Goal: Task Accomplishment & Management: Use online tool/utility

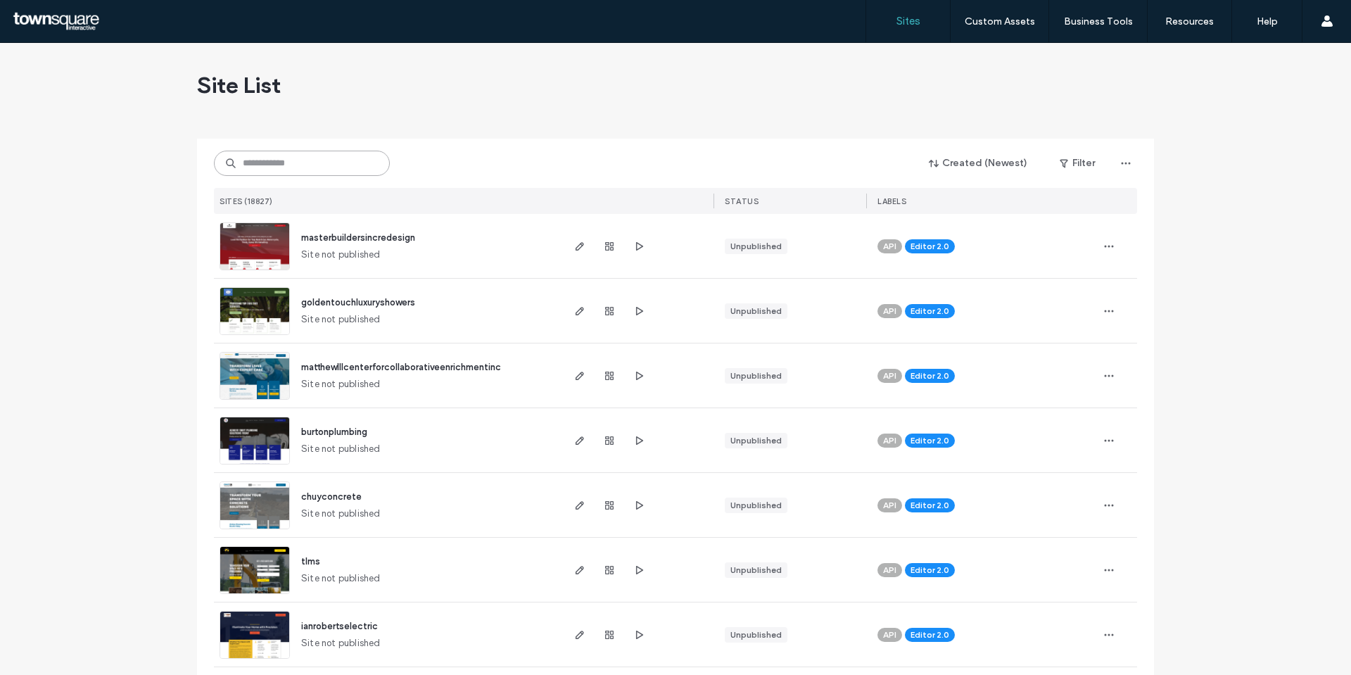
click at [287, 168] on input at bounding box center [302, 163] width 176 height 25
paste input "**********"
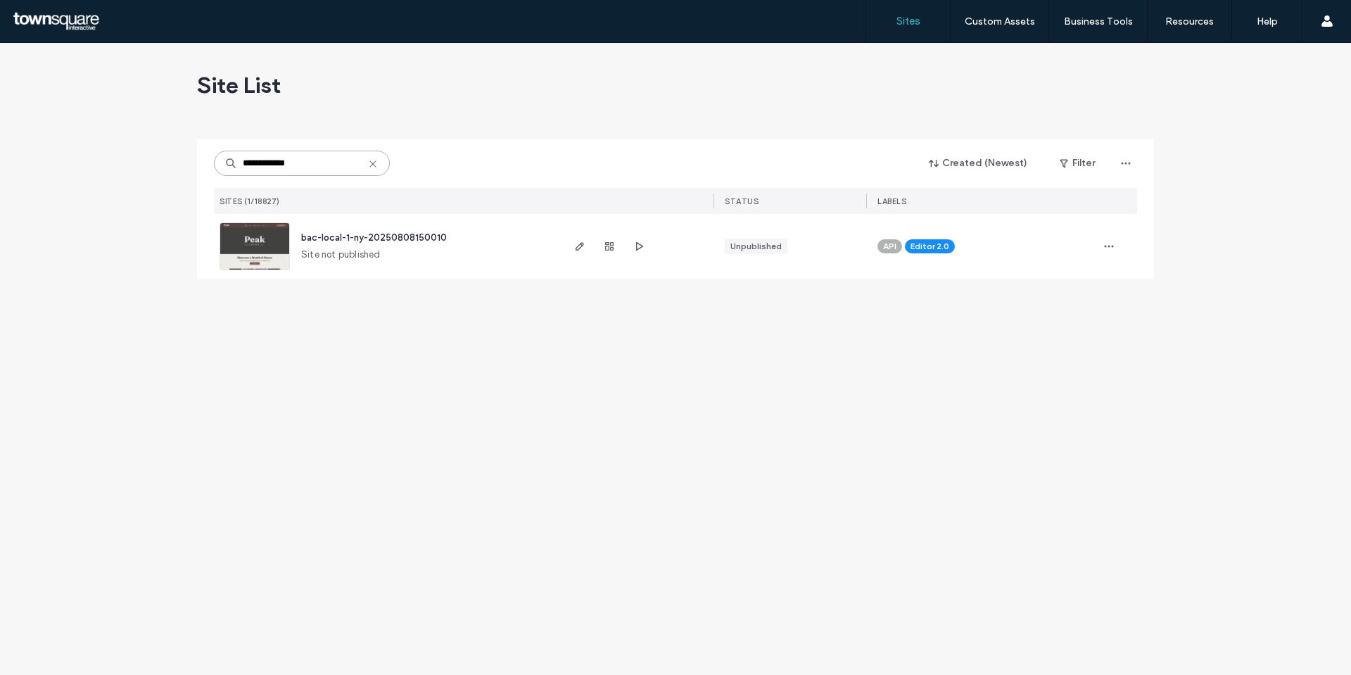
type input "**********"
click at [241, 247] on img at bounding box center [254, 271] width 69 height 96
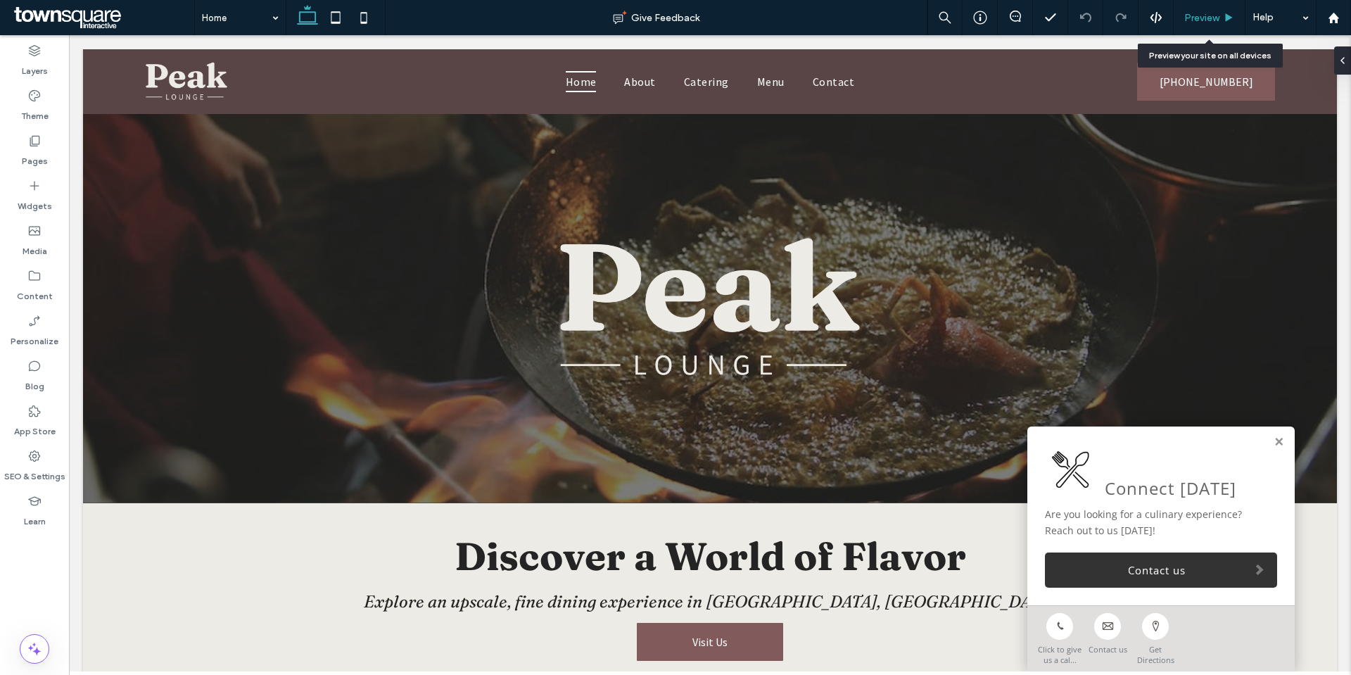
click at [1207, 20] on span "Preview" at bounding box center [1201, 18] width 35 height 12
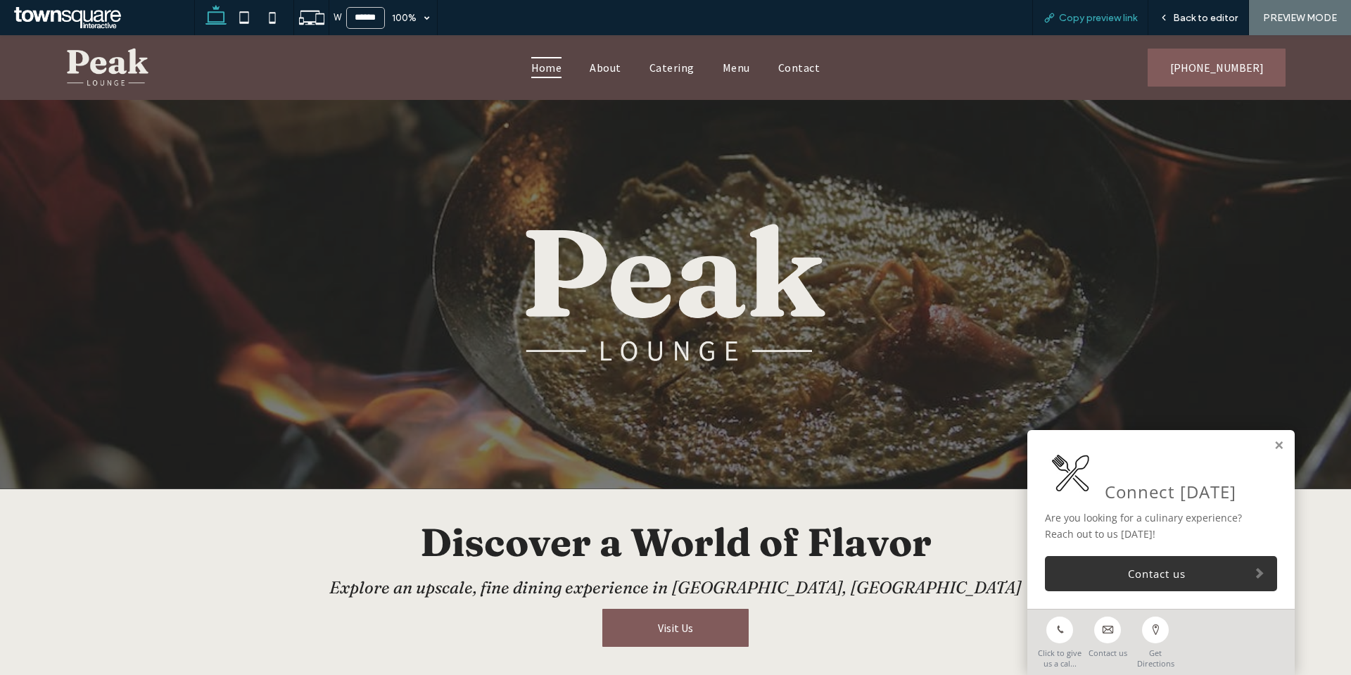
click at [1098, 18] on span "Copy preview link" at bounding box center [1098, 18] width 78 height 12
click at [1174, 16] on div "Back to editor" at bounding box center [1198, 18] width 100 height 12
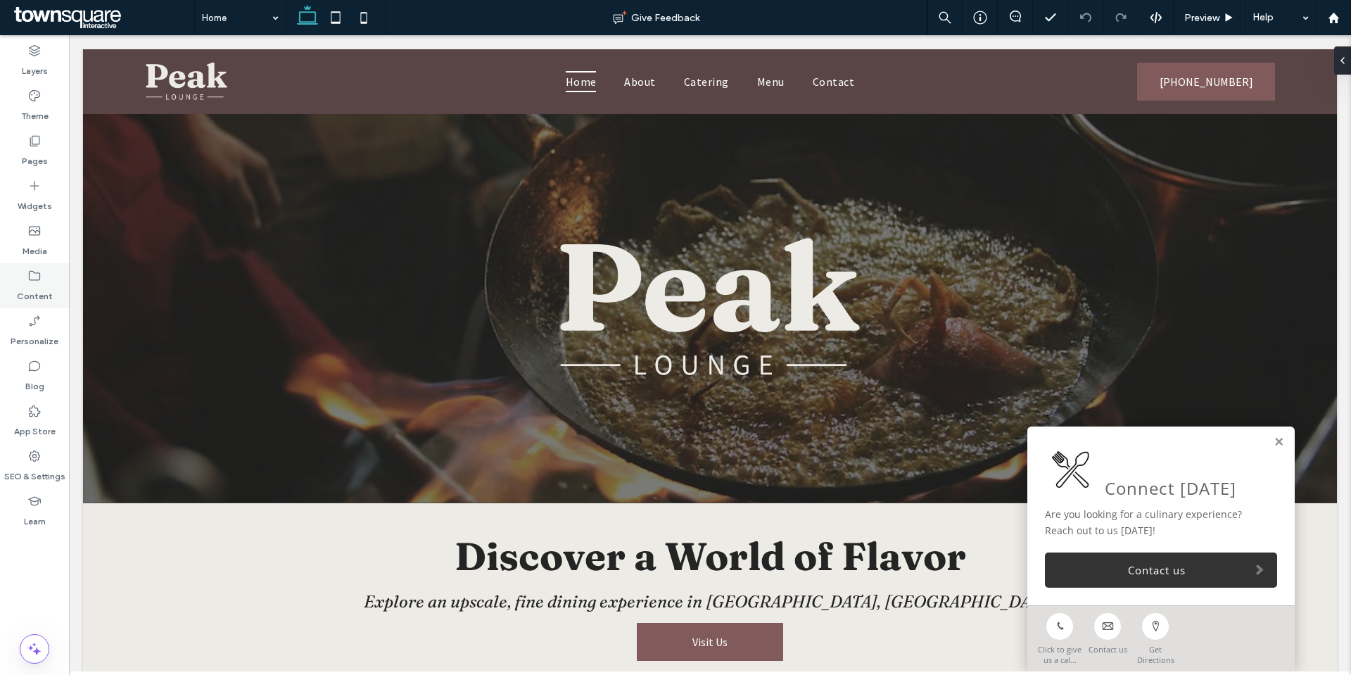
click at [38, 289] on label "Content" at bounding box center [35, 293] width 36 height 20
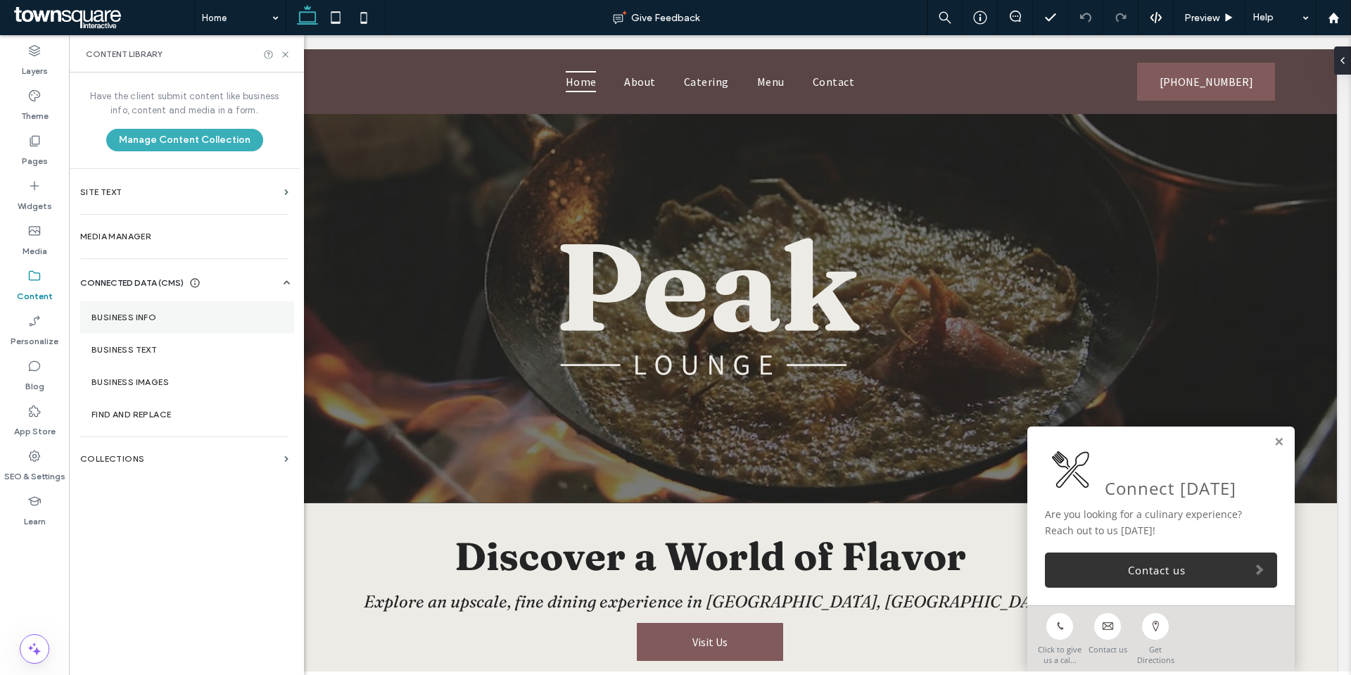
click at [154, 313] on label "Business Info" at bounding box center [186, 317] width 191 height 10
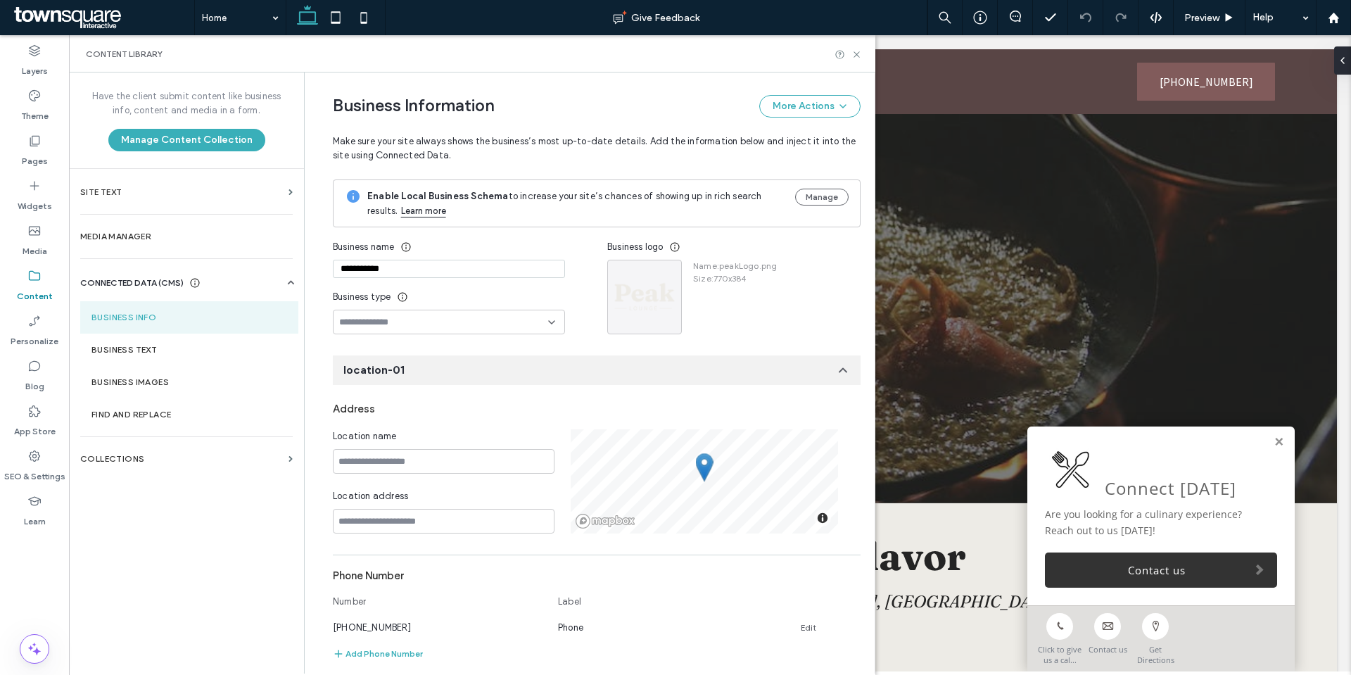
drag, startPoint x: 404, startPoint y: 275, endPoint x: 331, endPoint y: 274, distance: 72.5
click at [333, 274] on input "**********" at bounding box center [449, 269] width 232 height 18
paste input "***"
type input "**********"
click at [662, 270] on icon "button" at bounding box center [667, 273] width 11 height 11
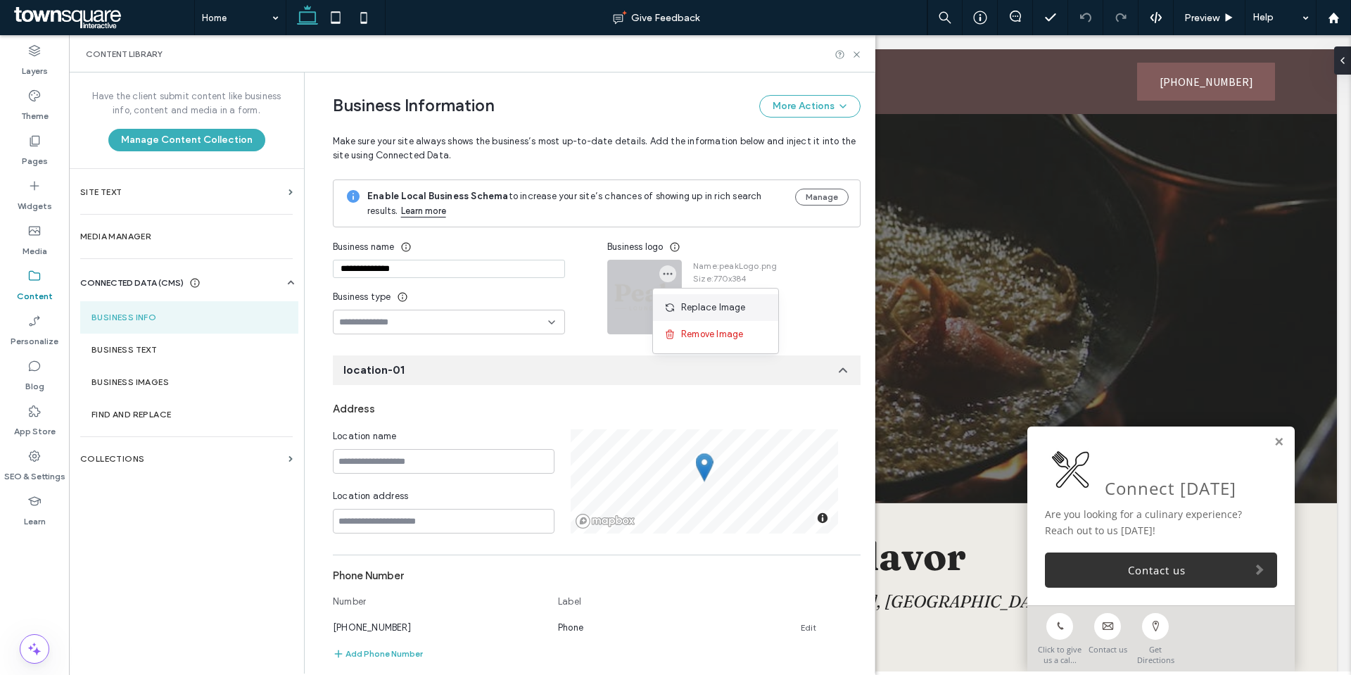
click at [694, 304] on span "Replace Image" at bounding box center [713, 307] width 65 height 14
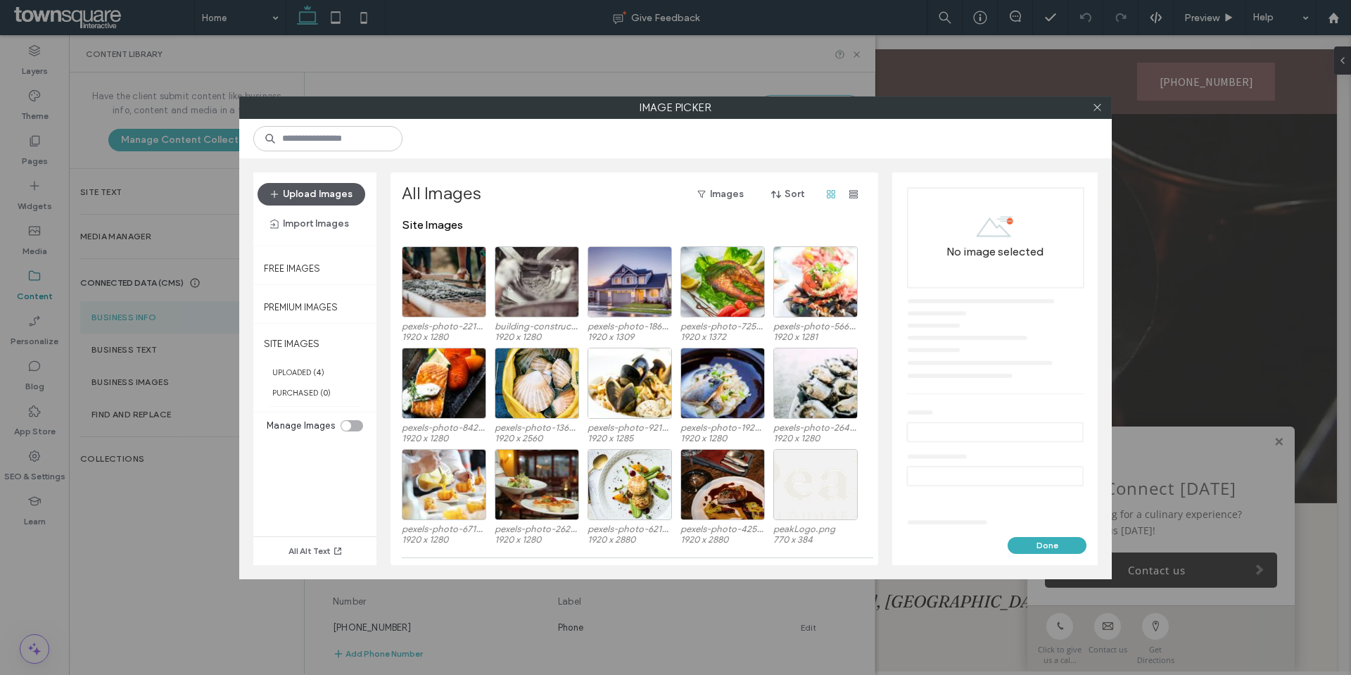
click at [324, 200] on button "Upload Images" at bounding box center [312, 194] width 108 height 23
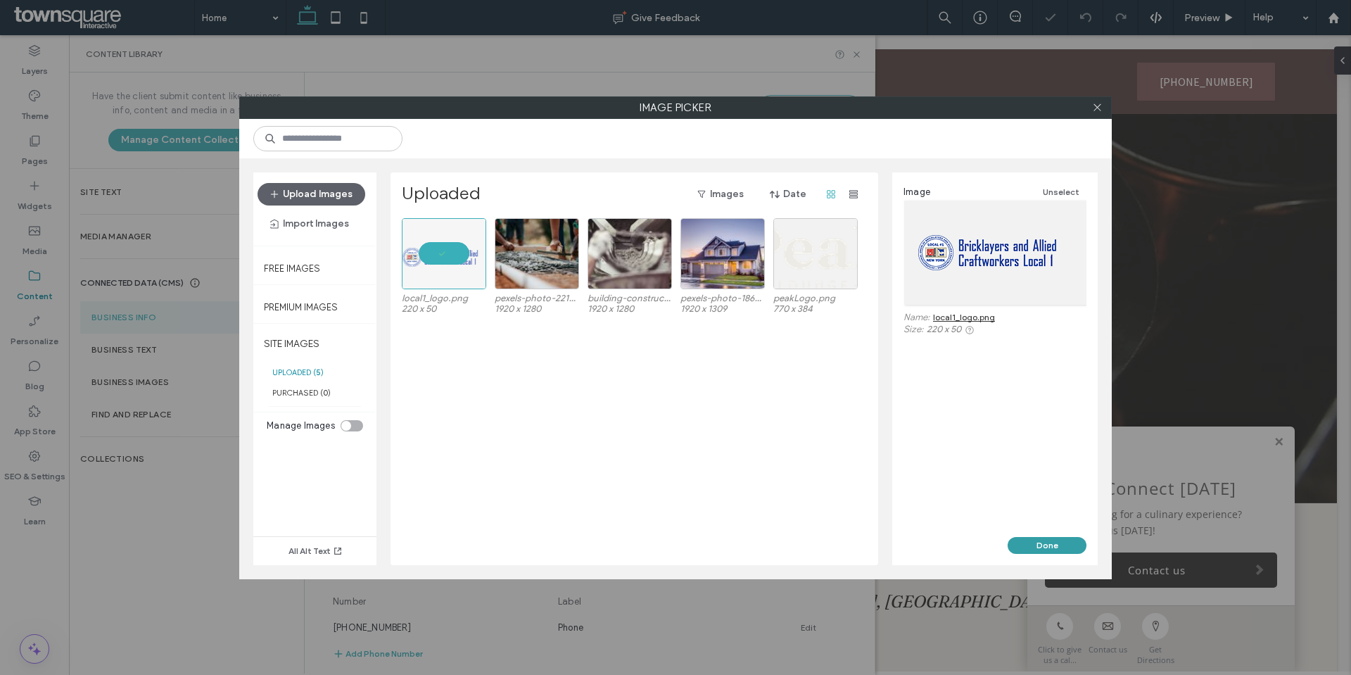
click at [1060, 547] on button "Done" at bounding box center [1047, 545] width 79 height 17
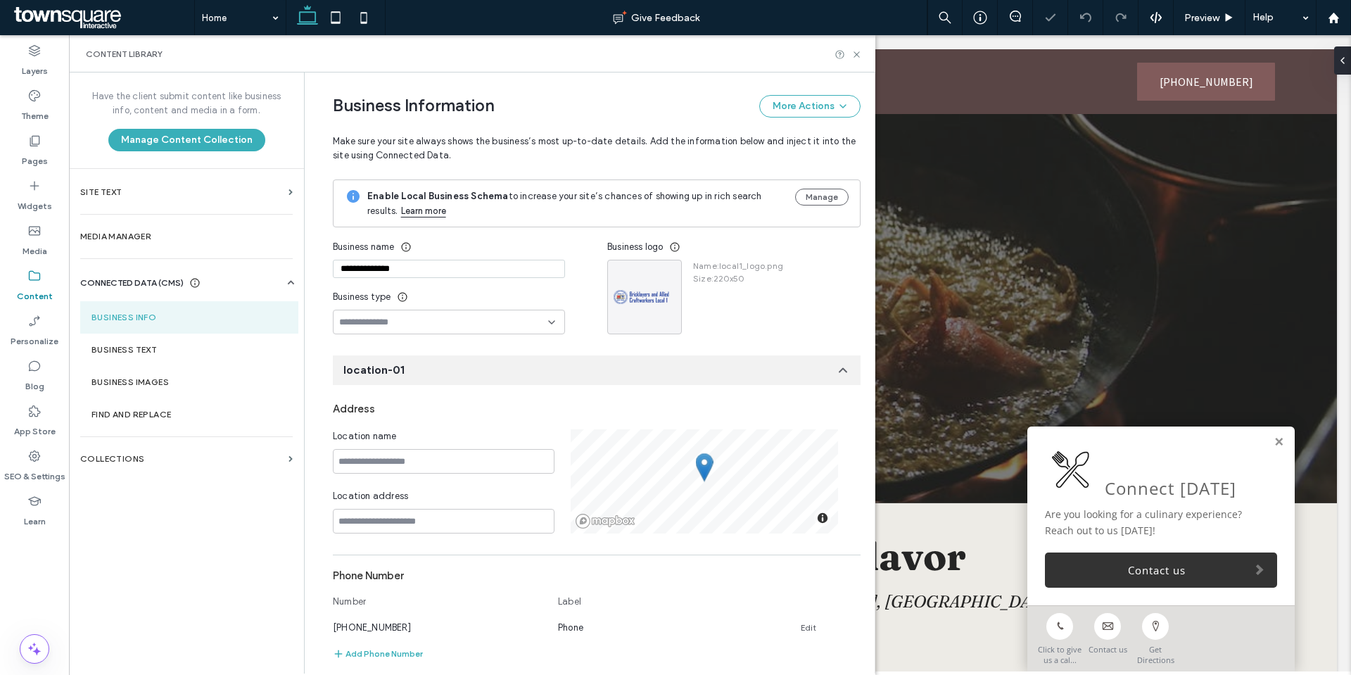
click at [542, 350] on div "**********" at bounding box center [586, 621] width 549 height 1099
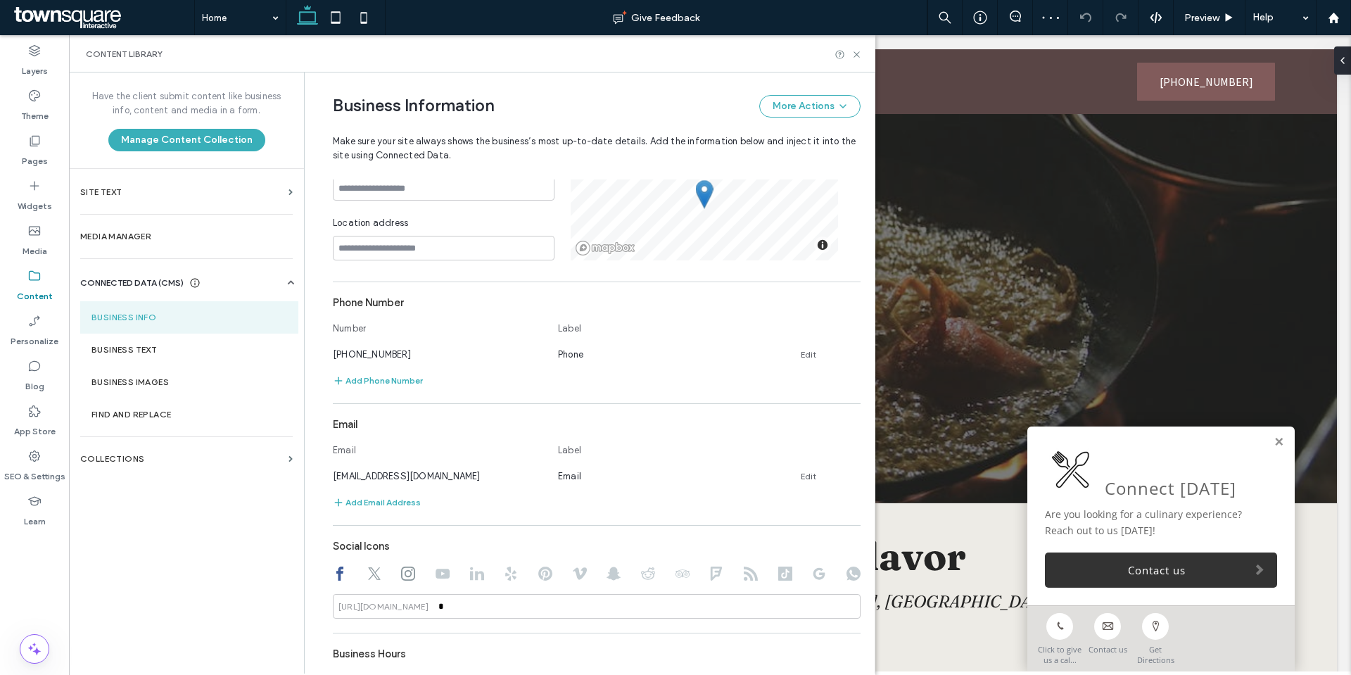
scroll to position [281, 0]
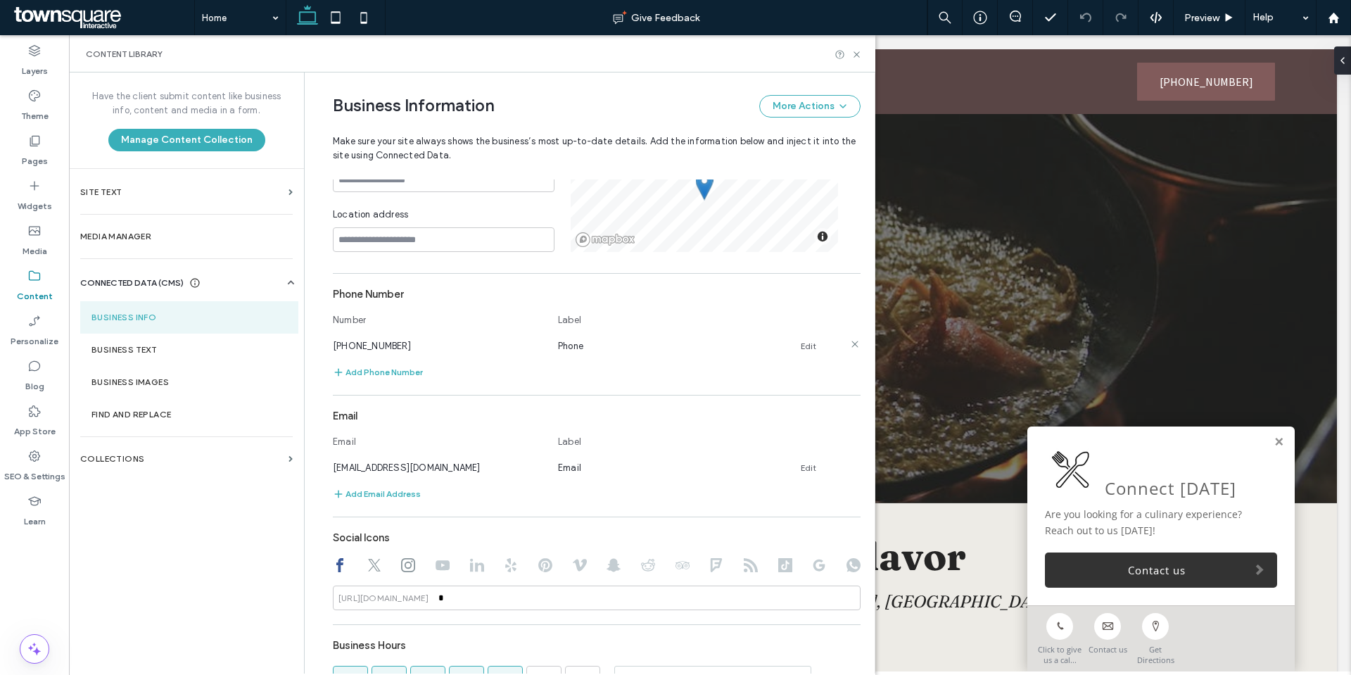
click at [802, 344] on link "Edit" at bounding box center [808, 346] width 15 height 11
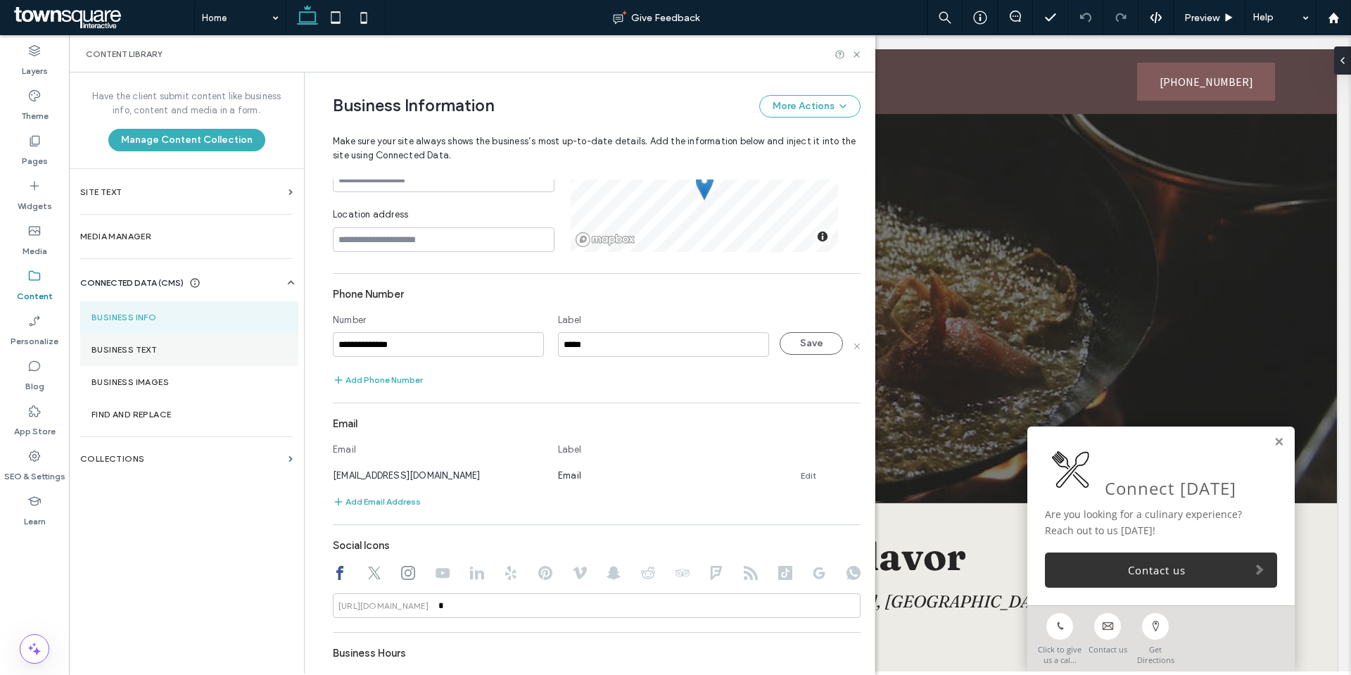
drag, startPoint x: 449, startPoint y: 352, endPoint x: 242, endPoint y: 336, distance: 207.5
click at [242, 336] on div "**********" at bounding box center [472, 372] width 806 height 601
type input "**********"
click at [792, 338] on button "Save" at bounding box center [811, 343] width 63 height 23
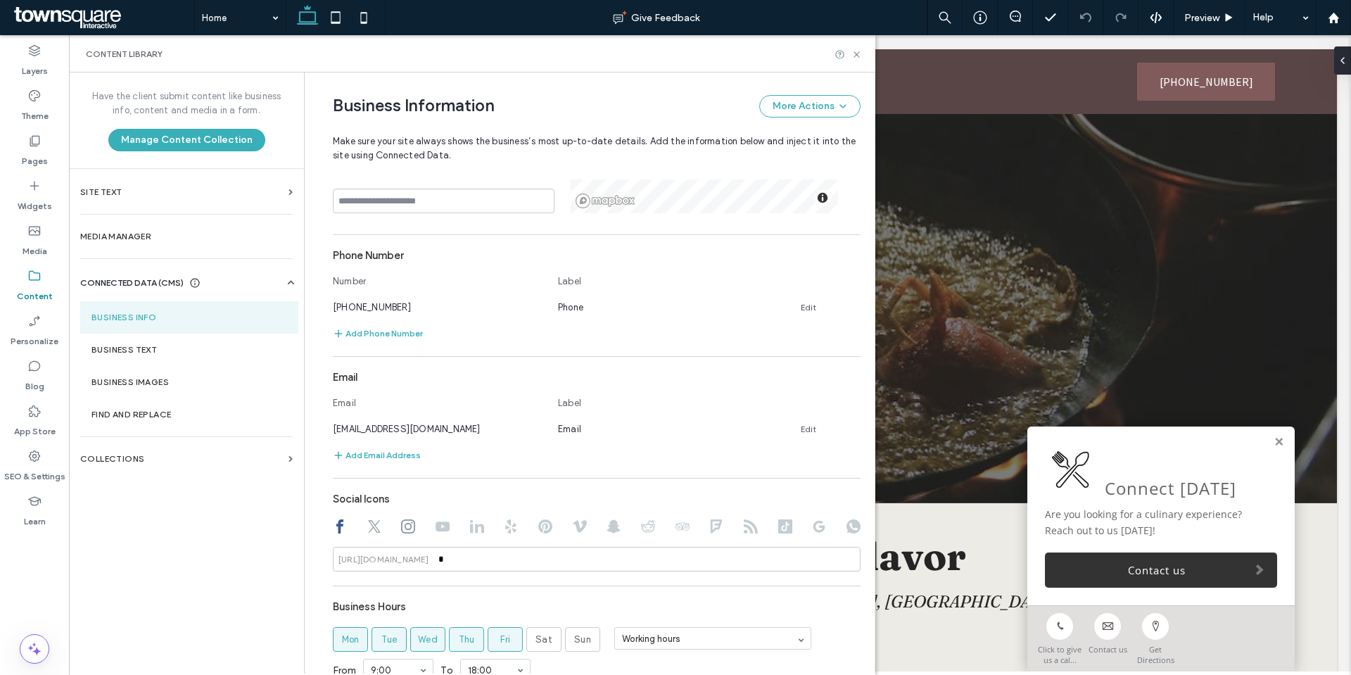
scroll to position [352, 0]
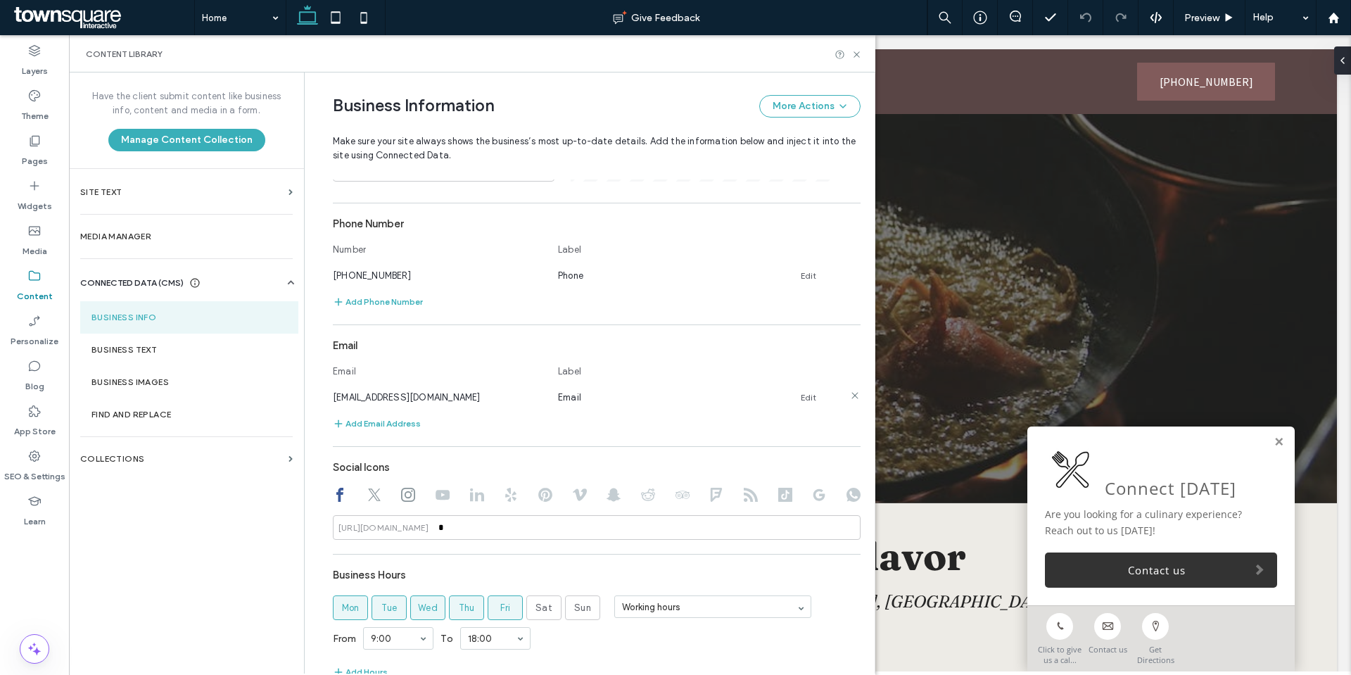
click at [801, 394] on link "Edit" at bounding box center [808, 397] width 15 height 11
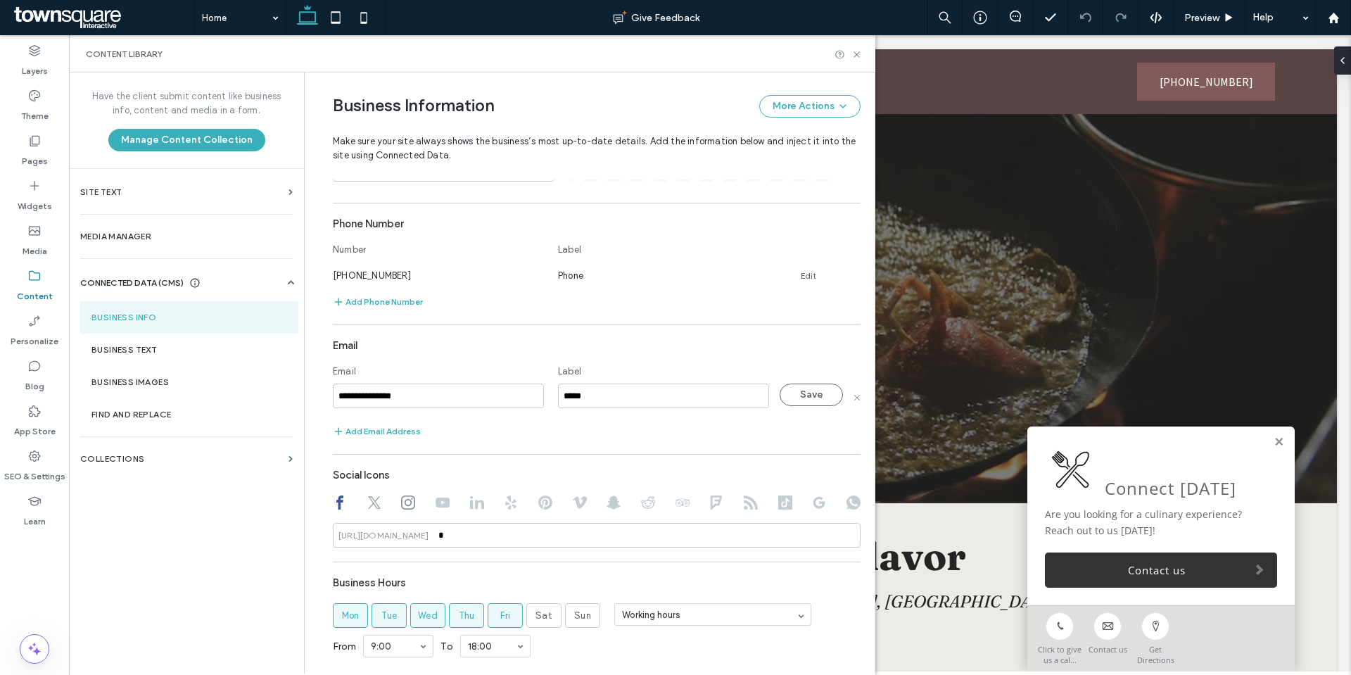
click at [436, 405] on input "**********" at bounding box center [438, 396] width 211 height 25
type input "**********"
click at [797, 391] on button "Save" at bounding box center [811, 395] width 63 height 23
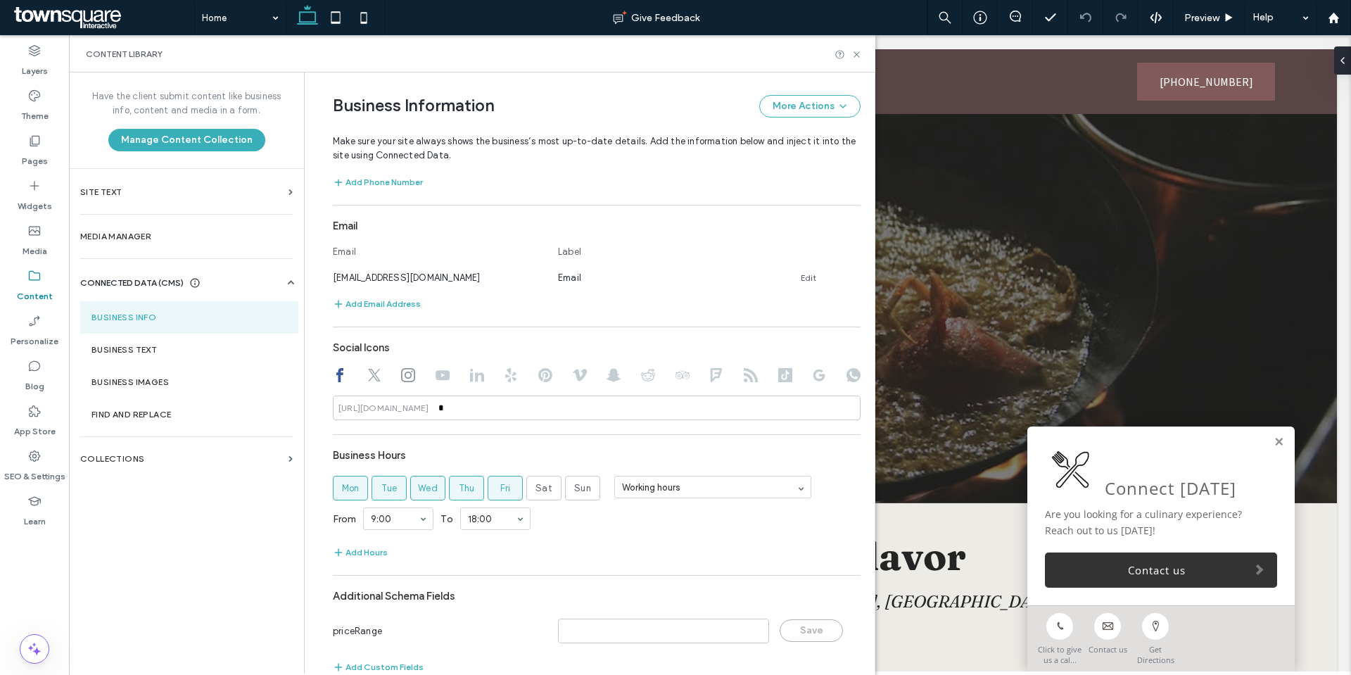
scroll to position [498, 0]
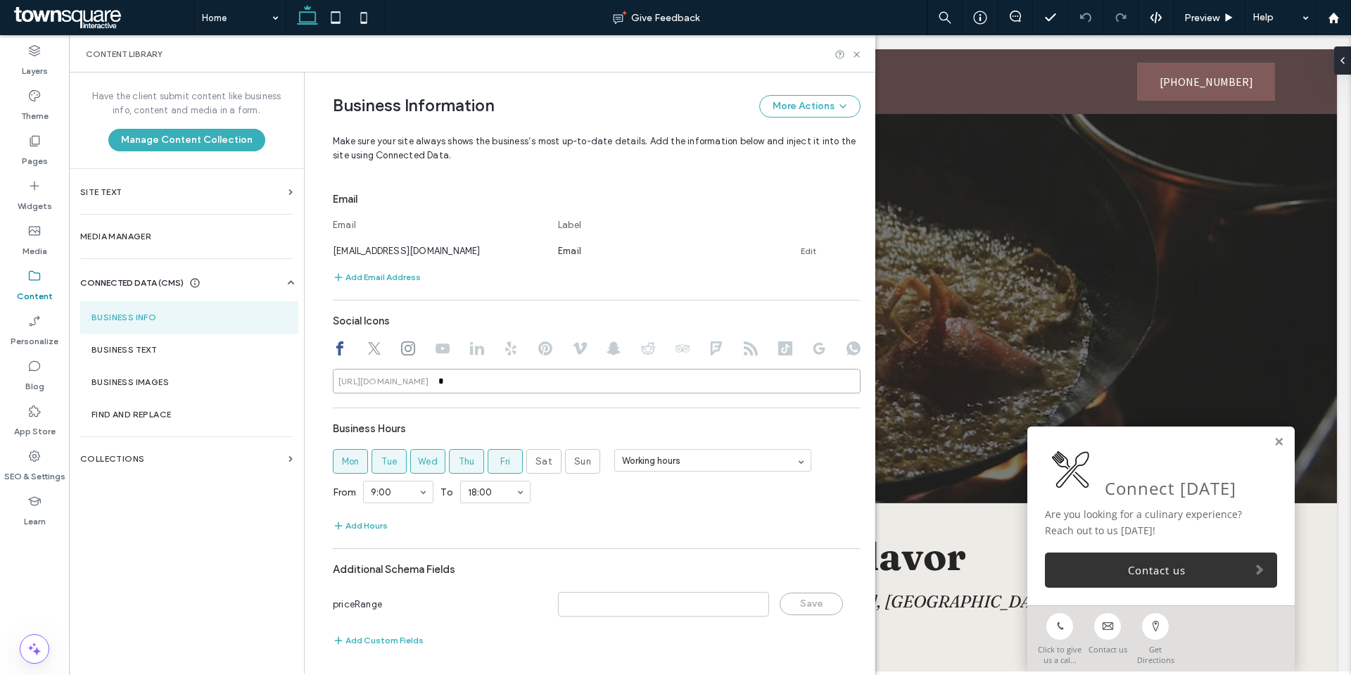
click at [445, 387] on input "*" at bounding box center [597, 381] width 528 height 25
paste input "**********"
click at [460, 410] on div "**********" at bounding box center [597, 276] width 528 height 759
click at [367, 346] on icon at bounding box center [374, 348] width 14 height 14
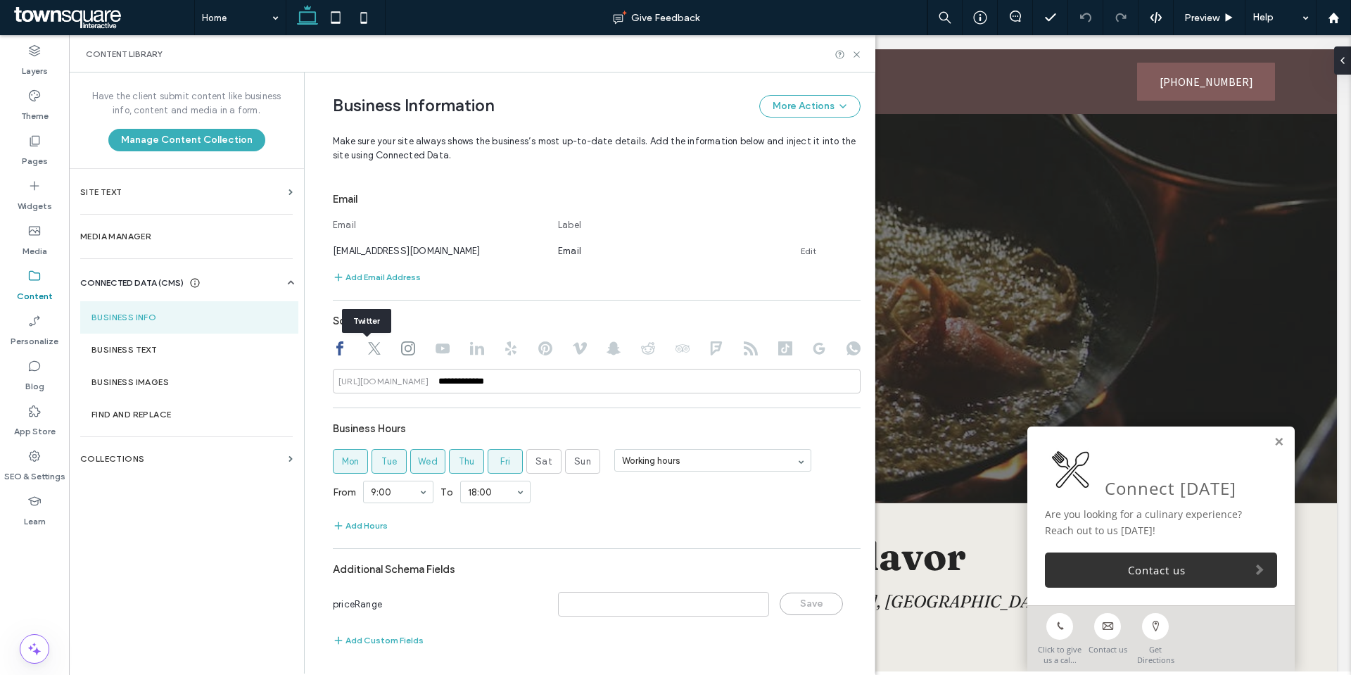
type input "*"
click at [475, 385] on input "*" at bounding box center [597, 381] width 528 height 25
click at [404, 355] on div at bounding box center [408, 349] width 14 height 17
click at [402, 351] on use at bounding box center [408, 348] width 14 height 14
click at [445, 388] on input "*" at bounding box center [597, 381] width 528 height 25
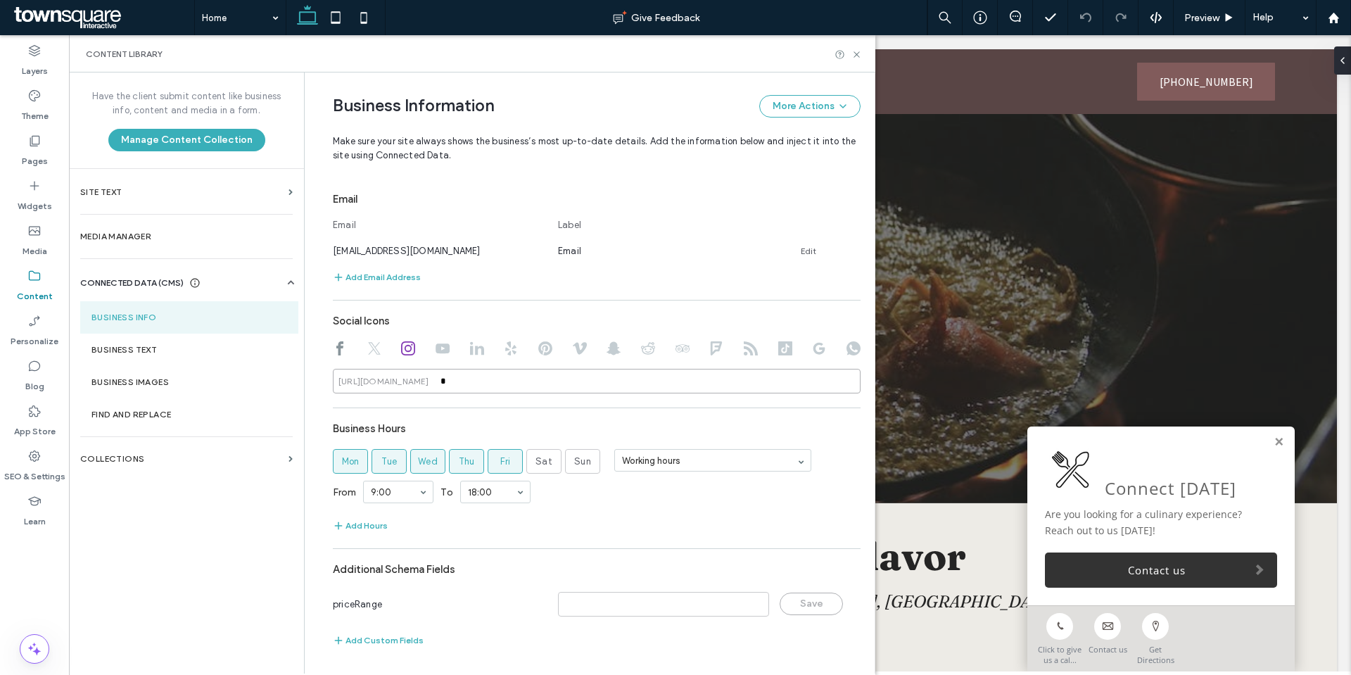
click at [445, 388] on input "*" at bounding box center [597, 381] width 528 height 25
paste input "**********"
type input "**********"
click at [457, 396] on div "**********" at bounding box center [597, 276] width 528 height 759
click at [782, 344] on use at bounding box center [785, 348] width 14 height 14
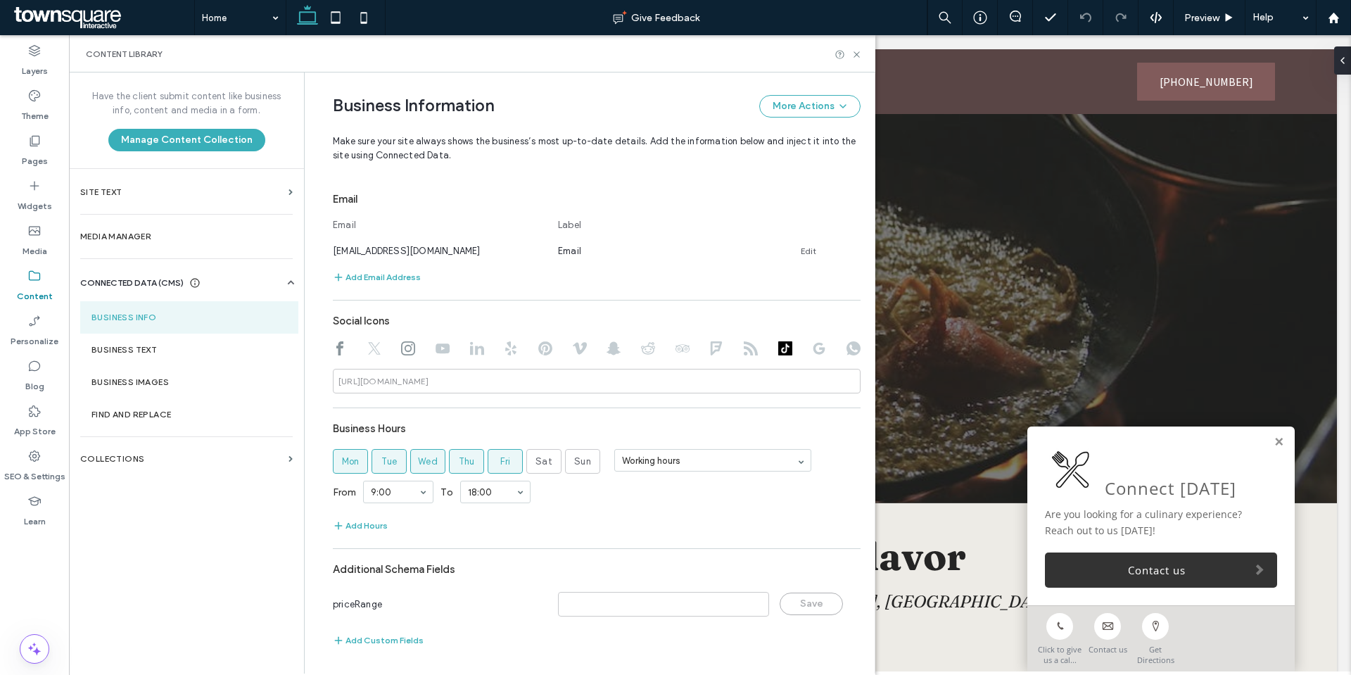
click at [744, 346] on icon at bounding box center [751, 348] width 14 height 14
click at [520, 386] on input at bounding box center [597, 381] width 528 height 25
paste input "**********"
type input "**********"
click at [497, 403] on div "**********" at bounding box center [597, 276] width 528 height 759
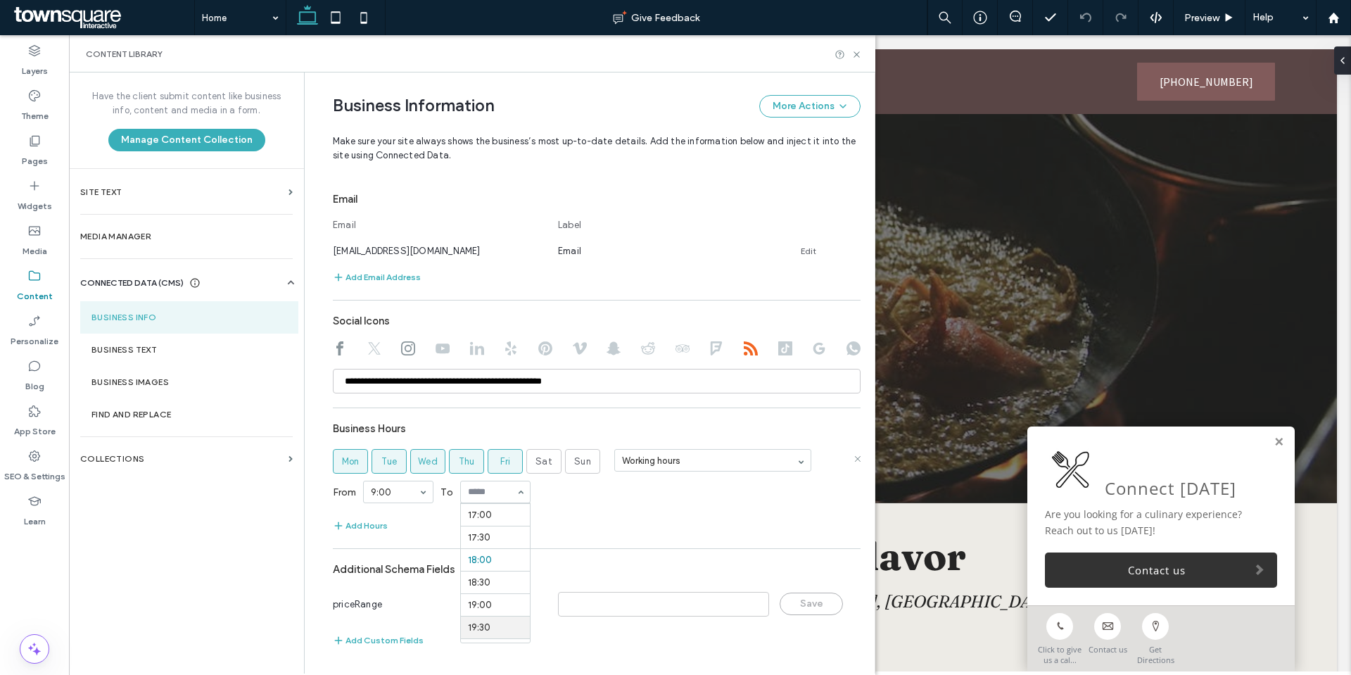
scroll to position [740, 0]
click at [593, 527] on div "Add Hours" at bounding box center [597, 525] width 528 height 17
click at [170, 348] on label "Business Text" at bounding box center [189, 350] width 196 height 10
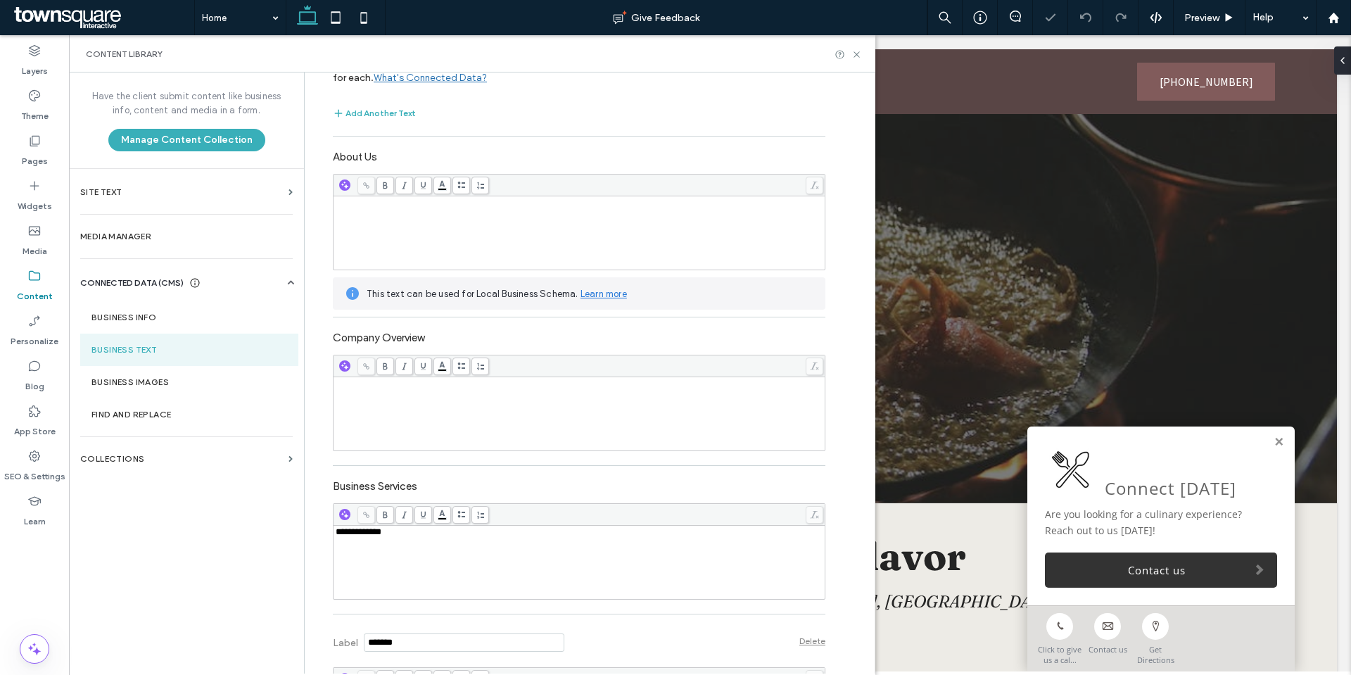
scroll to position [141, 0]
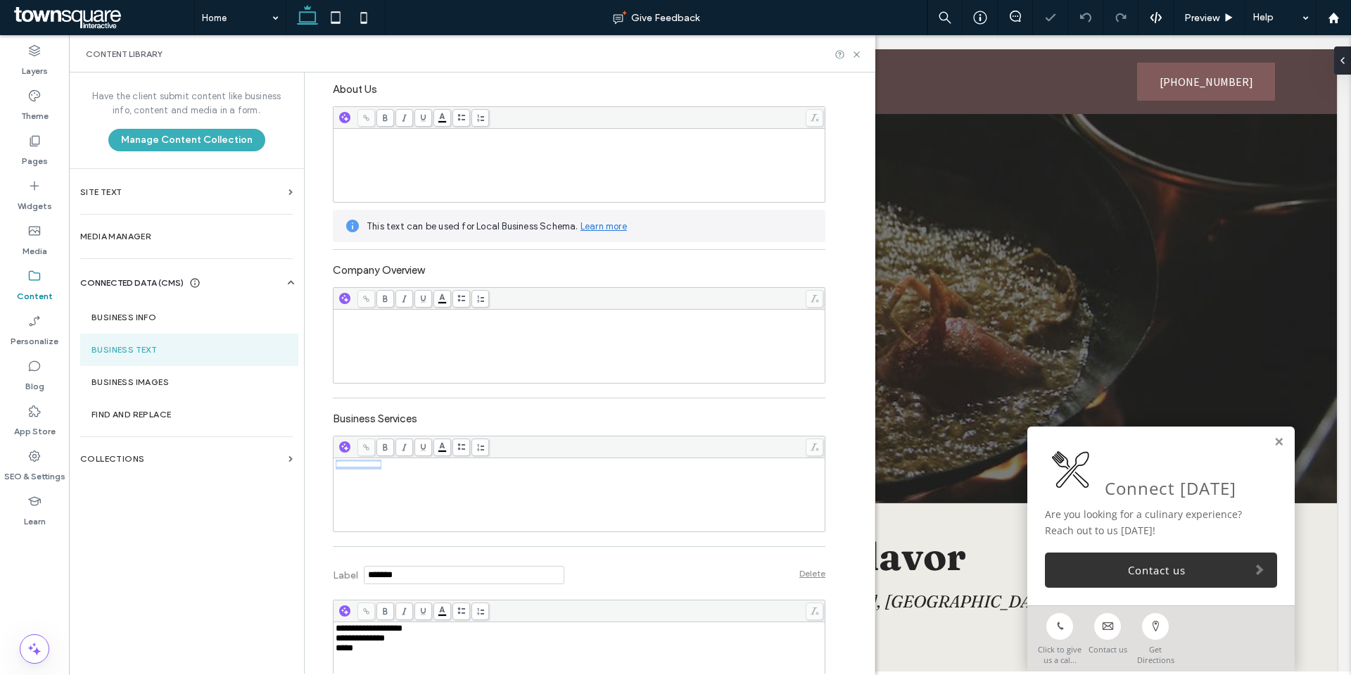
drag, startPoint x: 401, startPoint y: 467, endPoint x: 310, endPoint y: 471, distance: 91.5
click at [312, 471] on div "**********" at bounding box center [569, 425] width 514 height 987
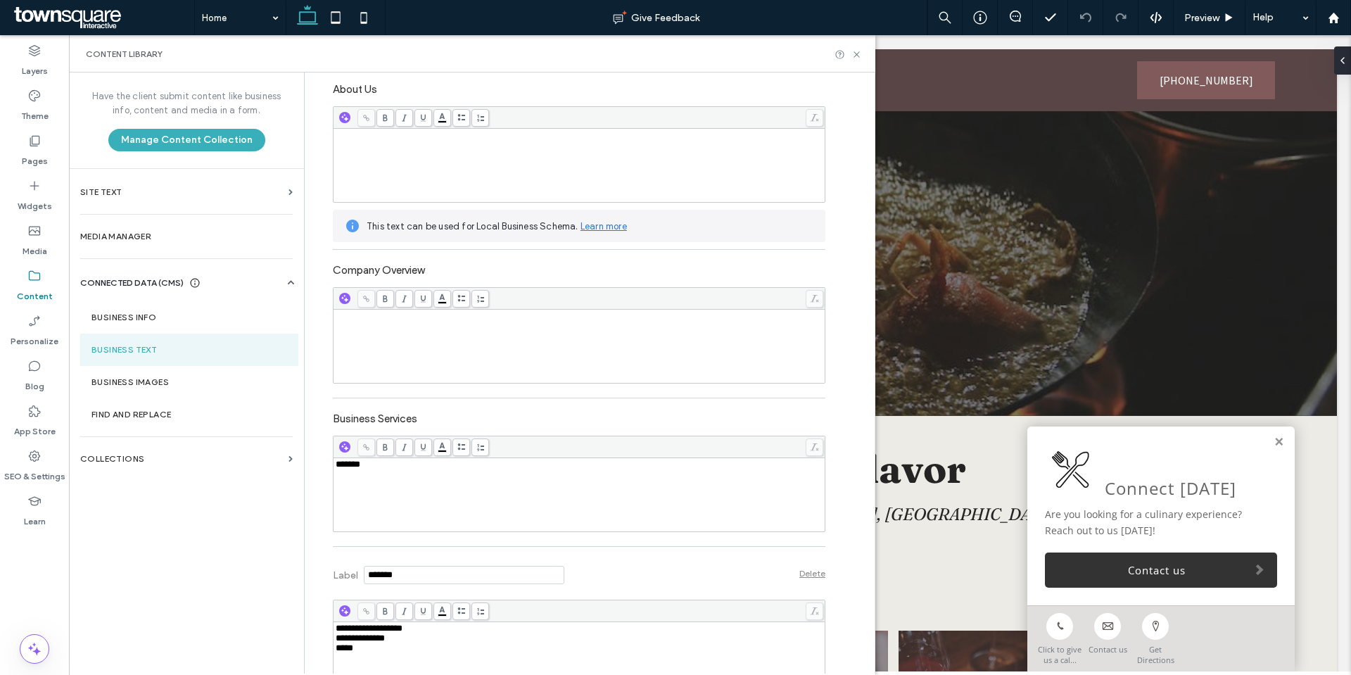
scroll to position [386, 0]
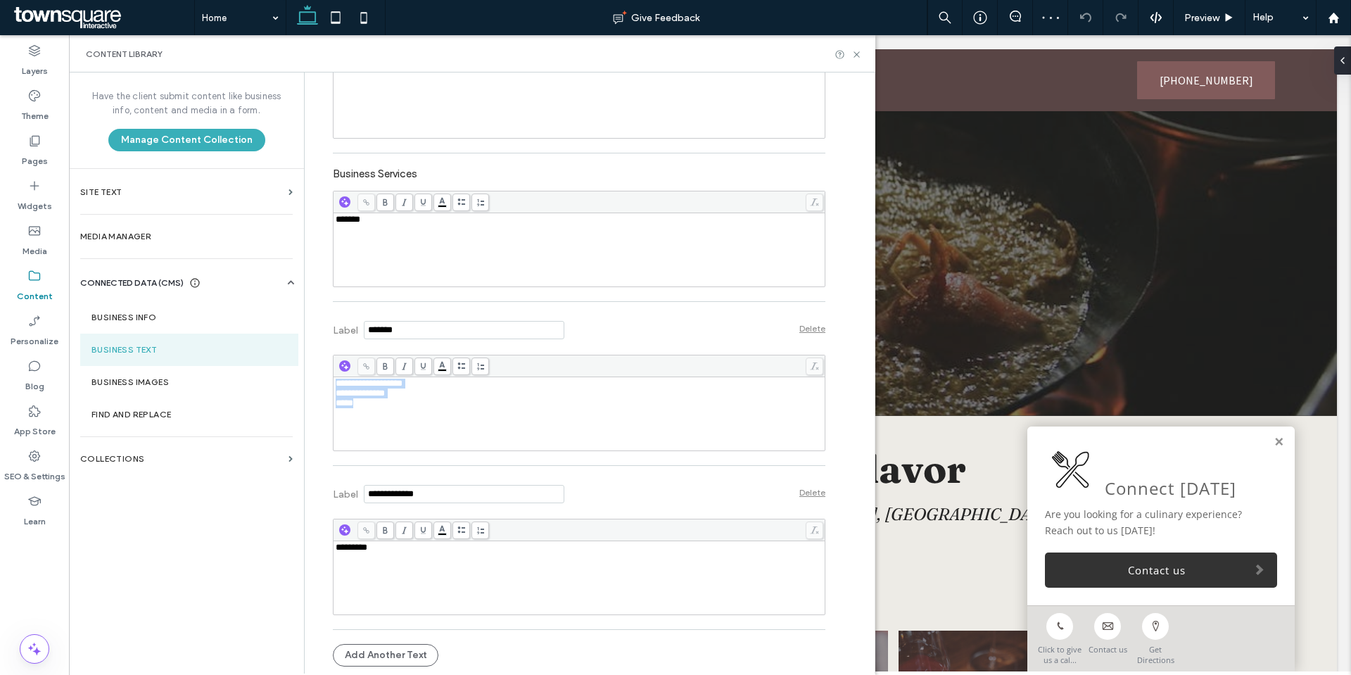
drag, startPoint x: 367, startPoint y: 425, endPoint x: 245, endPoint y: 349, distance: 144.1
click at [245, 349] on div "**********" at bounding box center [472, 372] width 806 height 601
drag, startPoint x: 380, startPoint y: 554, endPoint x: 324, endPoint y: 564, distance: 56.6
click at [324, 564] on div "**********" at bounding box center [569, 180] width 514 height 987
click at [191, 566] on div "Have the client submit content like business info, content and media in a form.…" at bounding box center [186, 372] width 235 height 600
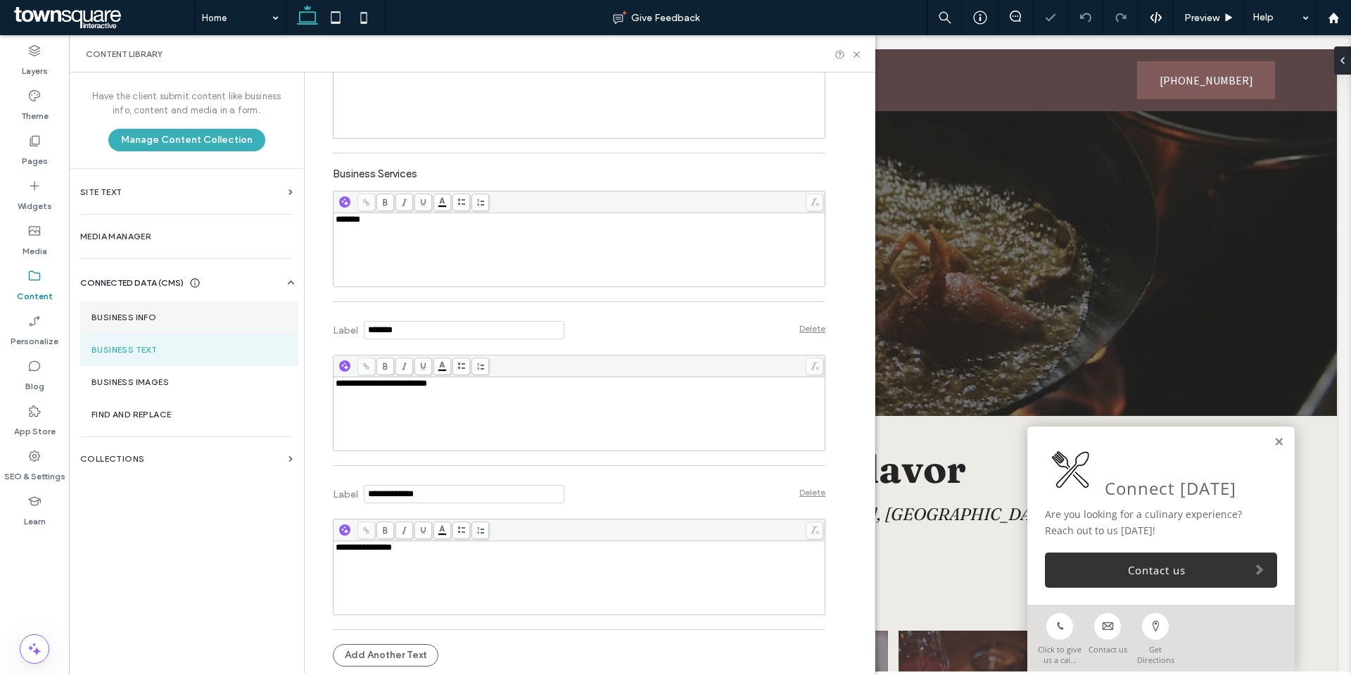
click at [129, 305] on section "Business Info" at bounding box center [189, 317] width 218 height 32
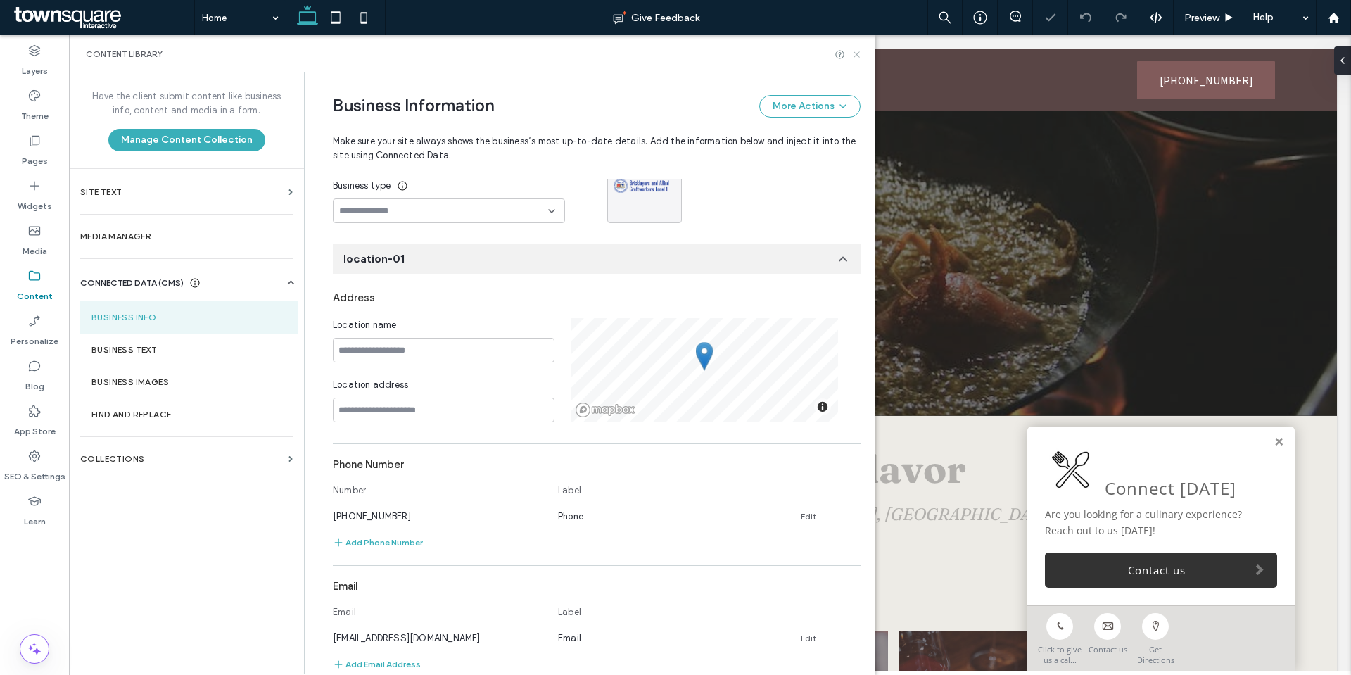
scroll to position [0, 0]
click at [858, 56] on icon at bounding box center [856, 54] width 11 height 11
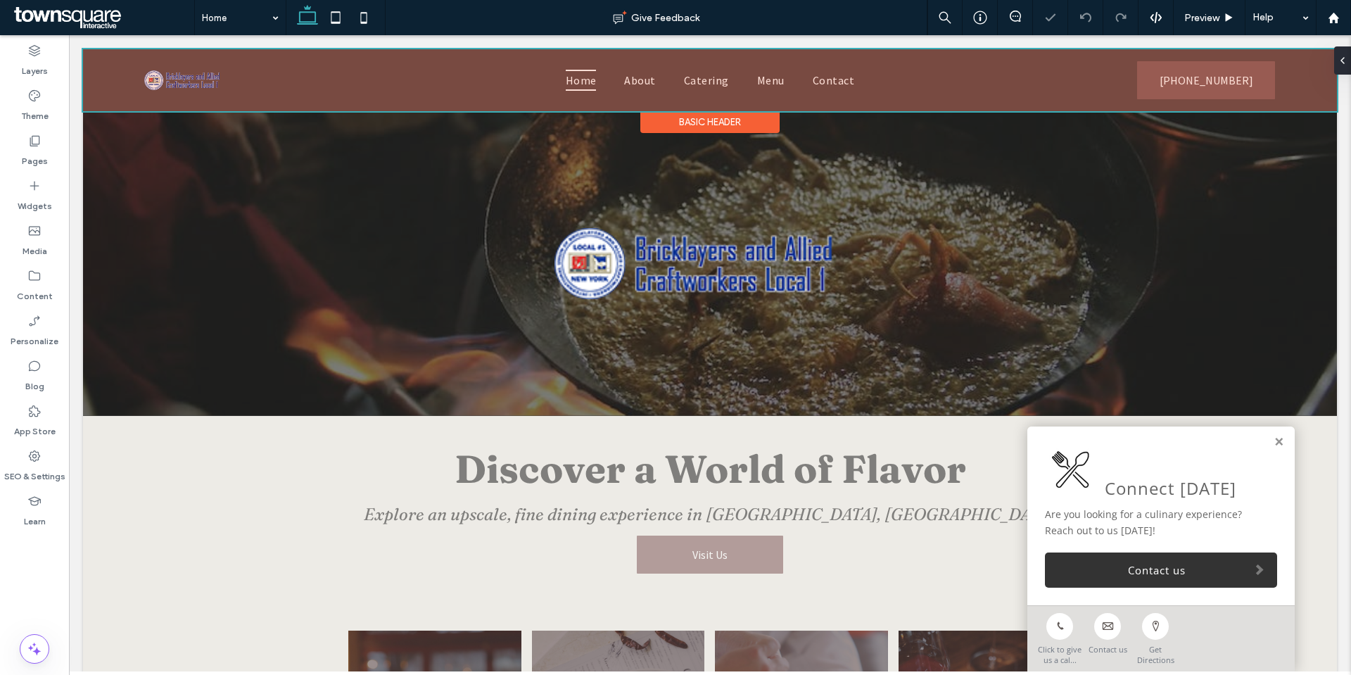
click at [201, 79] on div at bounding box center [710, 80] width 1254 height 62
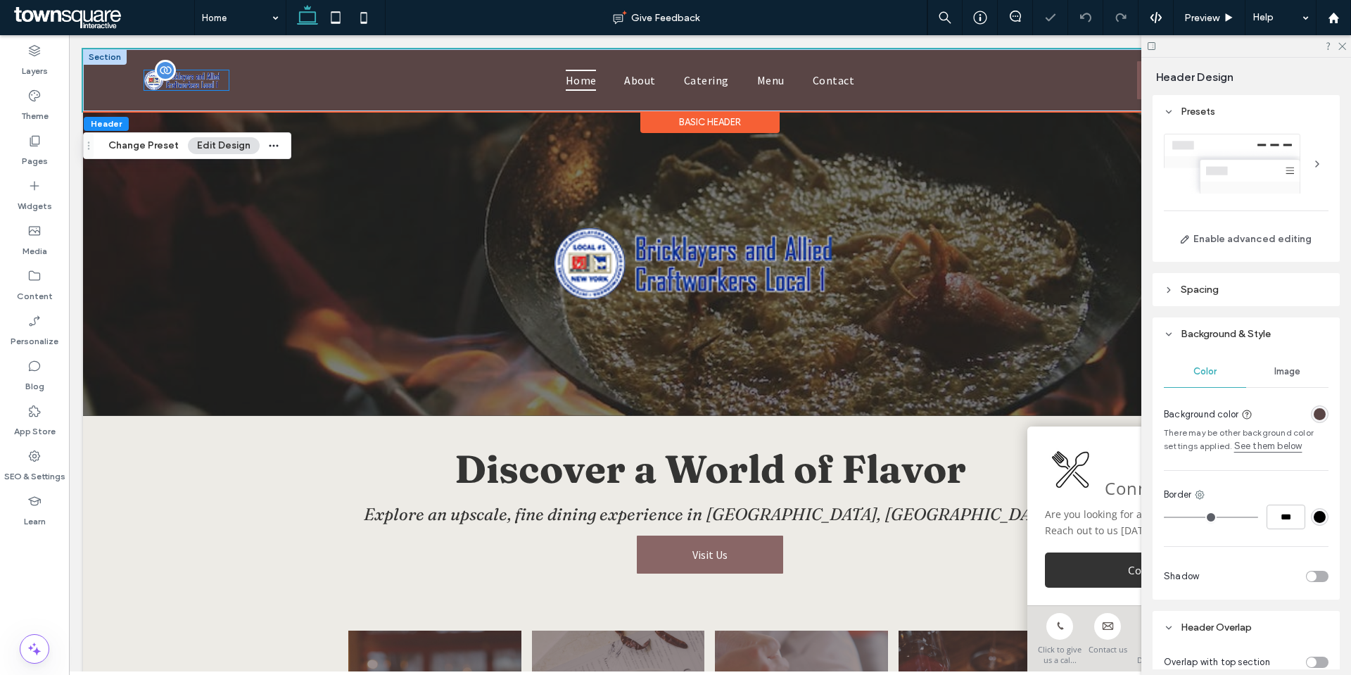
click at [205, 87] on img at bounding box center [186, 79] width 84 height 19
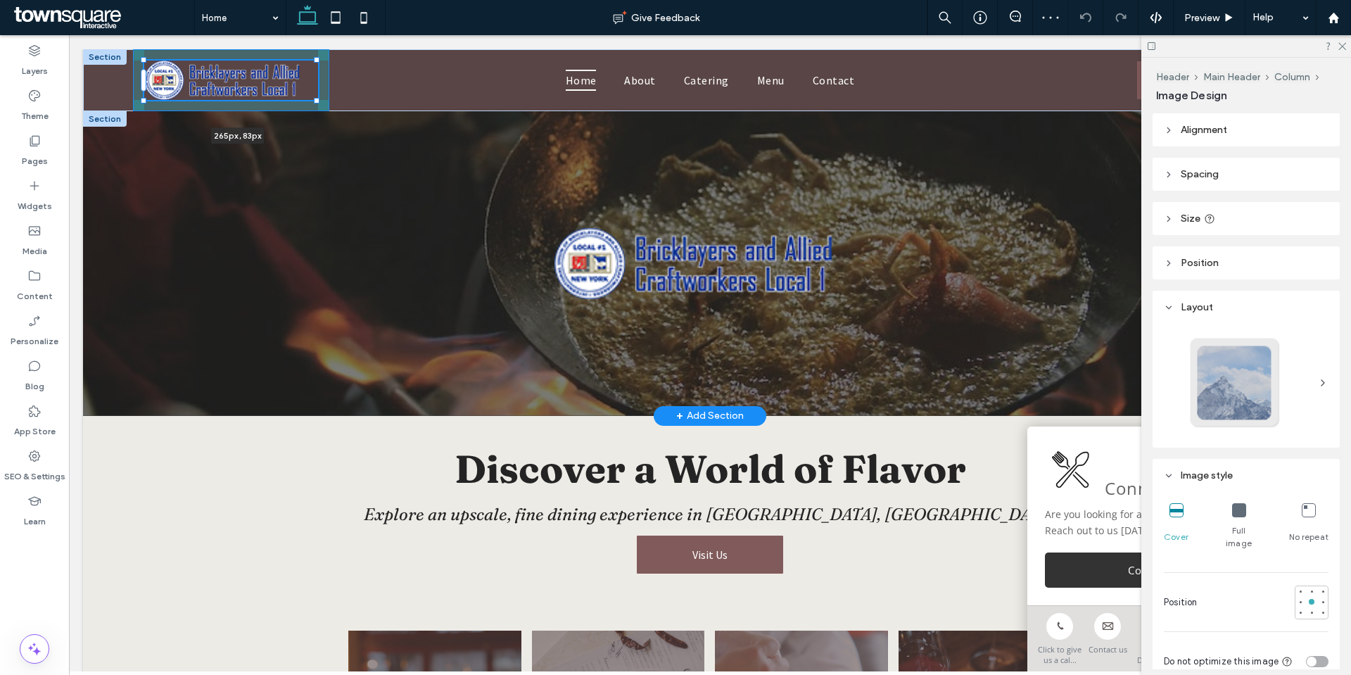
drag, startPoint x: 227, startPoint y: 89, endPoint x: 341, endPoint y: 125, distance: 119.5
type input "***"
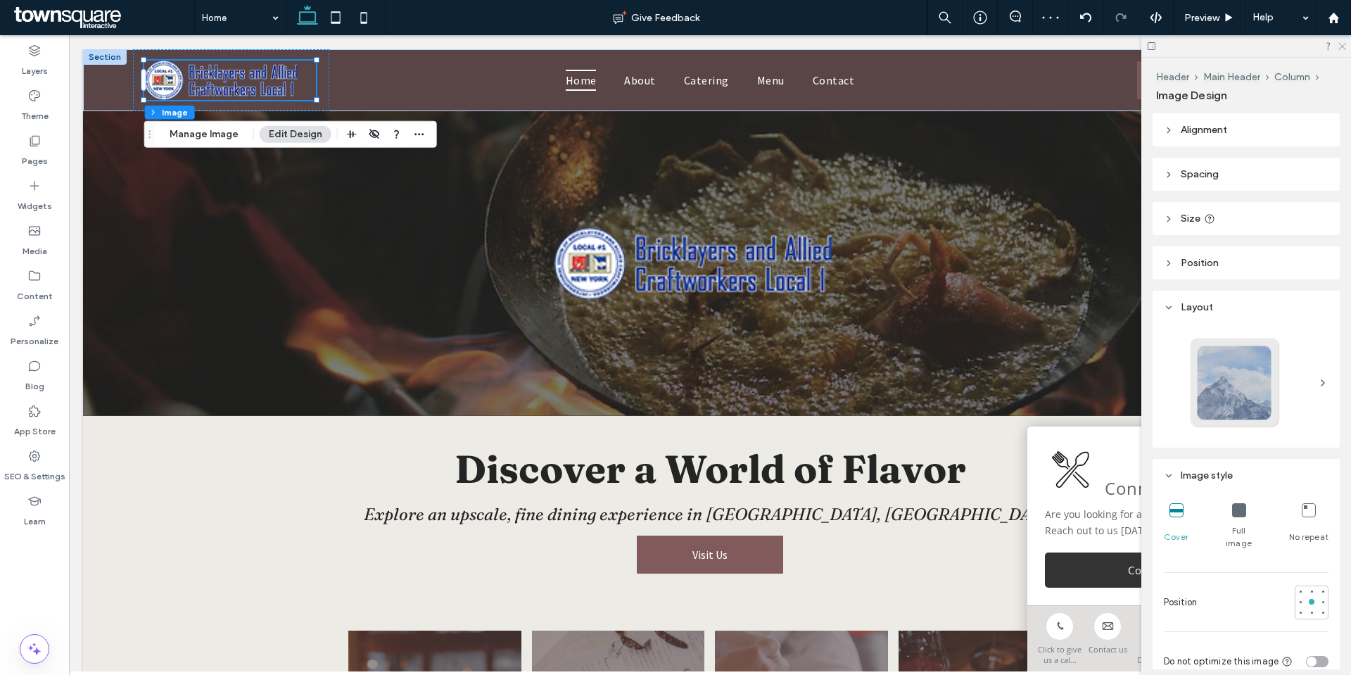
click at [1344, 47] on icon at bounding box center [1341, 45] width 9 height 9
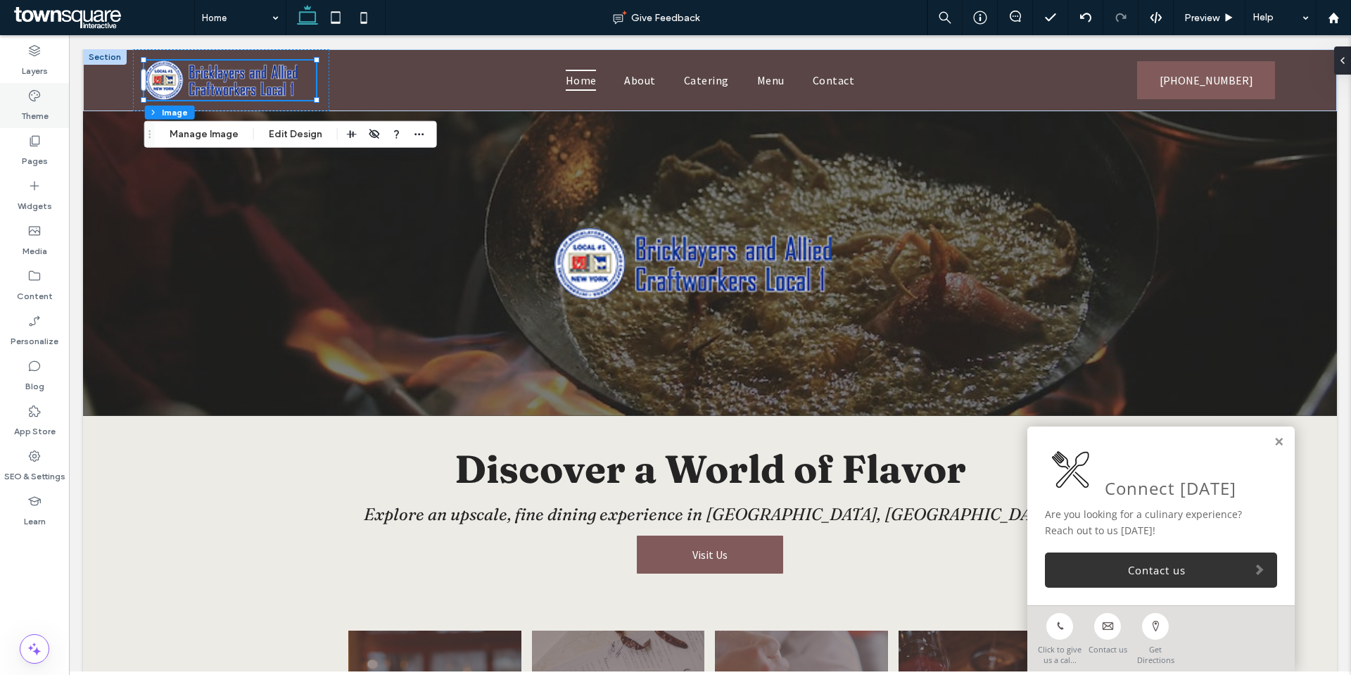
click at [38, 106] on label "Theme" at bounding box center [34, 113] width 27 height 20
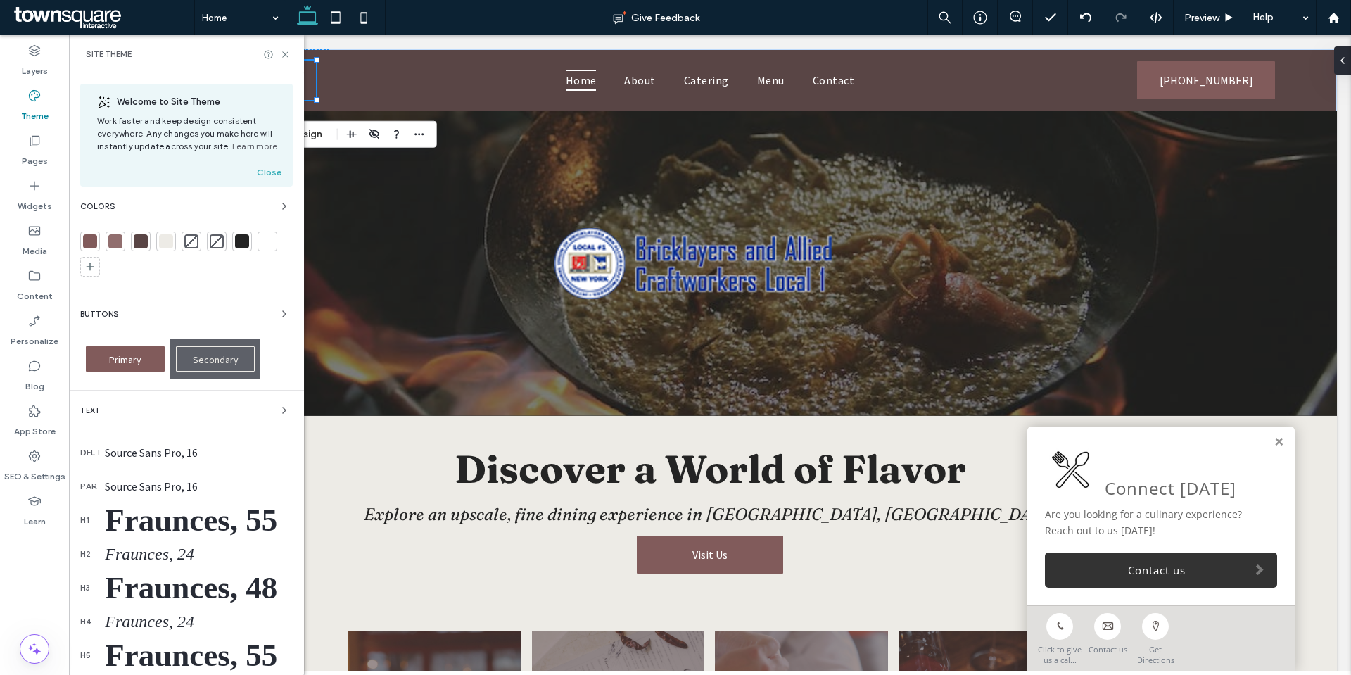
click at [195, 212] on div "Colors" at bounding box center [186, 206] width 213 height 17
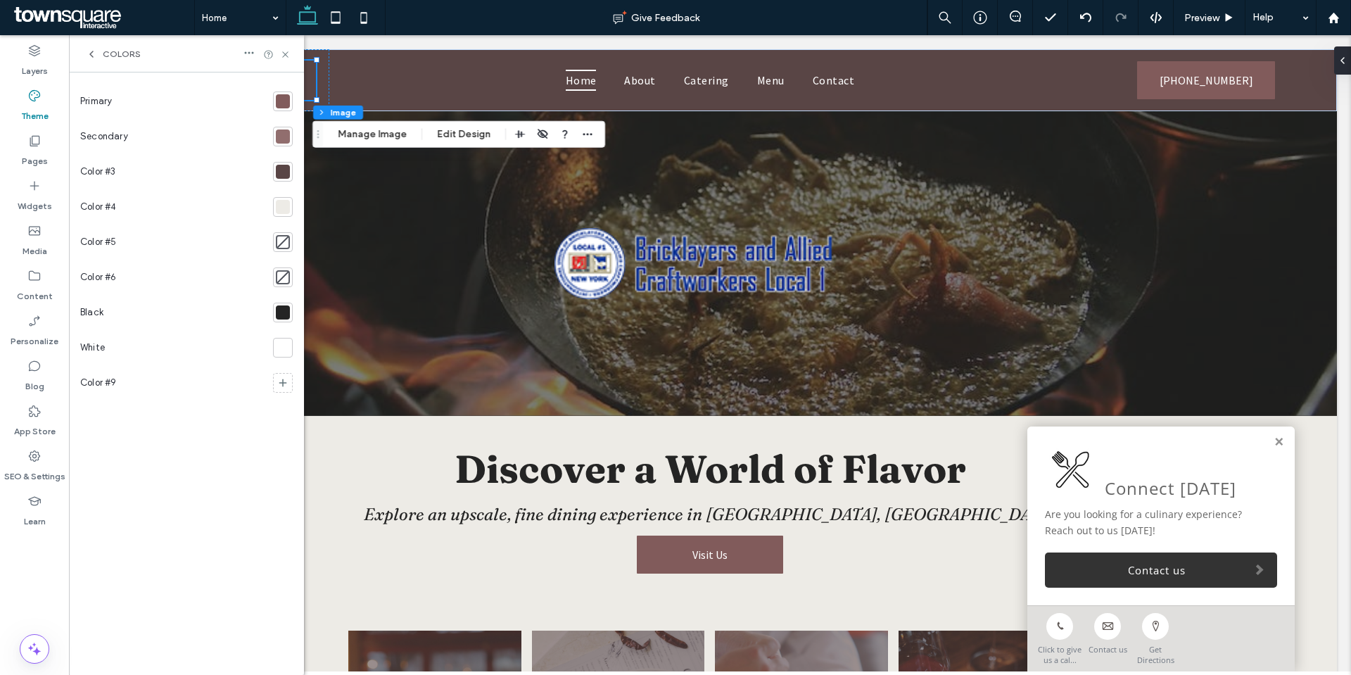
click at [285, 102] on div at bounding box center [283, 101] width 14 height 14
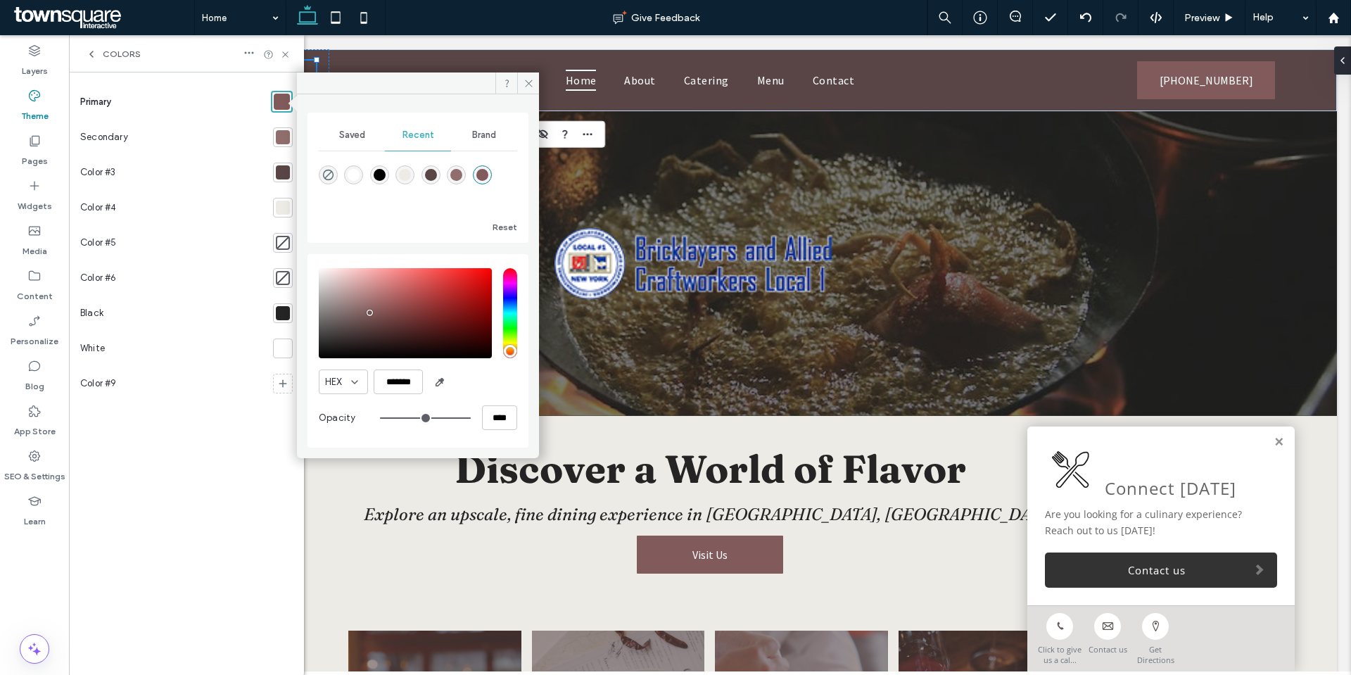
drag, startPoint x: 452, startPoint y: 139, endPoint x: 471, endPoint y: 138, distance: 19.0
click at [456, 139] on div "Brand" at bounding box center [484, 135] width 66 height 31
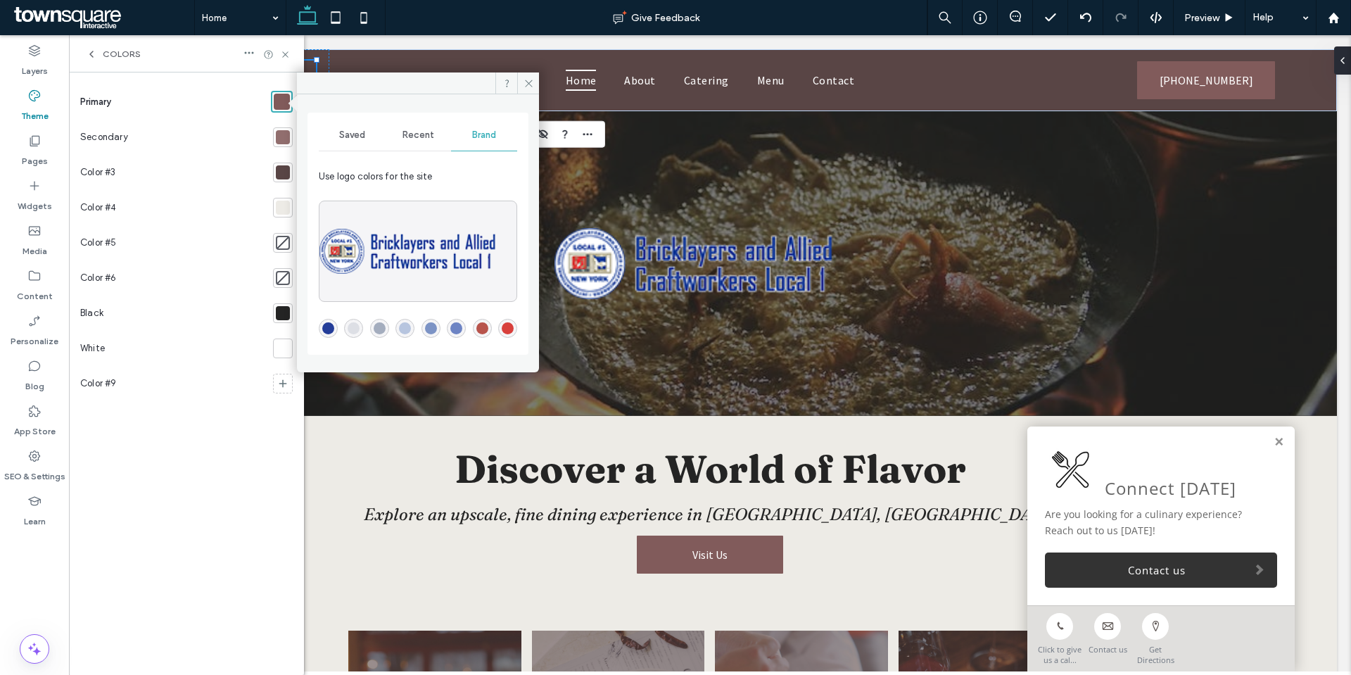
click at [509, 330] on div "rgba(216,64,60,1)" at bounding box center [508, 328] width 12 height 12
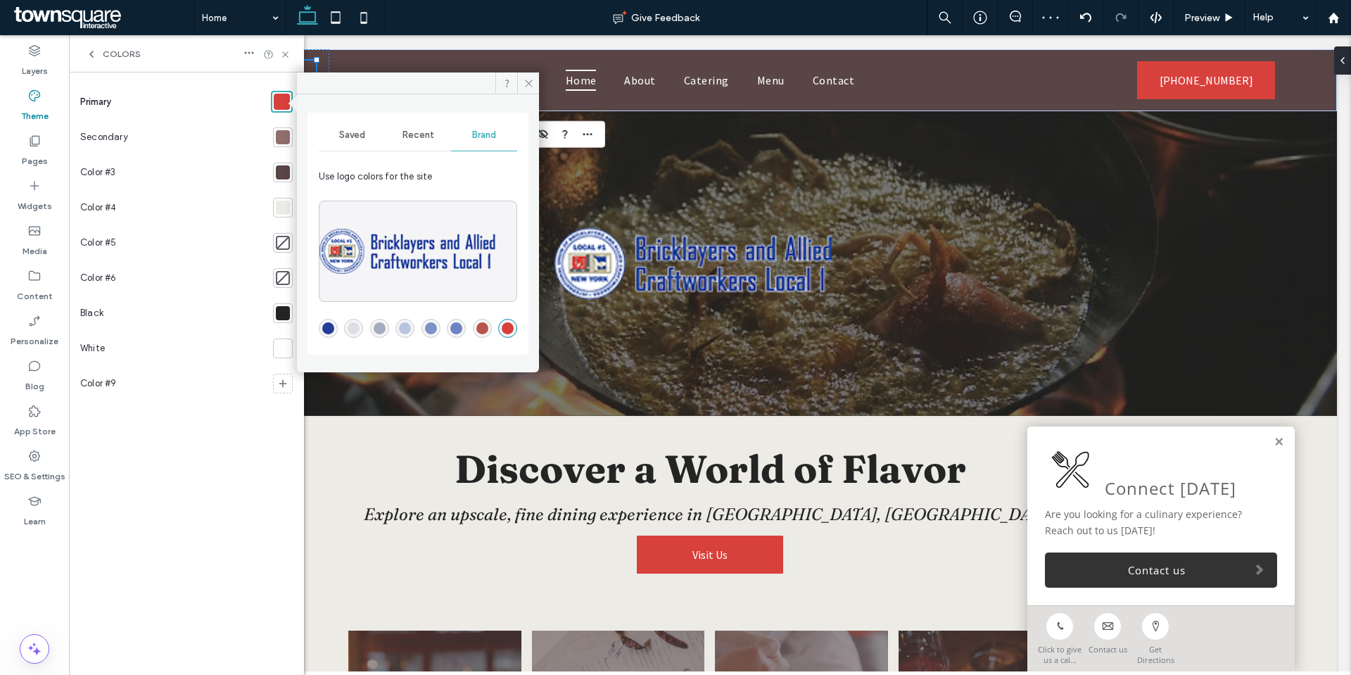
click at [281, 142] on div at bounding box center [283, 137] width 14 height 14
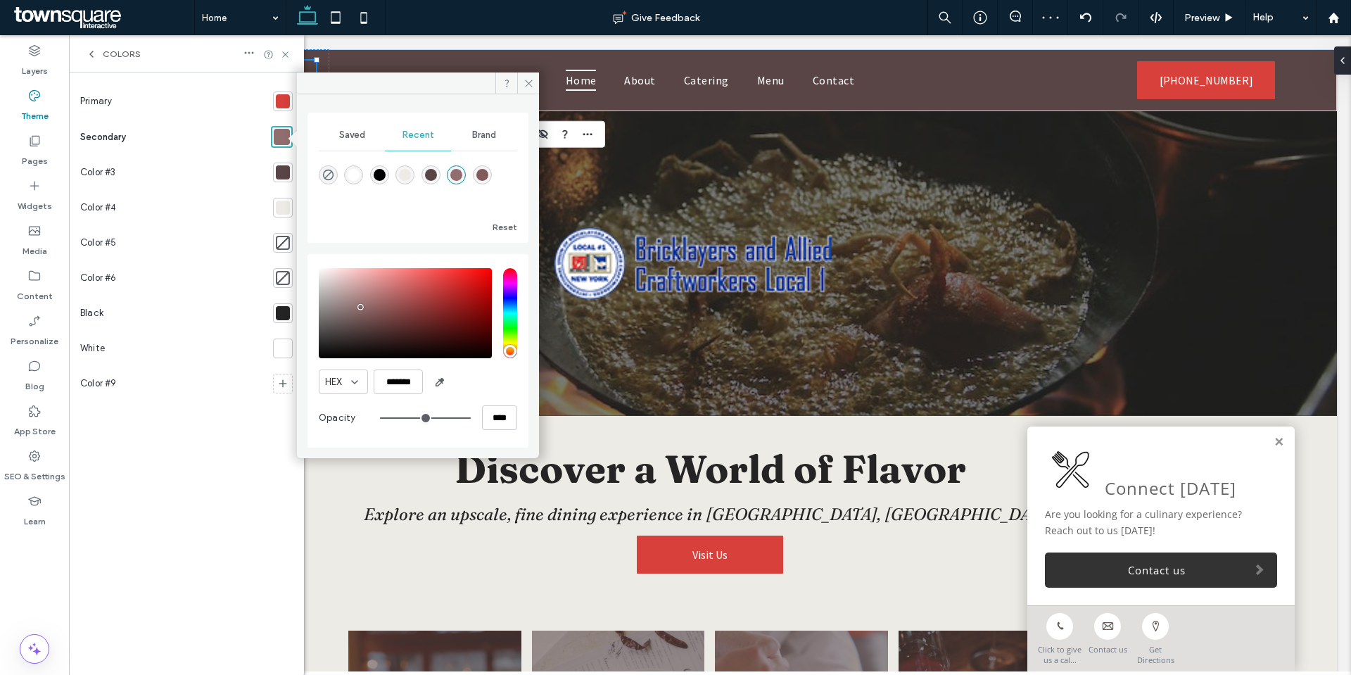
click at [478, 136] on span "Brand" at bounding box center [484, 134] width 24 height 11
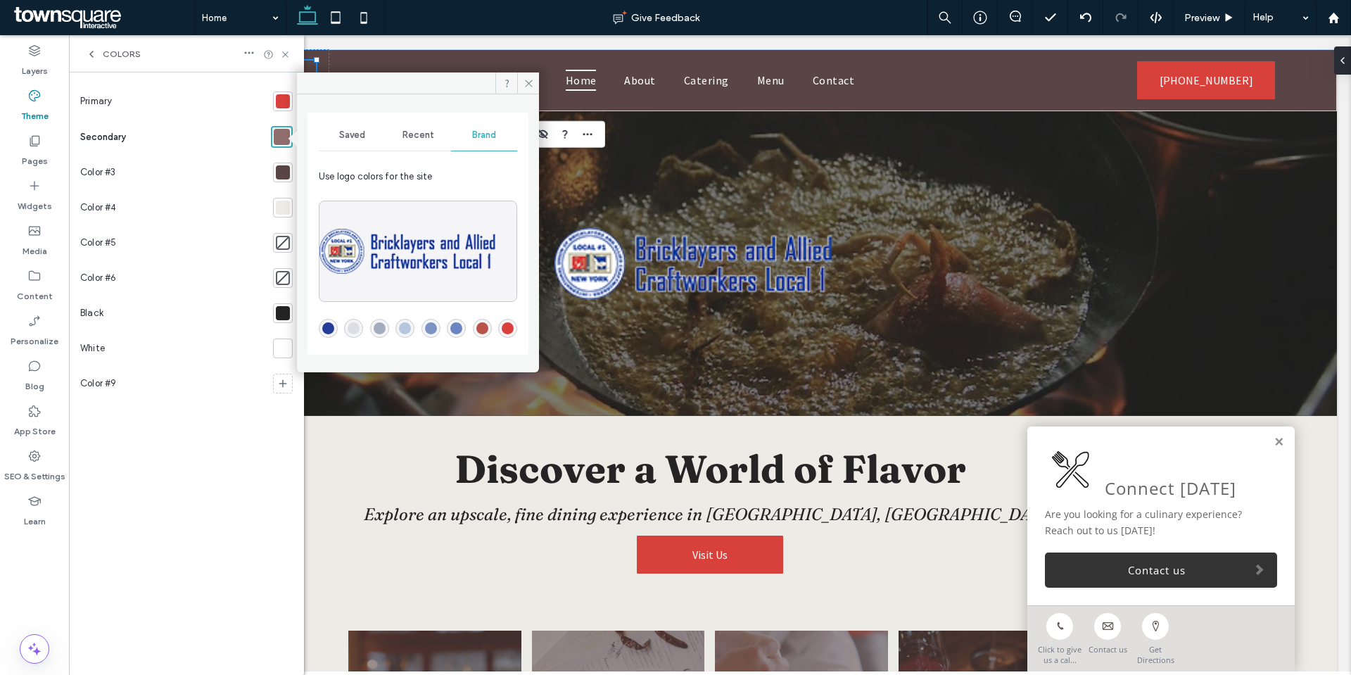
click at [325, 327] on div "rgba(36,61,153,1)" at bounding box center [328, 328] width 12 height 12
click at [381, 327] on div "rgba(164,173,190,1)" at bounding box center [380, 328] width 12 height 12
click at [287, 176] on div at bounding box center [283, 172] width 14 height 14
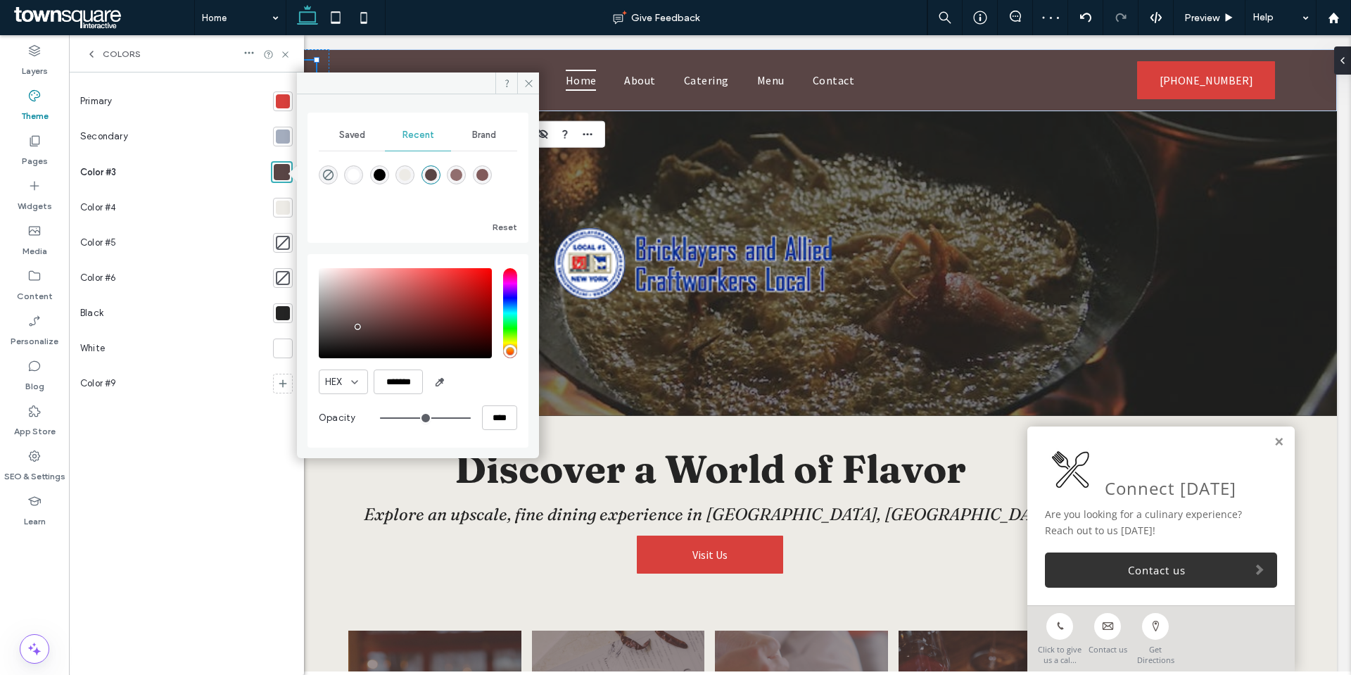
click at [483, 139] on span "Brand" at bounding box center [484, 134] width 24 height 11
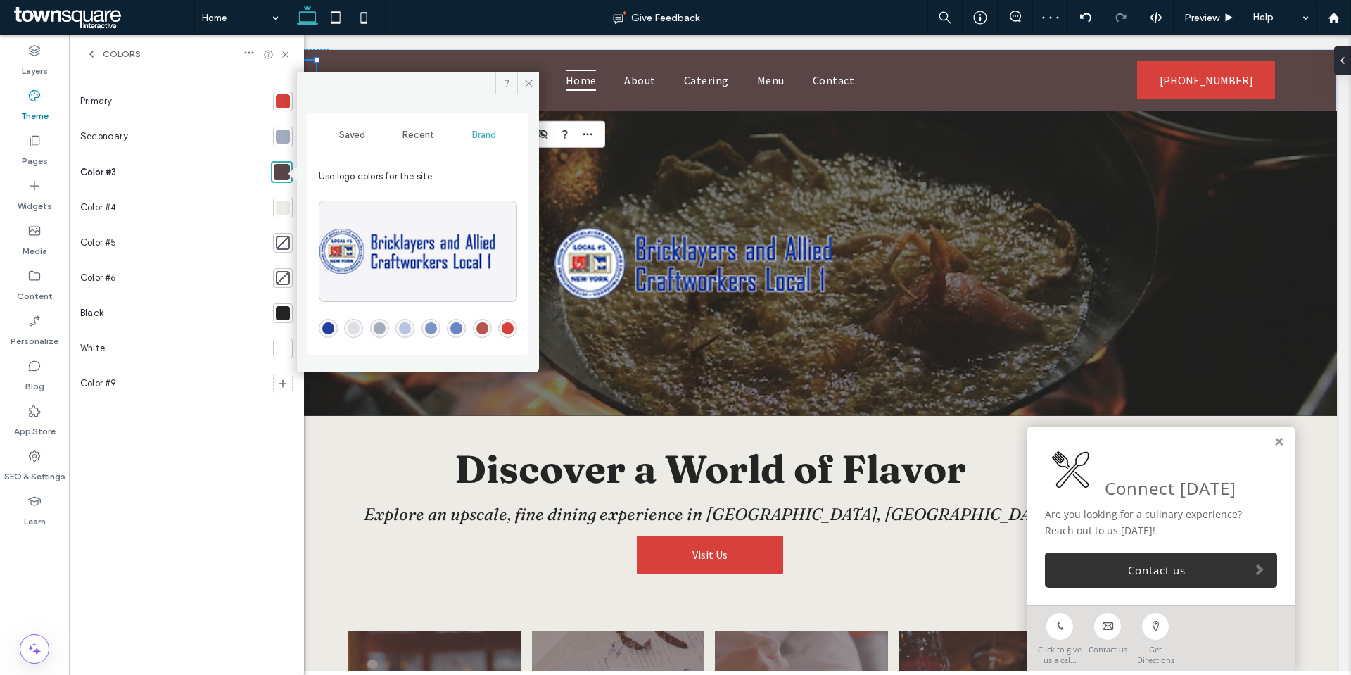
click at [335, 329] on div "rgba(36,61,153,1)" at bounding box center [328, 328] width 19 height 19
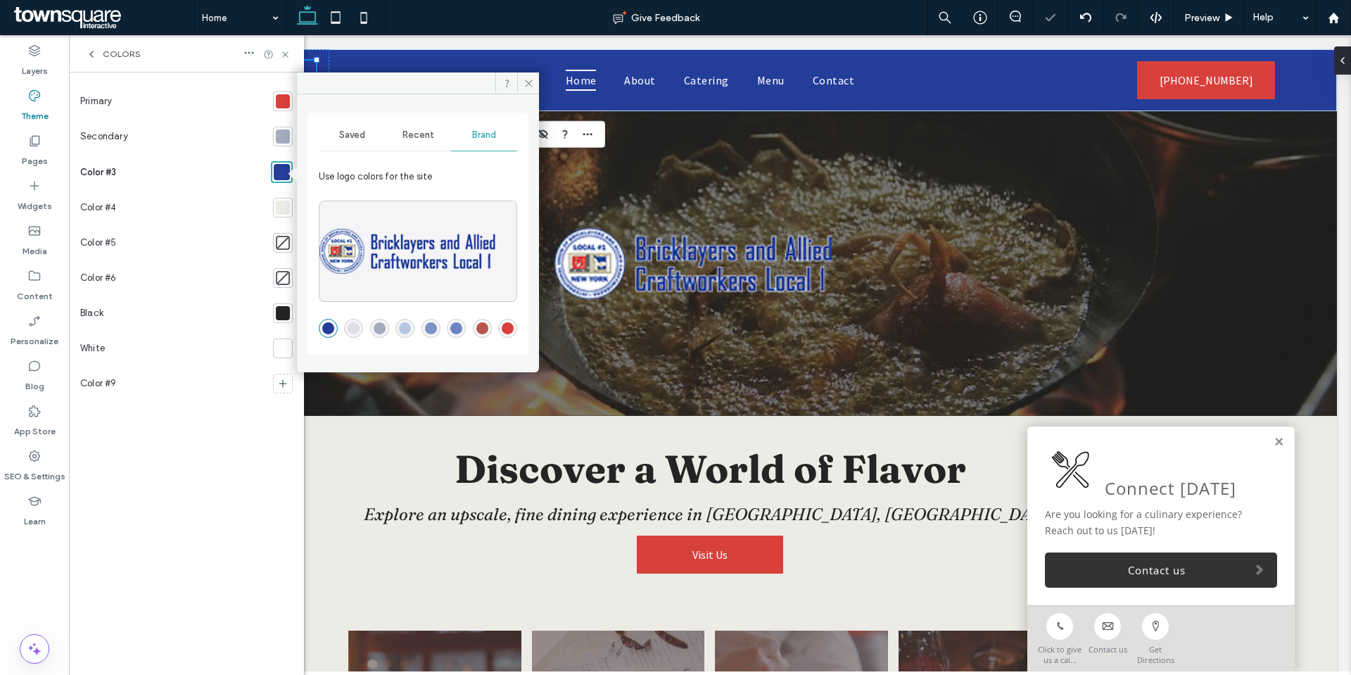
click at [215, 450] on div "Primary Secondary Color #3 Color #4 Color #5 Color #6 Black White Color #9" at bounding box center [186, 374] width 213 height 580
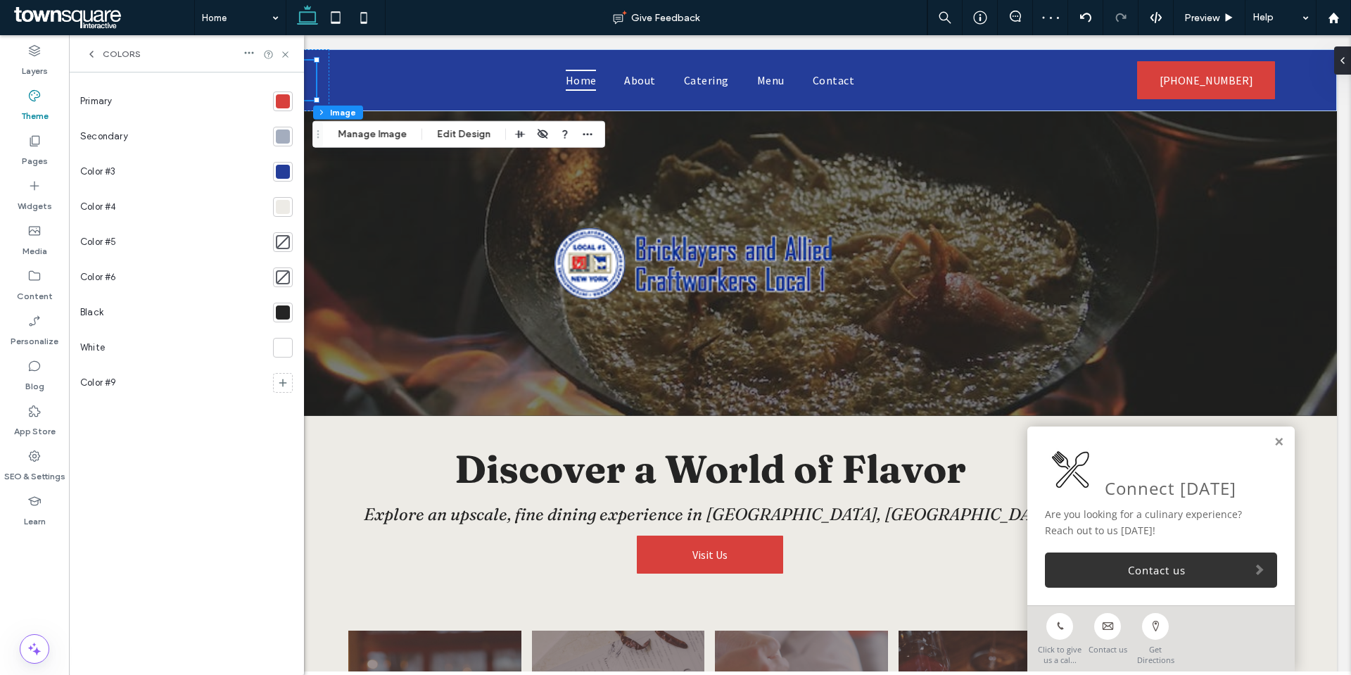
click at [286, 136] on div at bounding box center [283, 136] width 14 height 14
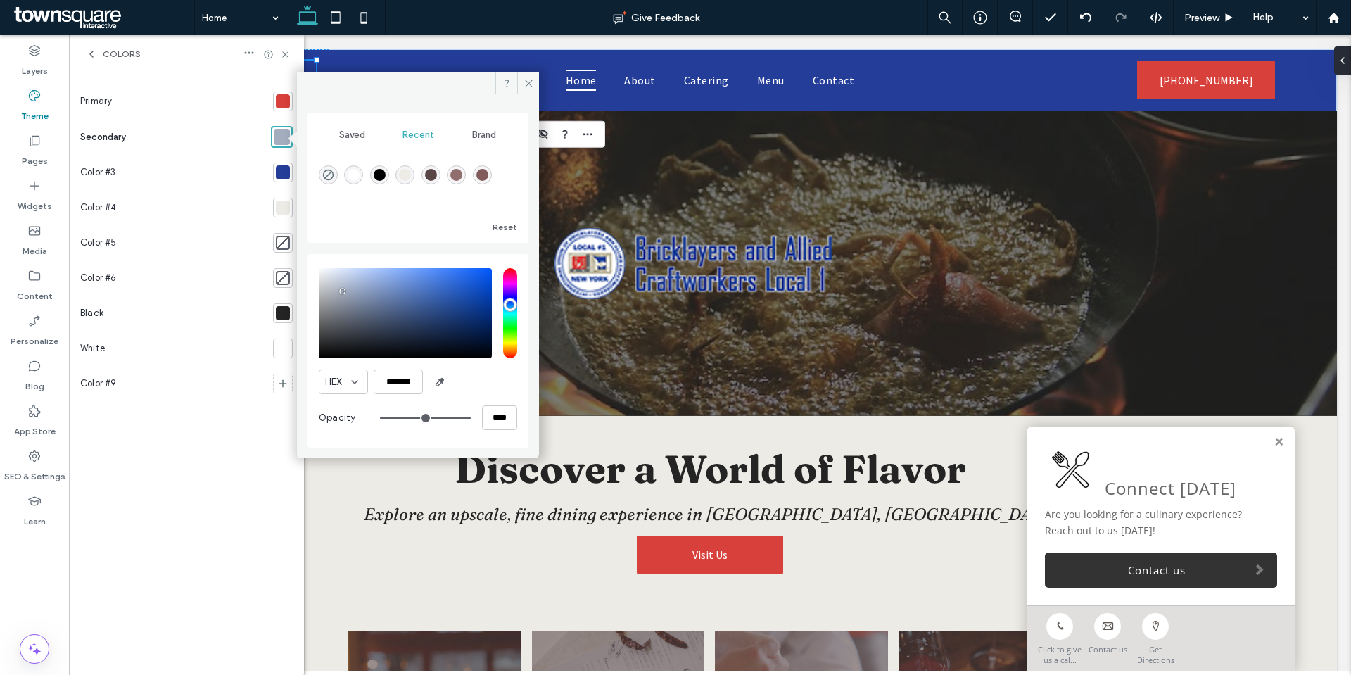
click at [486, 129] on div "Brand" at bounding box center [484, 135] width 66 height 31
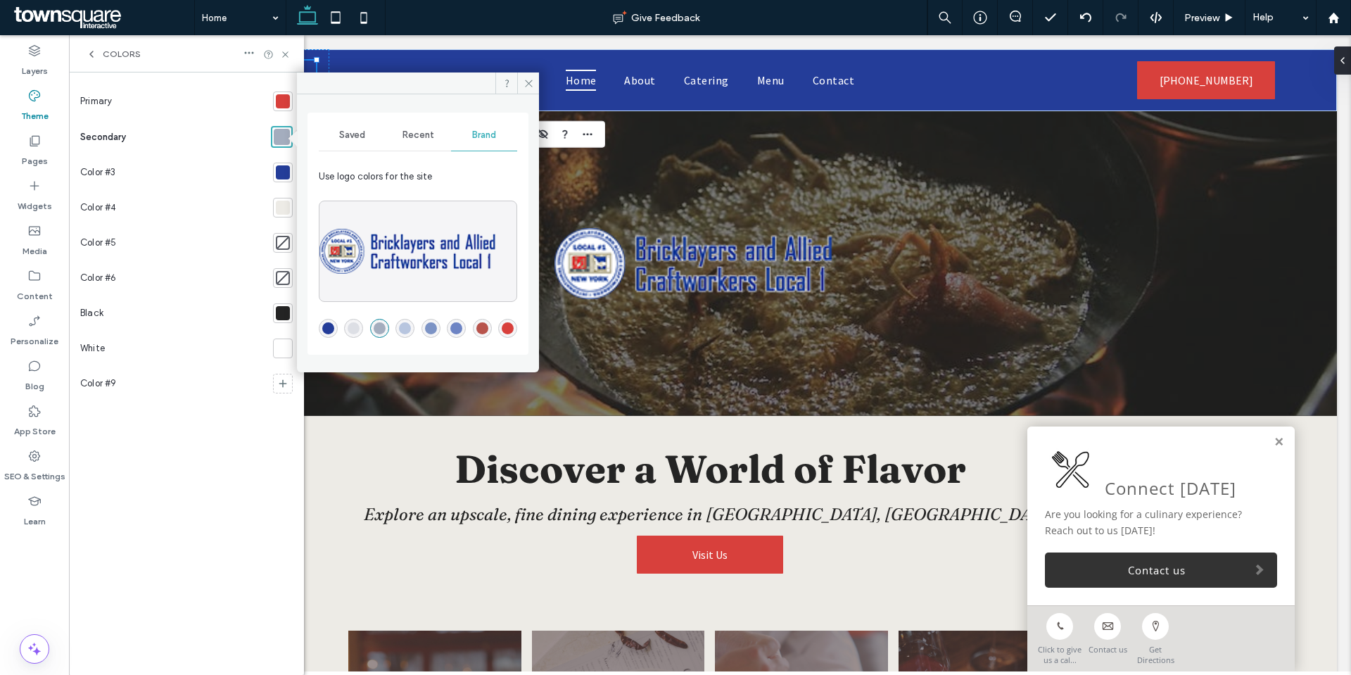
click at [328, 328] on div "rgba(36,61,153,1)" at bounding box center [328, 328] width 12 height 12
drag, startPoint x: 238, startPoint y: 457, endPoint x: 265, endPoint y: 229, distance: 229.6
click at [238, 454] on div "Primary Secondary Color #3 Color #4 Color #5 Color #6 Black White Color #9" at bounding box center [186, 374] width 213 height 580
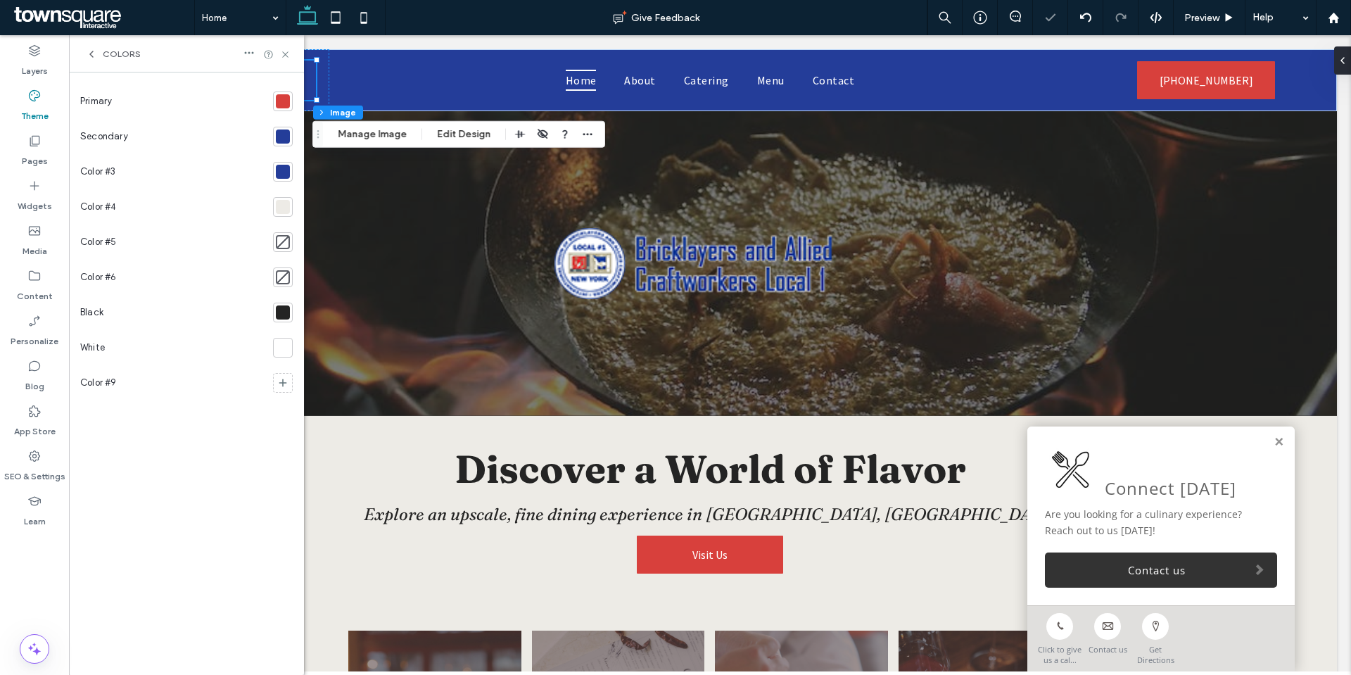
click at [289, 165] on div at bounding box center [283, 172] width 14 height 14
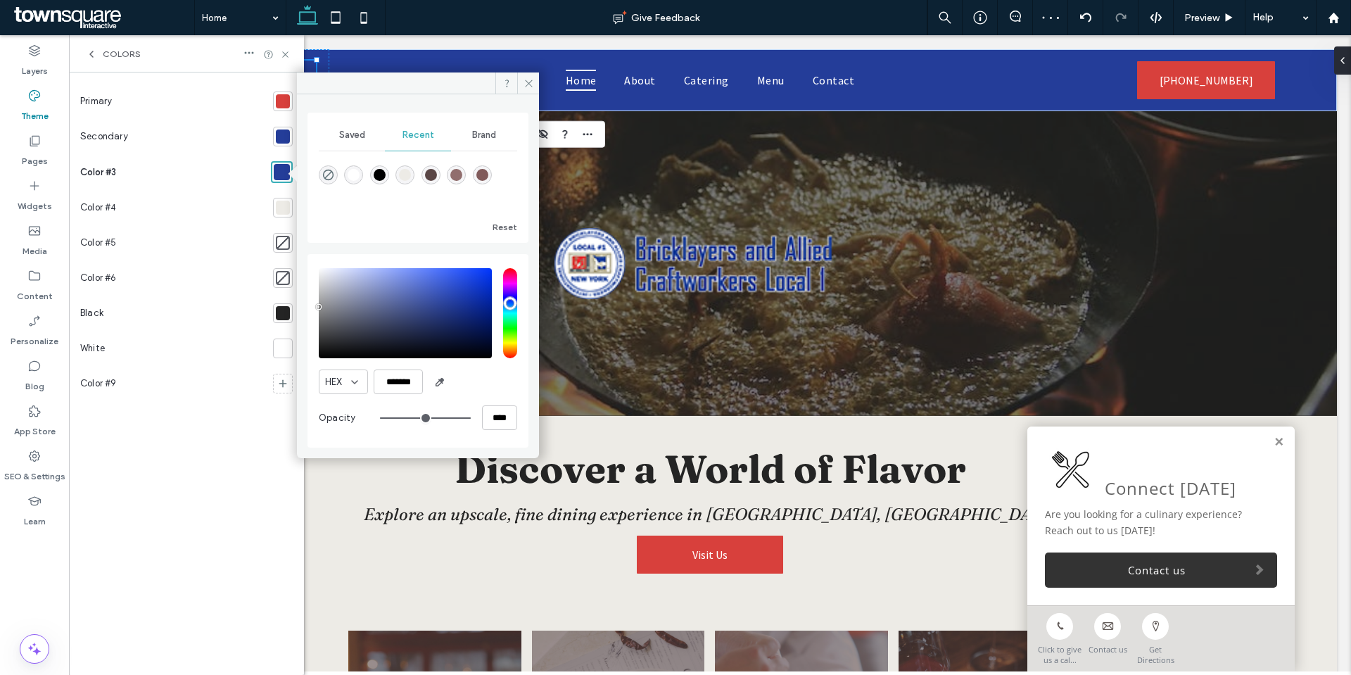
type input "*******"
drag, startPoint x: 324, startPoint y: 307, endPoint x: 315, endPoint y: 306, distance: 9.2
click at [315, 306] on div "HEX ******* Opacity ****" at bounding box center [418, 351] width 221 height 194
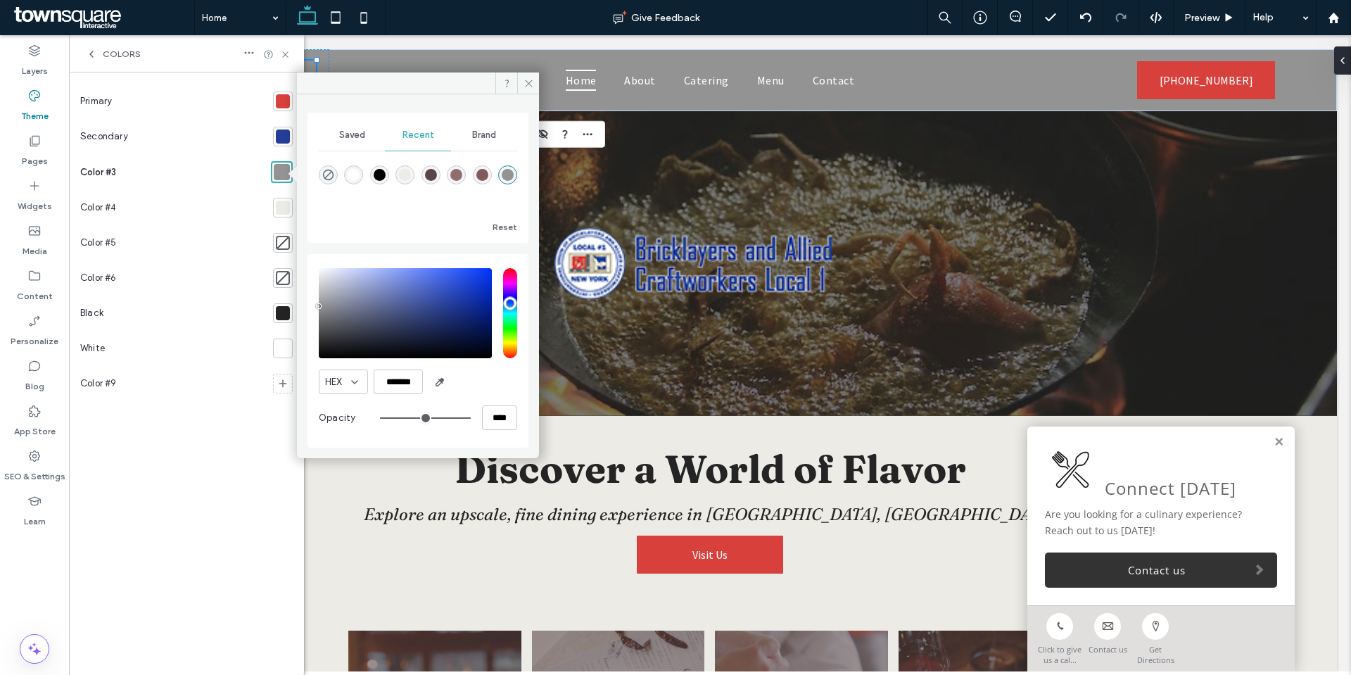
click at [215, 552] on div "Primary Secondary Color #3 Color #4 Color #5 Color #6 Black White Color #9" at bounding box center [186, 374] width 213 height 580
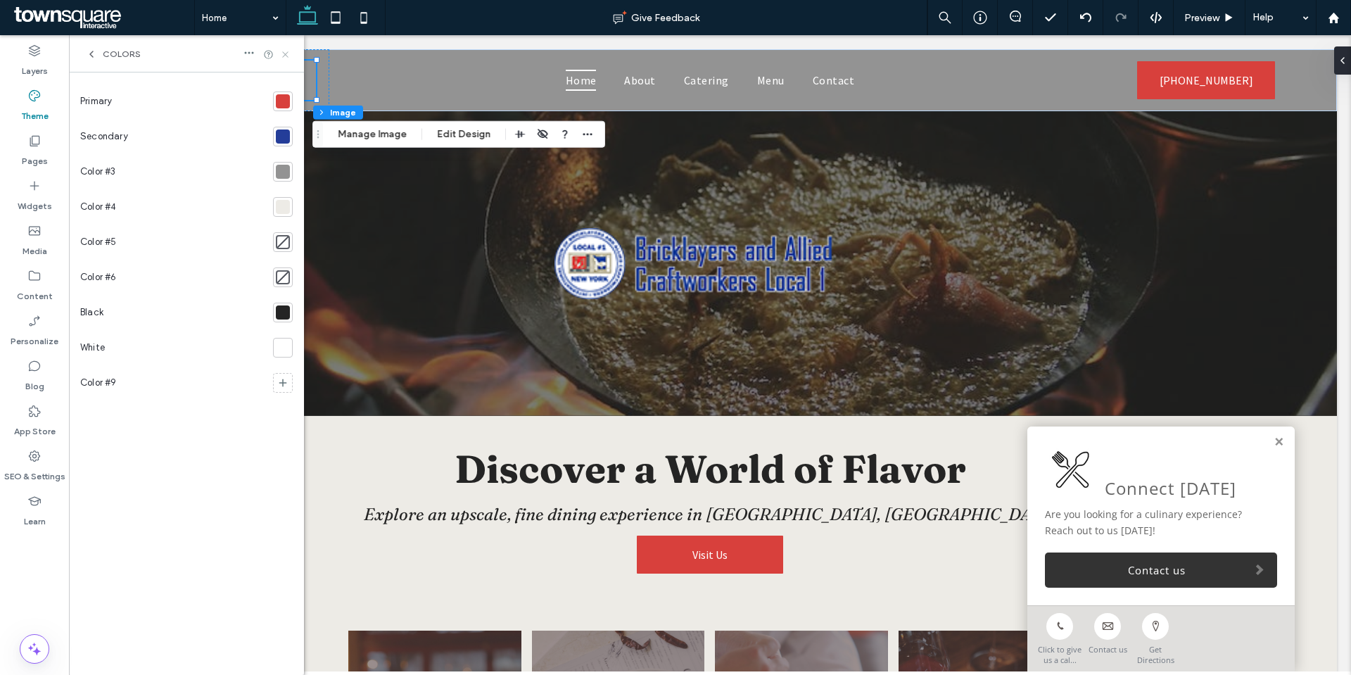
click at [283, 52] on use at bounding box center [285, 54] width 6 height 6
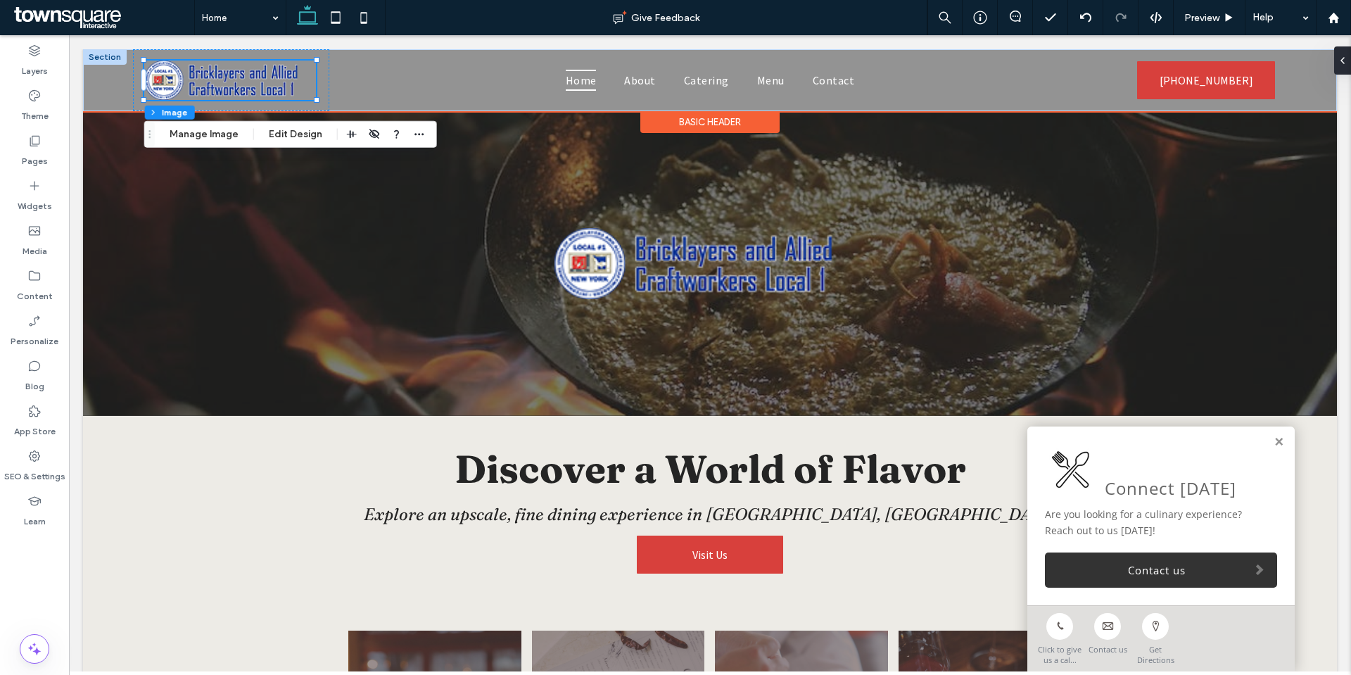
click at [689, 120] on div "Basic Header" at bounding box center [709, 122] width 139 height 22
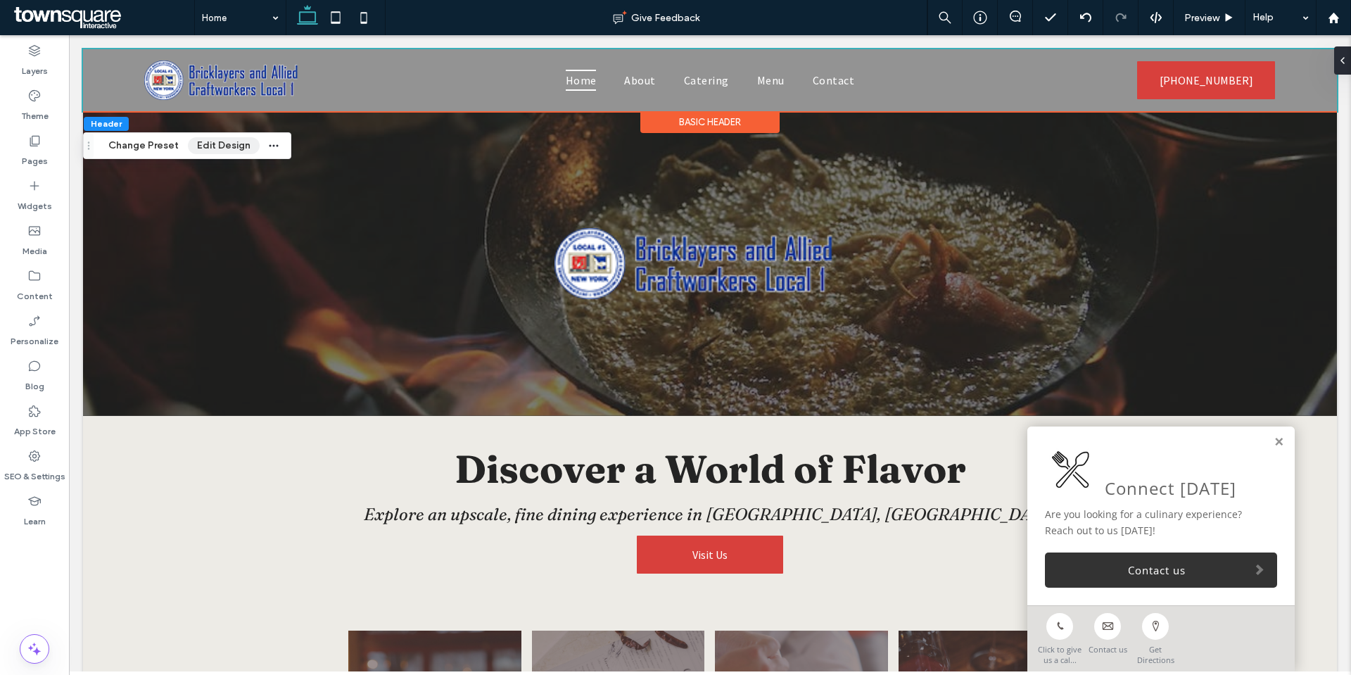
click at [213, 147] on button "Edit Design" at bounding box center [224, 145] width 72 height 17
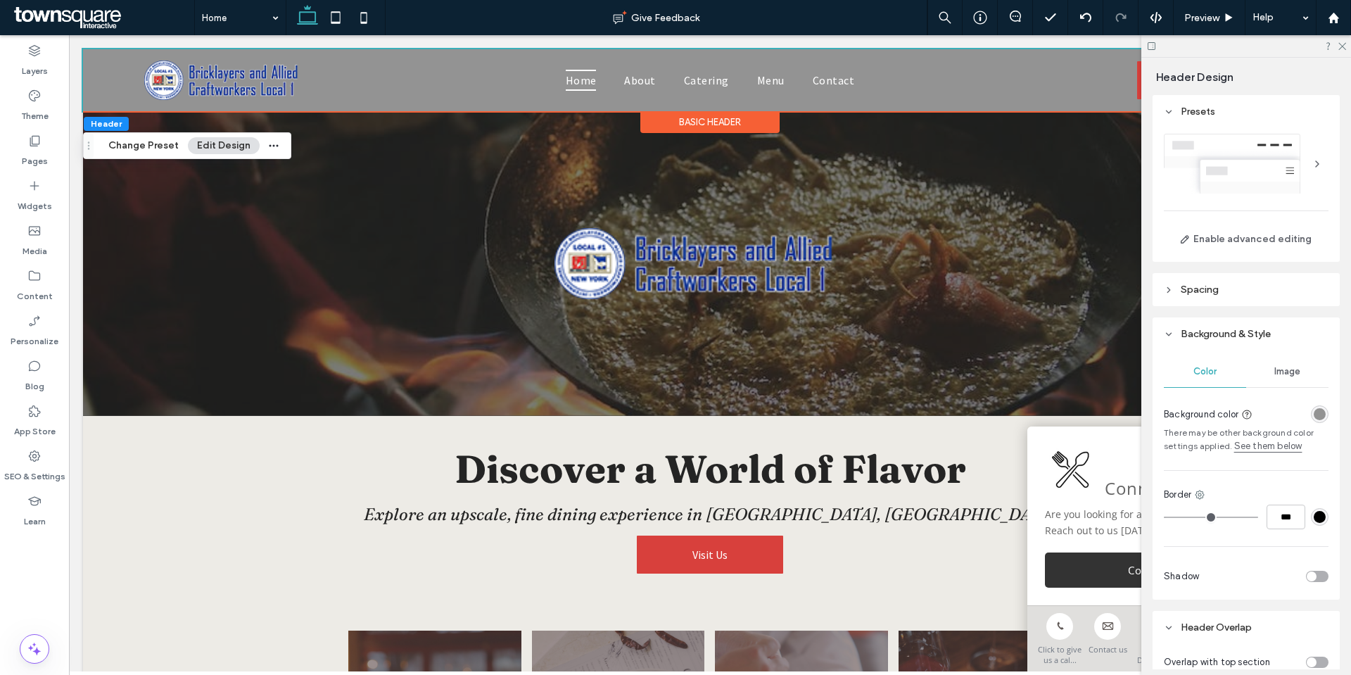
click at [1320, 422] on div at bounding box center [1320, 414] width 18 height 18
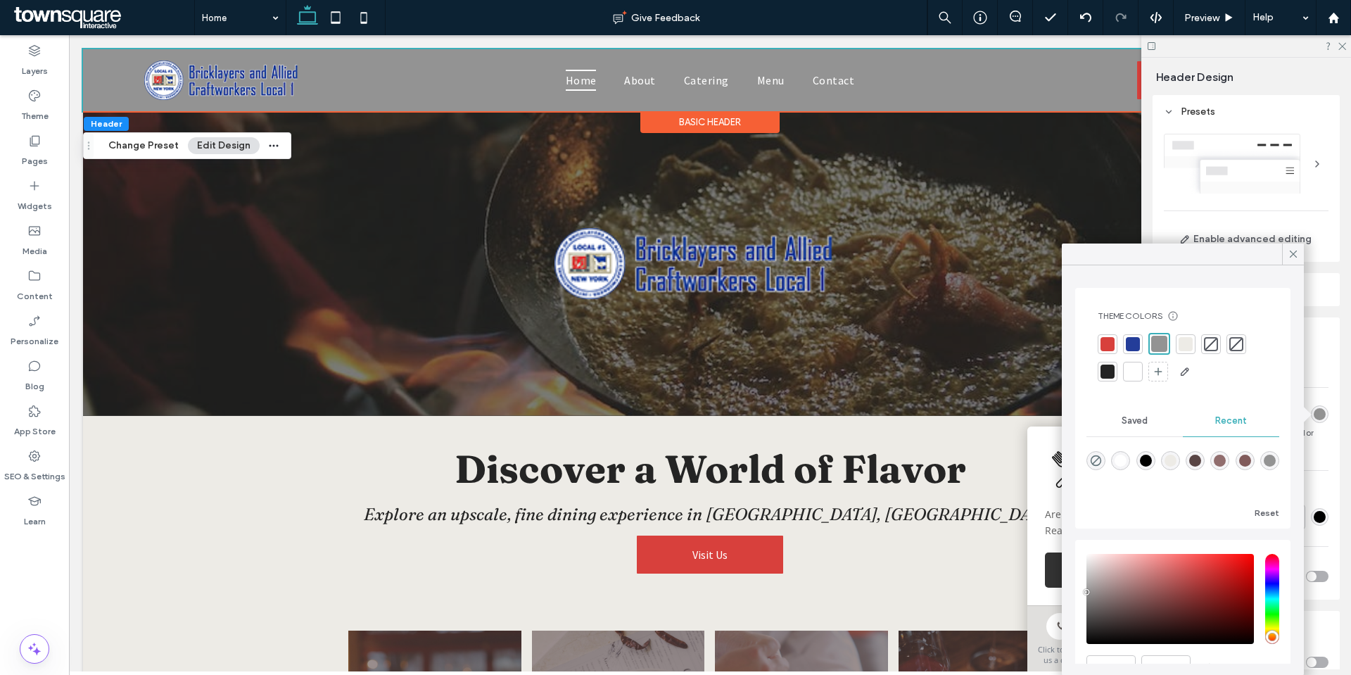
click at [1318, 422] on div at bounding box center [1320, 414] width 18 height 18
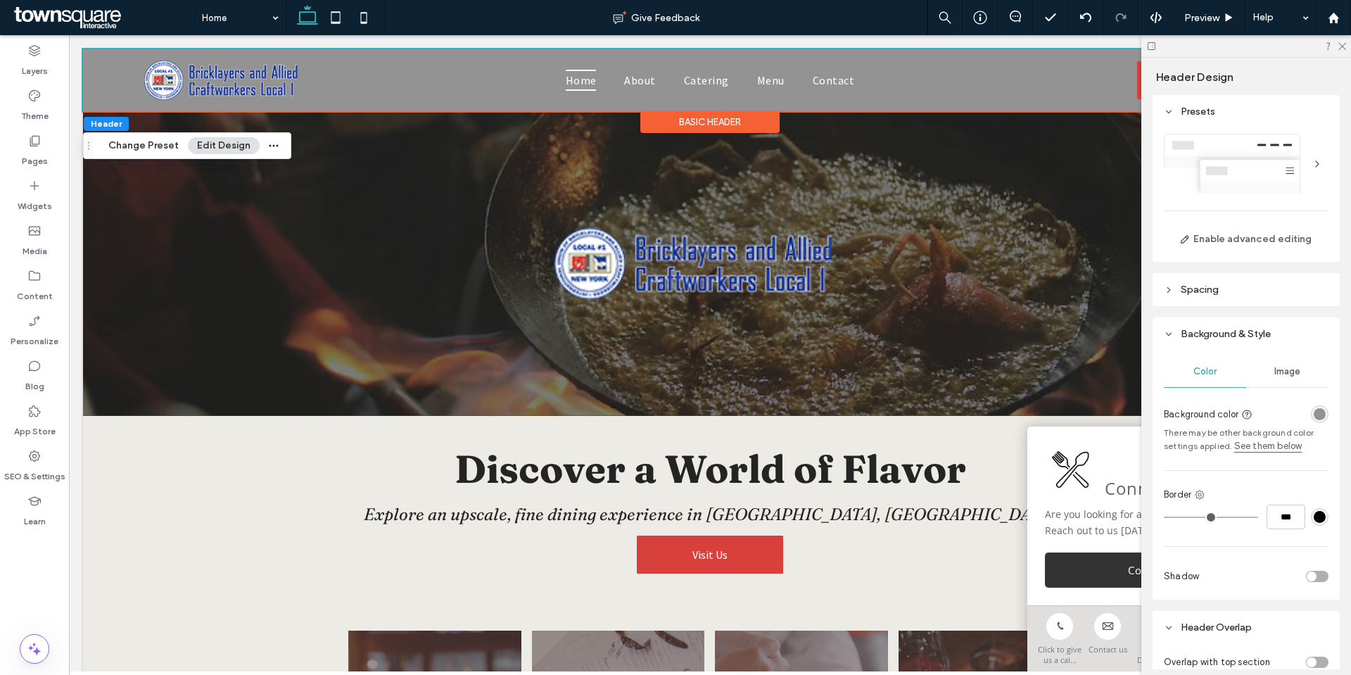
click at [1315, 415] on div "rgba(147, 147, 147, 1)" at bounding box center [1320, 414] width 12 height 12
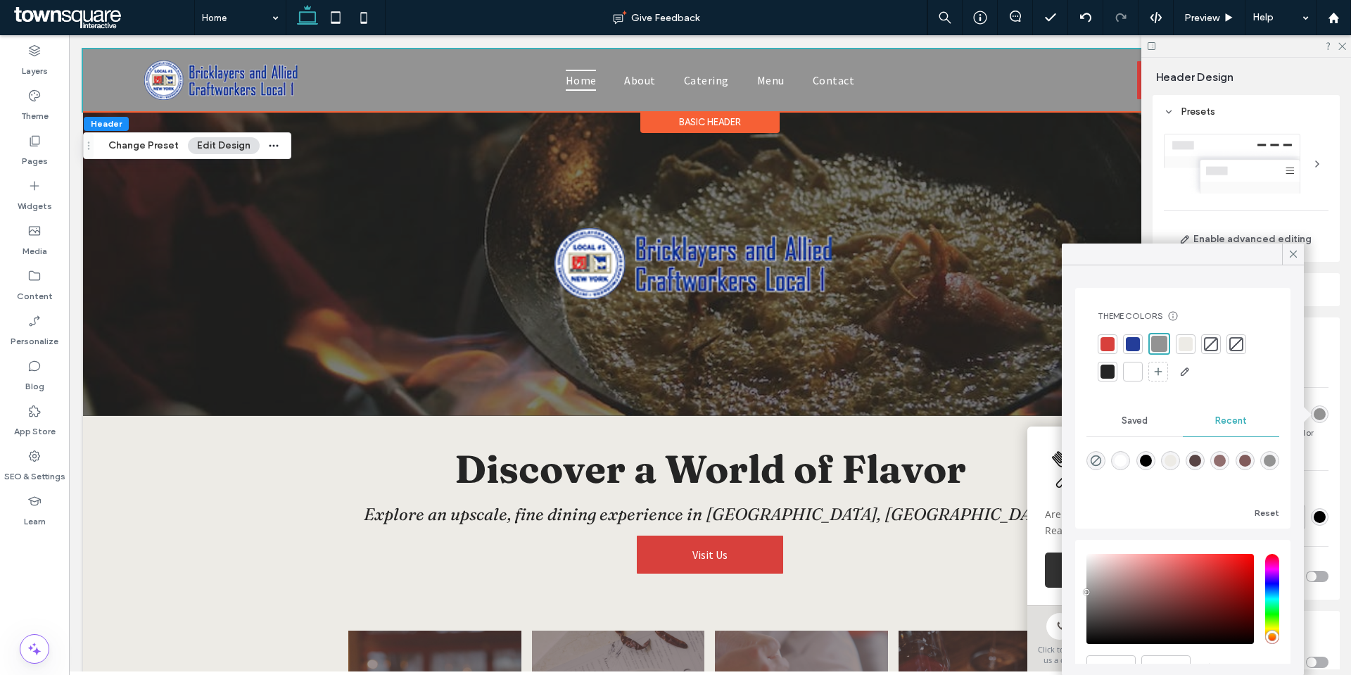
click at [1134, 379] on div at bounding box center [1133, 372] width 20 height 20
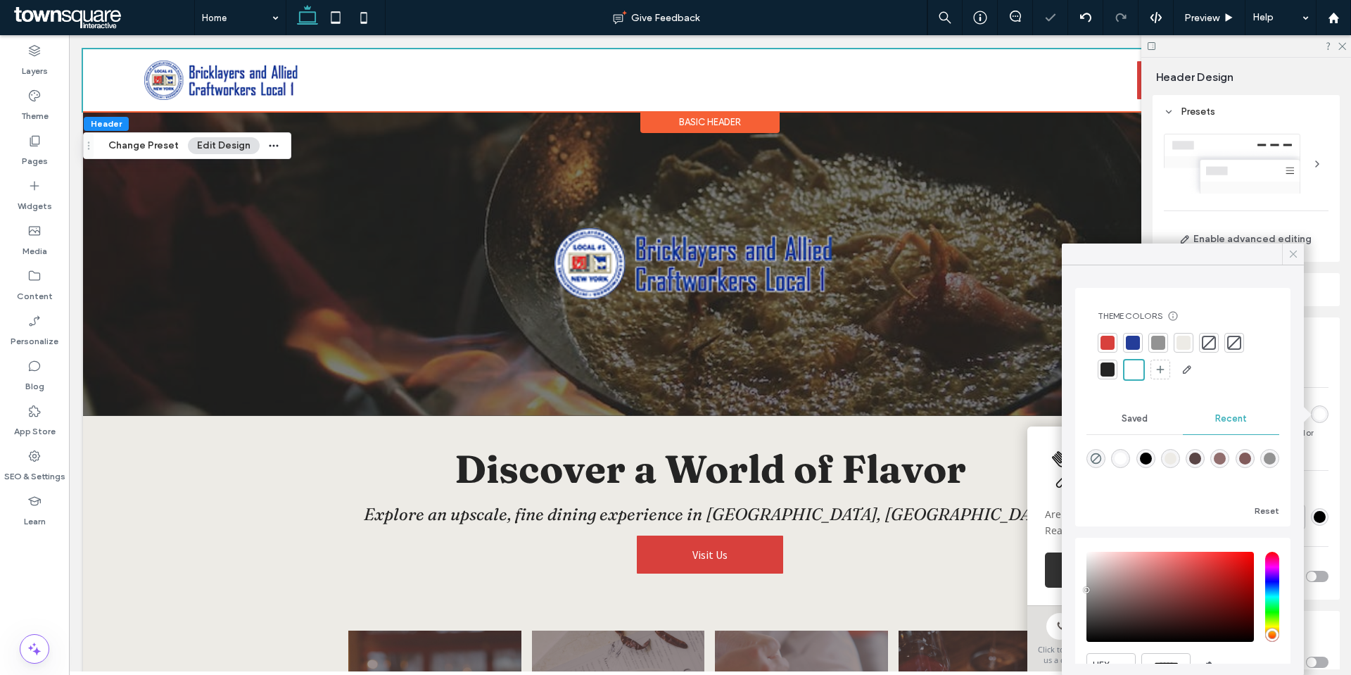
click at [1296, 255] on icon at bounding box center [1293, 254] width 13 height 13
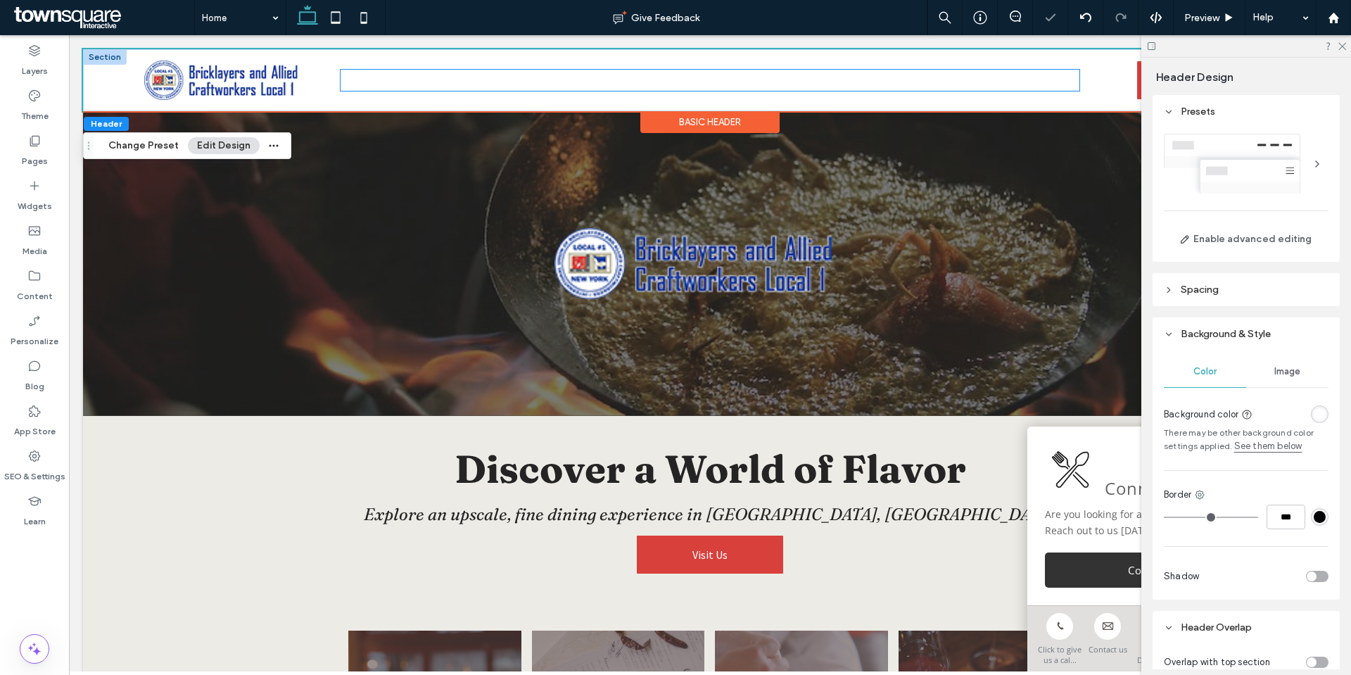
click at [624, 75] on span "About" at bounding box center [639, 80] width 31 height 21
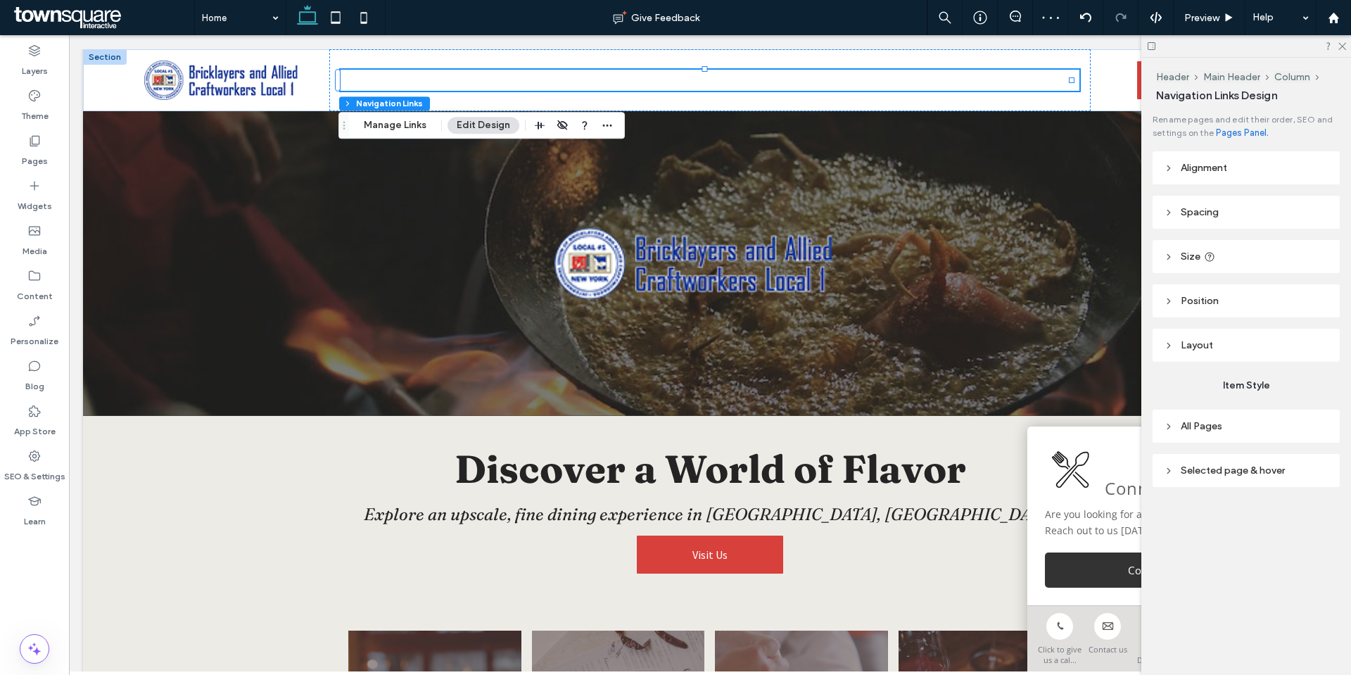
click at [1228, 483] on header "Selected page & hover" at bounding box center [1246, 470] width 187 height 33
click at [1231, 435] on header "All Pages" at bounding box center [1246, 426] width 187 height 33
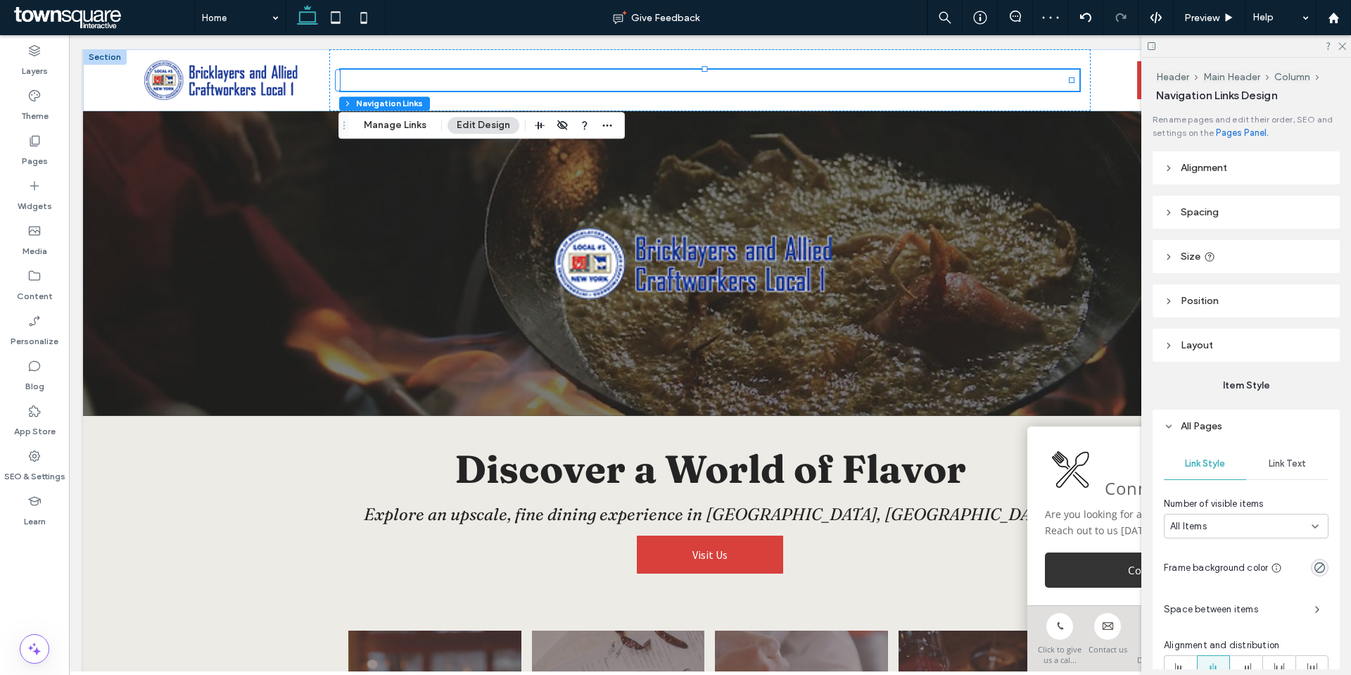
click at [1293, 467] on span "Link Text" at bounding box center [1287, 463] width 37 height 11
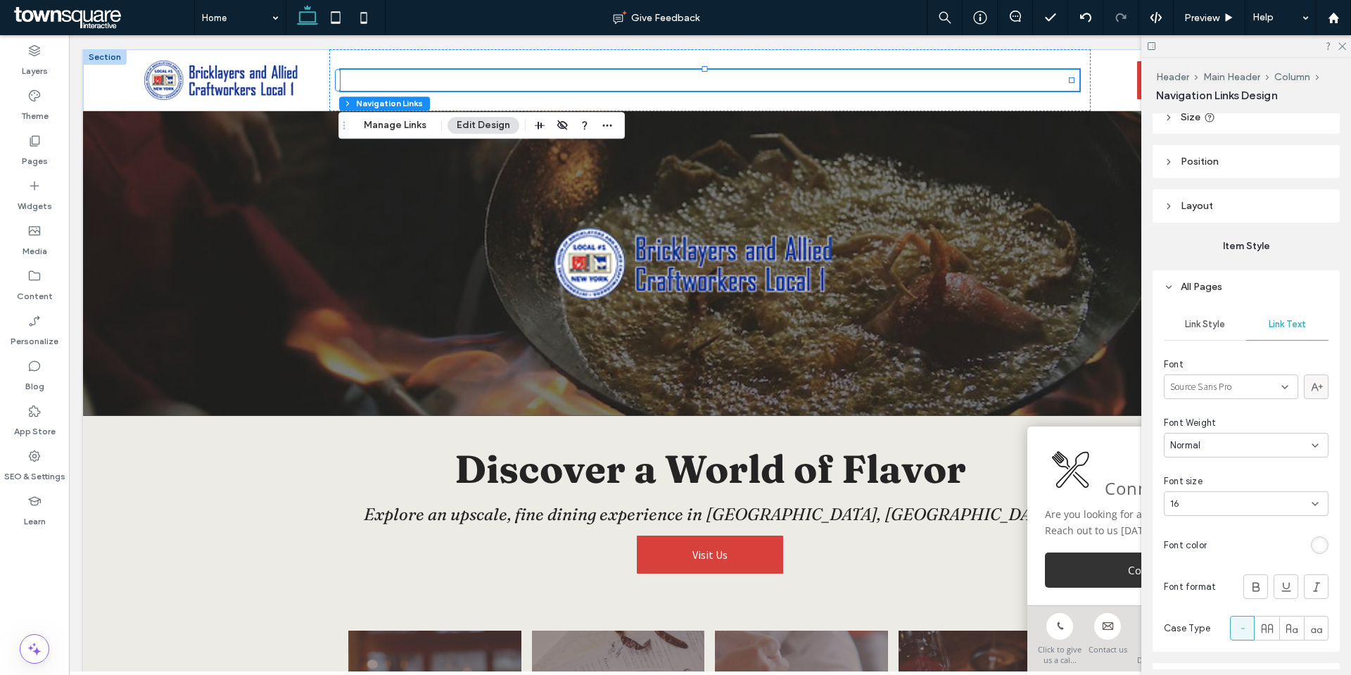
scroll to position [141, 0]
click at [1312, 550] on div "rgb(255, 255, 255)" at bounding box center [1320, 544] width 18 height 18
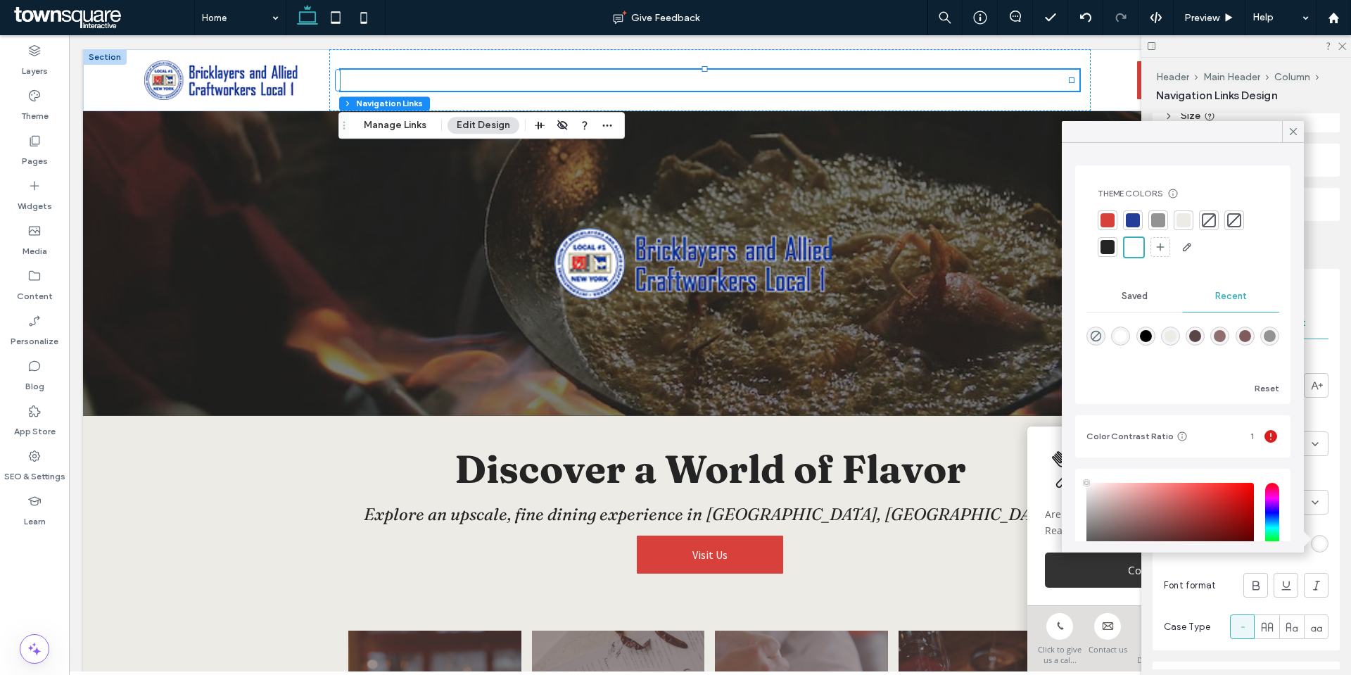
click at [1106, 243] on div at bounding box center [1108, 247] width 14 height 14
click at [1293, 129] on icon at bounding box center [1293, 131] width 13 height 13
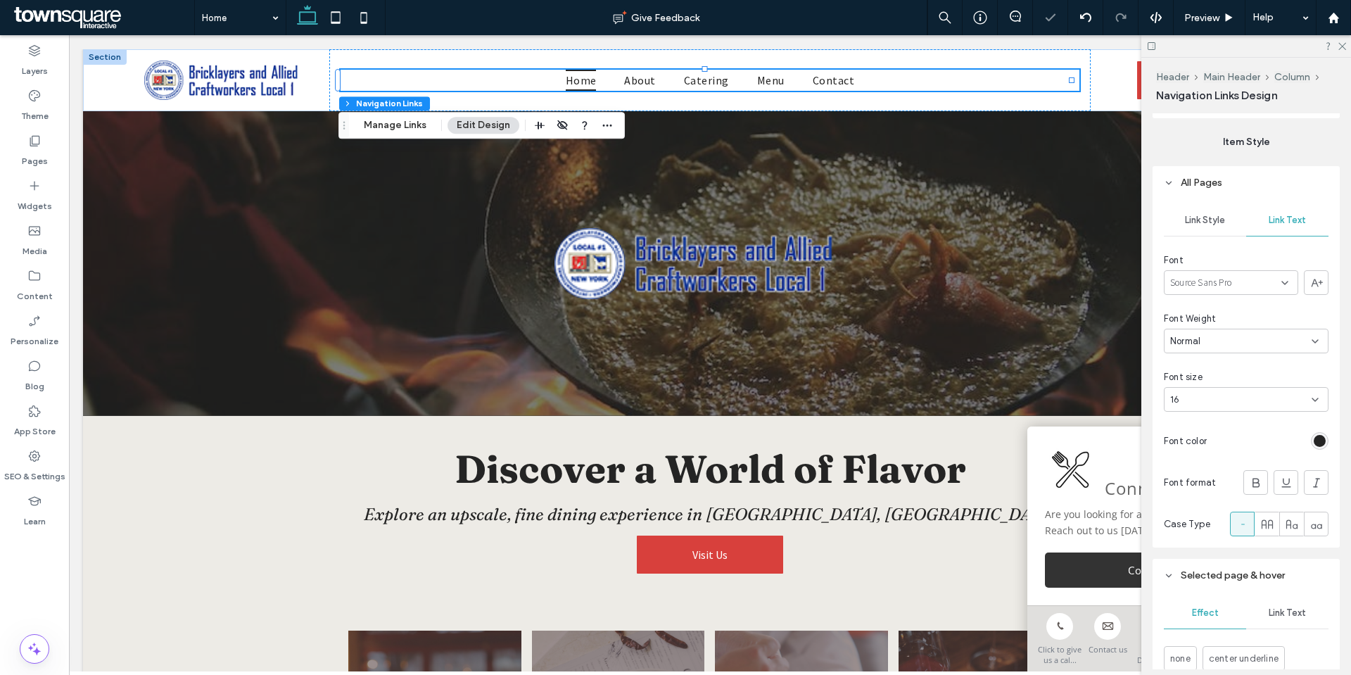
scroll to position [422, 0]
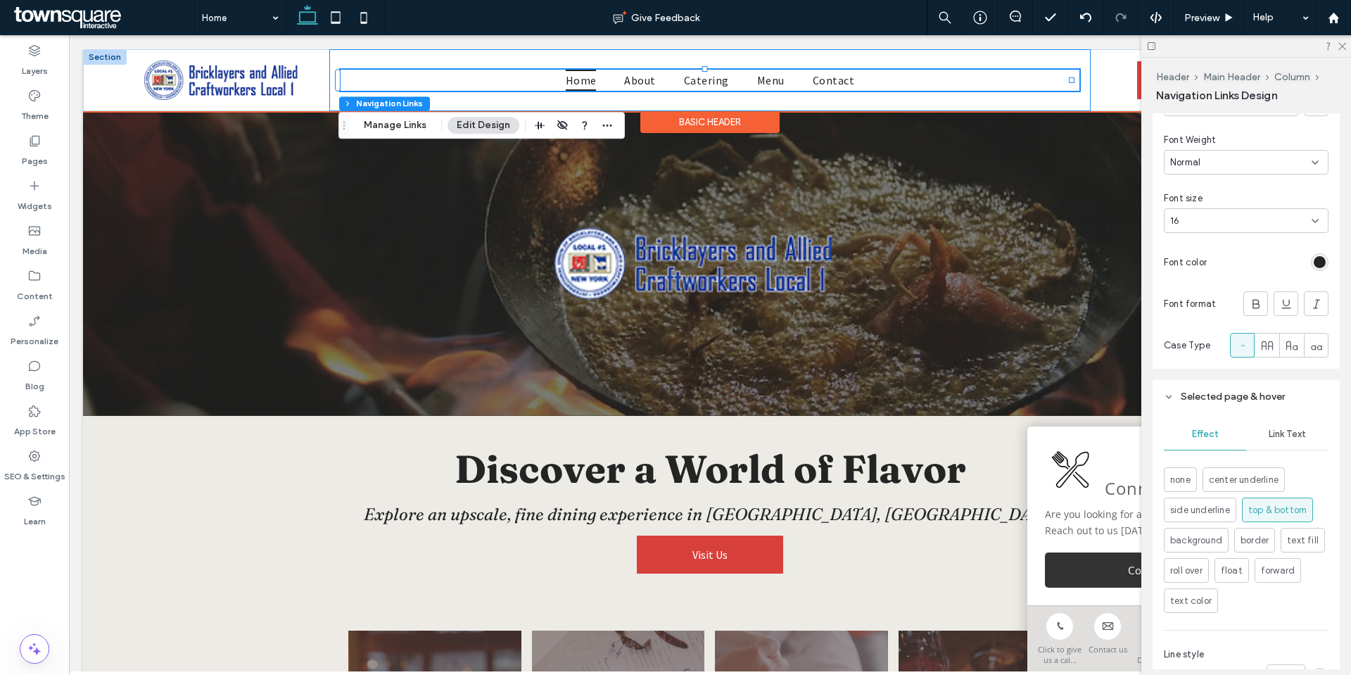
click at [1091, 99] on div "(718) 532-0525" at bounding box center [1189, 80] width 196 height 62
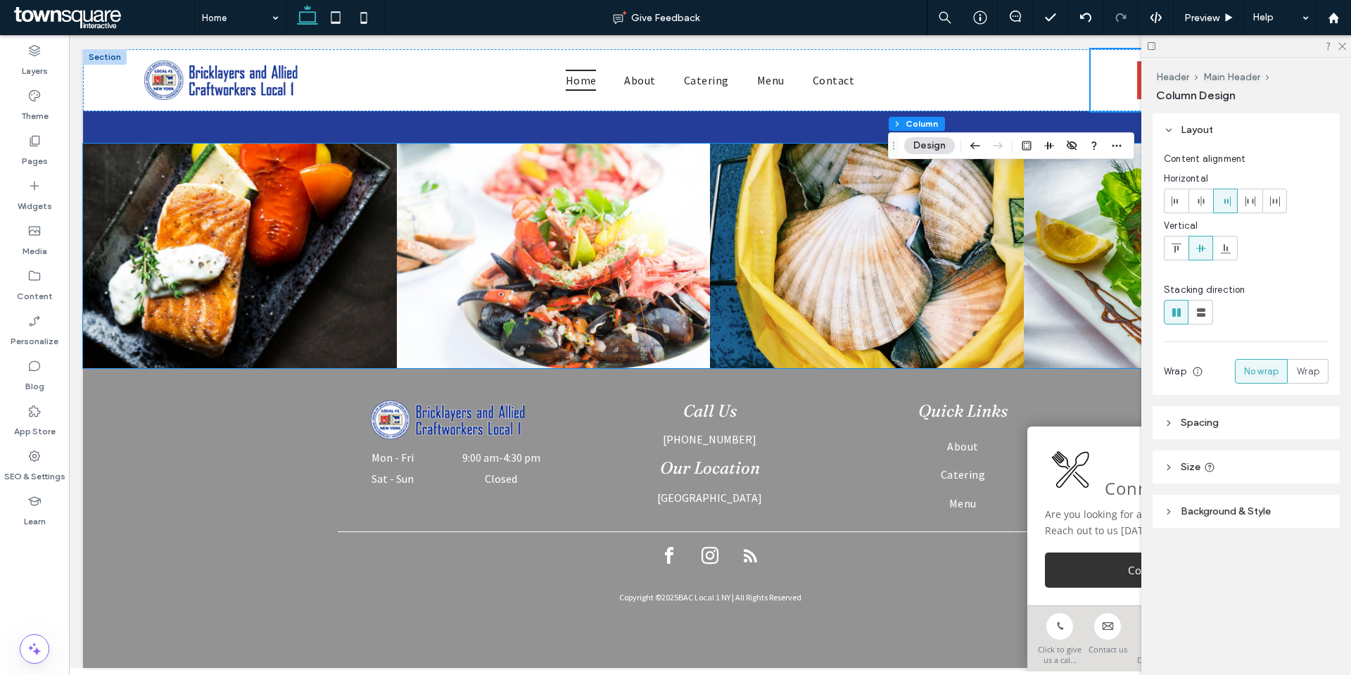
scroll to position [2271, 0]
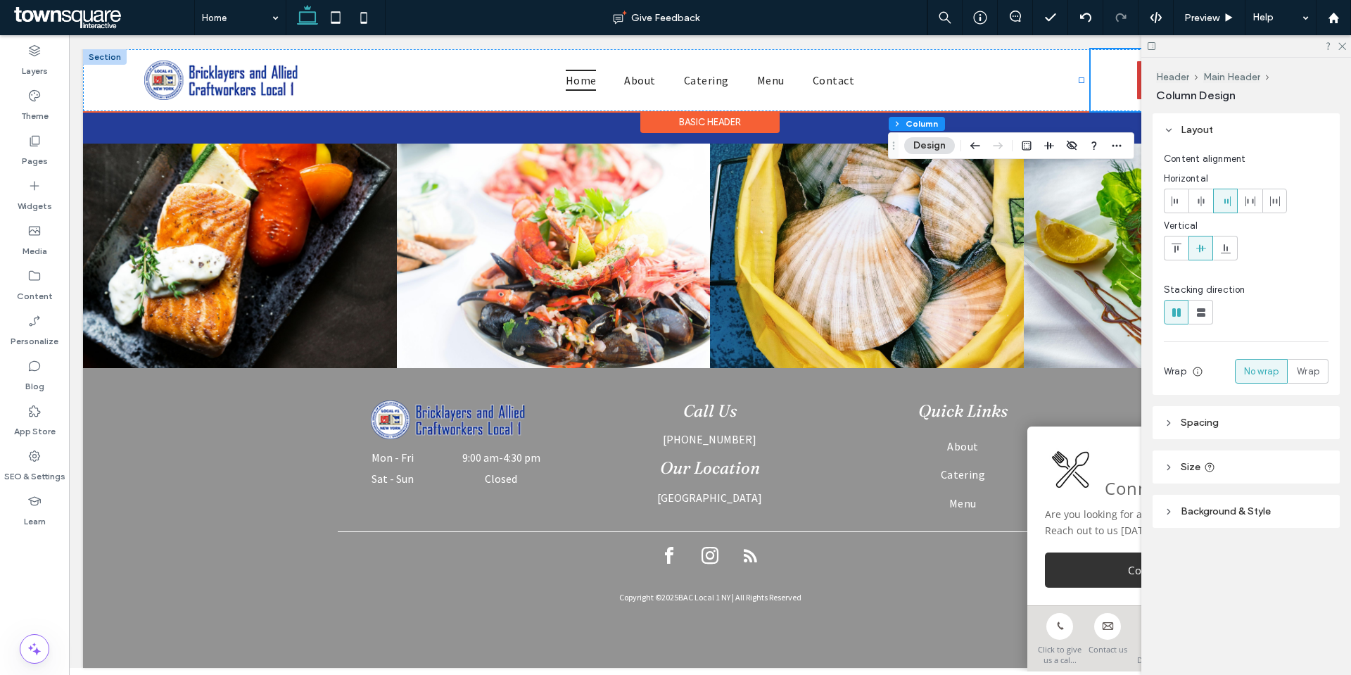
click at [720, 121] on div "Basic Header" at bounding box center [709, 122] width 139 height 22
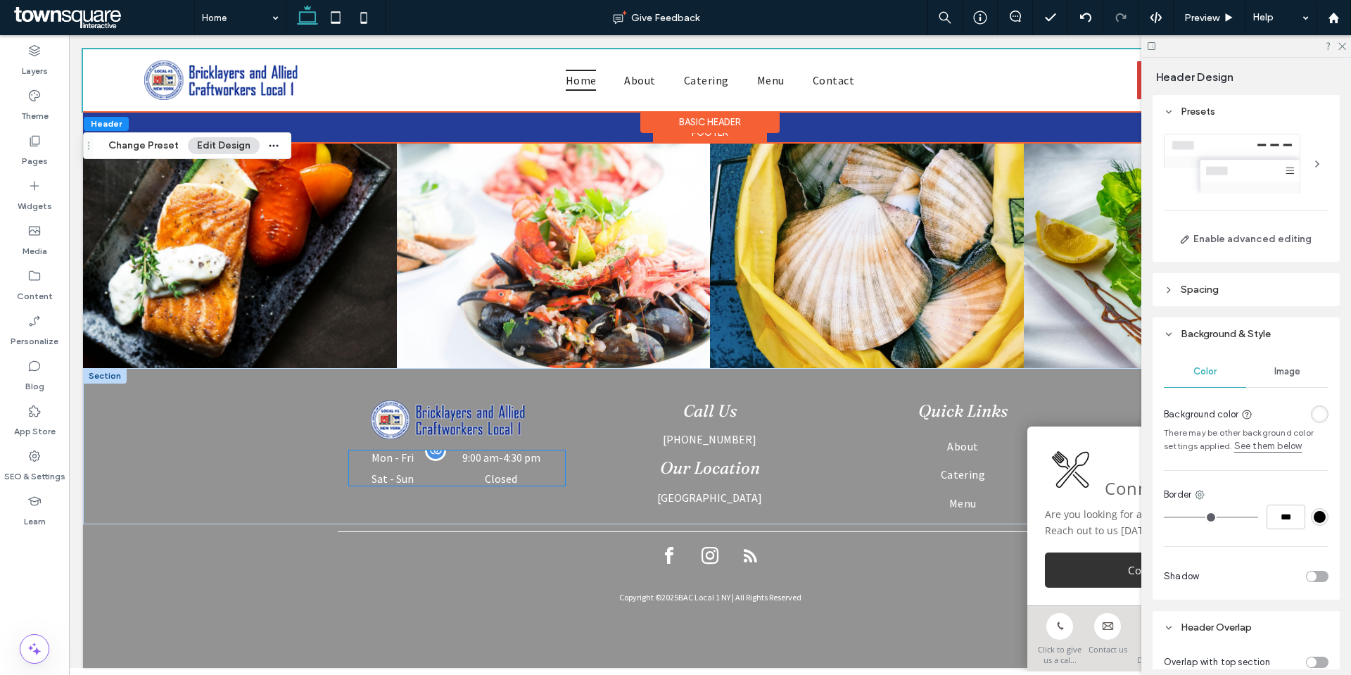
click at [419, 451] on dt "Mon - Fri" at bounding box center [392, 457] width 87 height 14
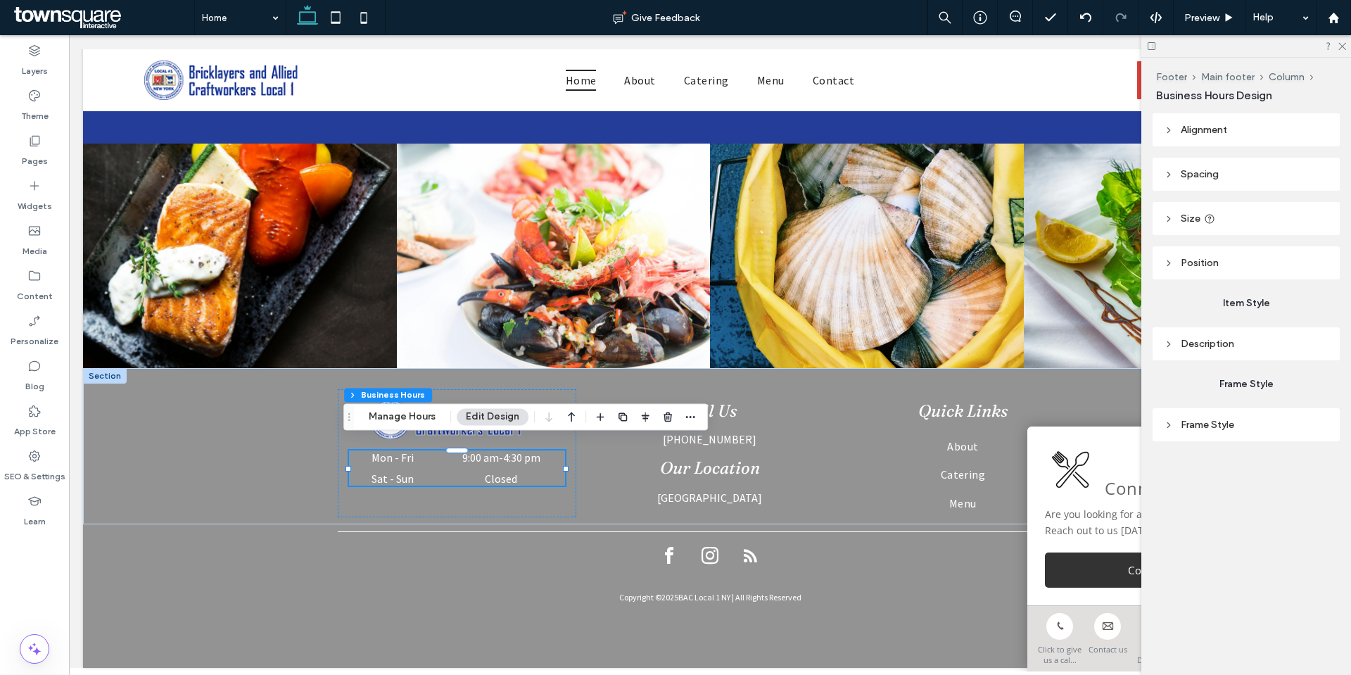
click at [1236, 347] on header "Description" at bounding box center [1246, 343] width 187 height 33
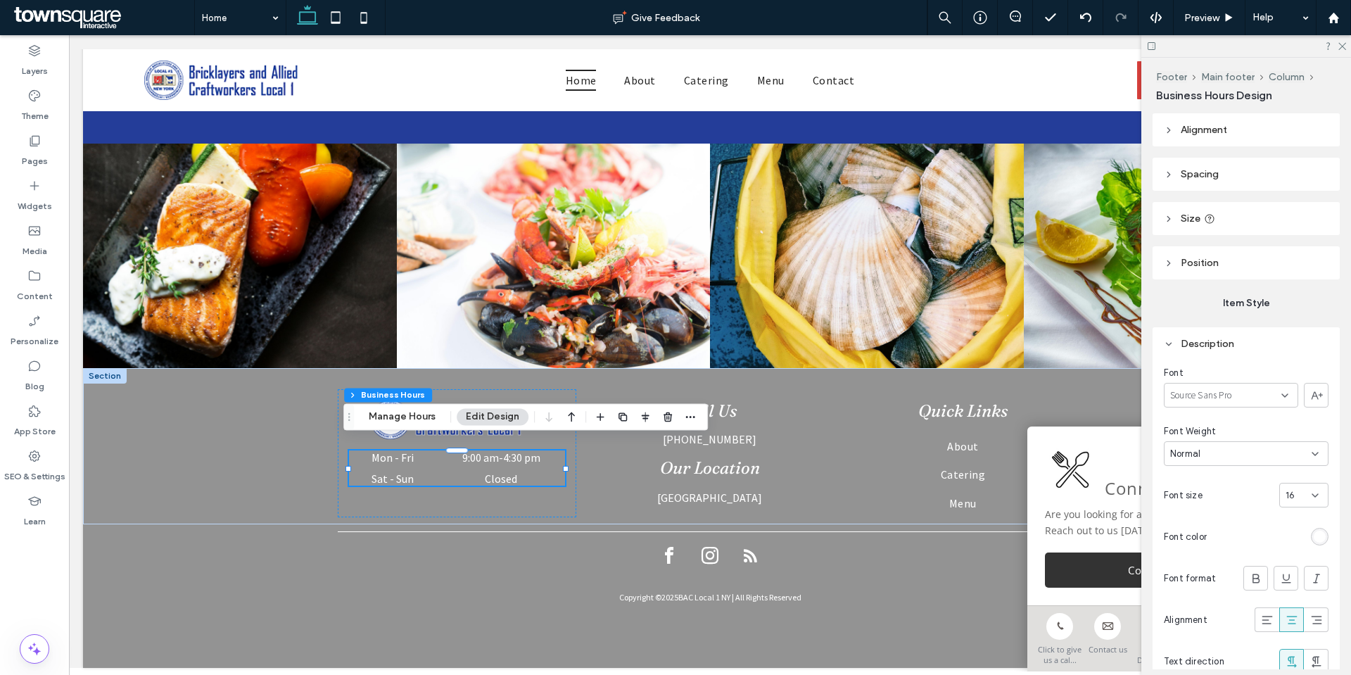
click at [1315, 537] on div "rgb(255, 255, 255)" at bounding box center [1320, 537] width 12 height 12
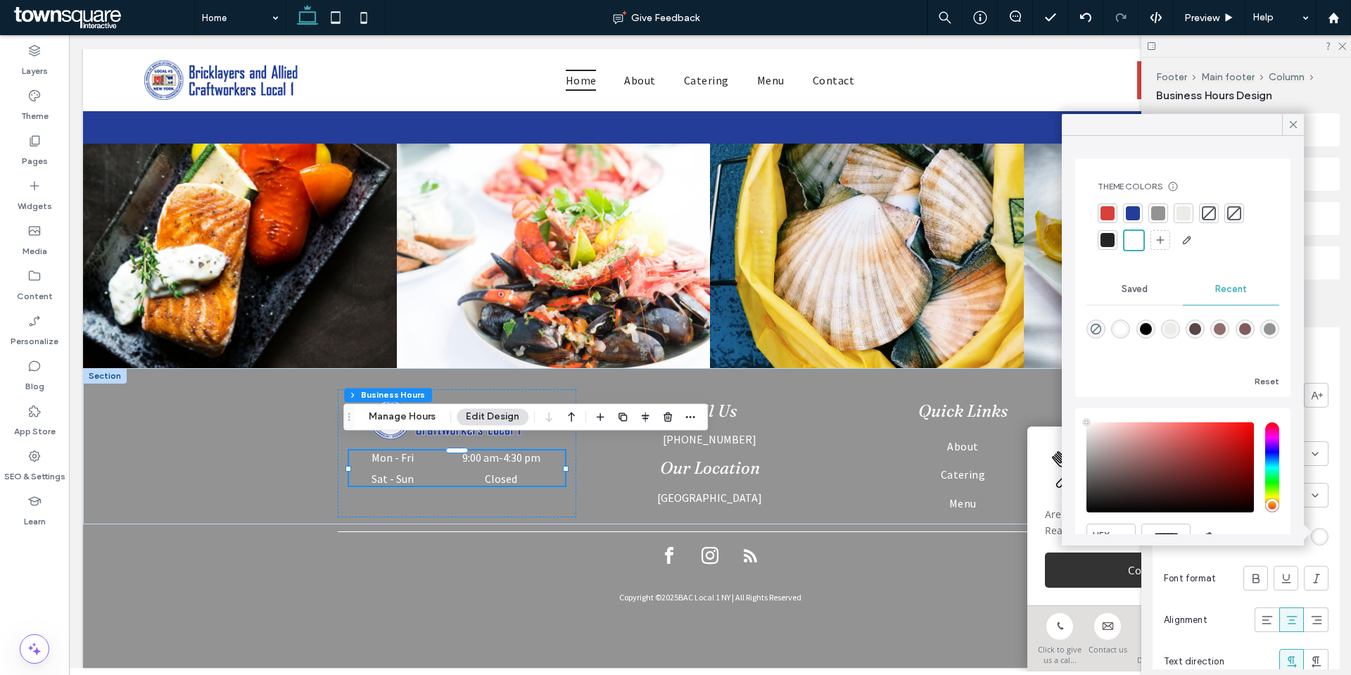
click at [1107, 241] on div at bounding box center [1108, 240] width 14 height 14
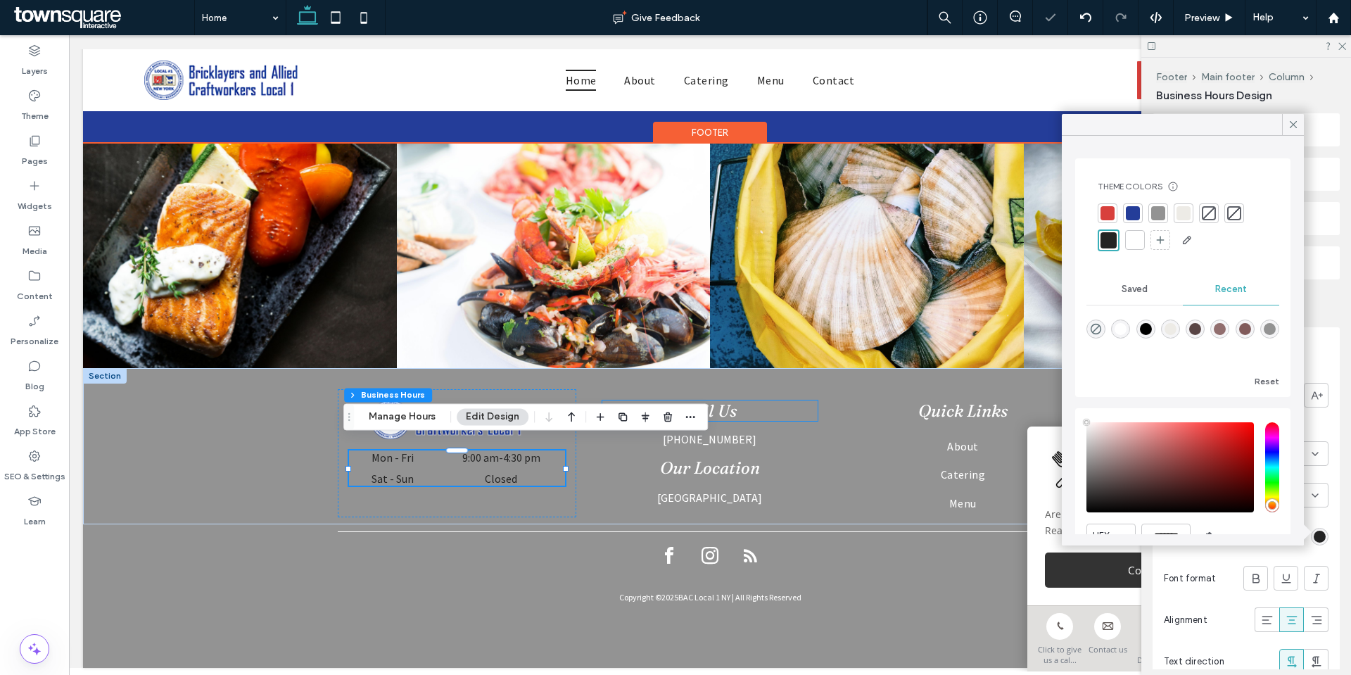
click at [714, 400] on span "Call Us" at bounding box center [709, 410] width 53 height 20
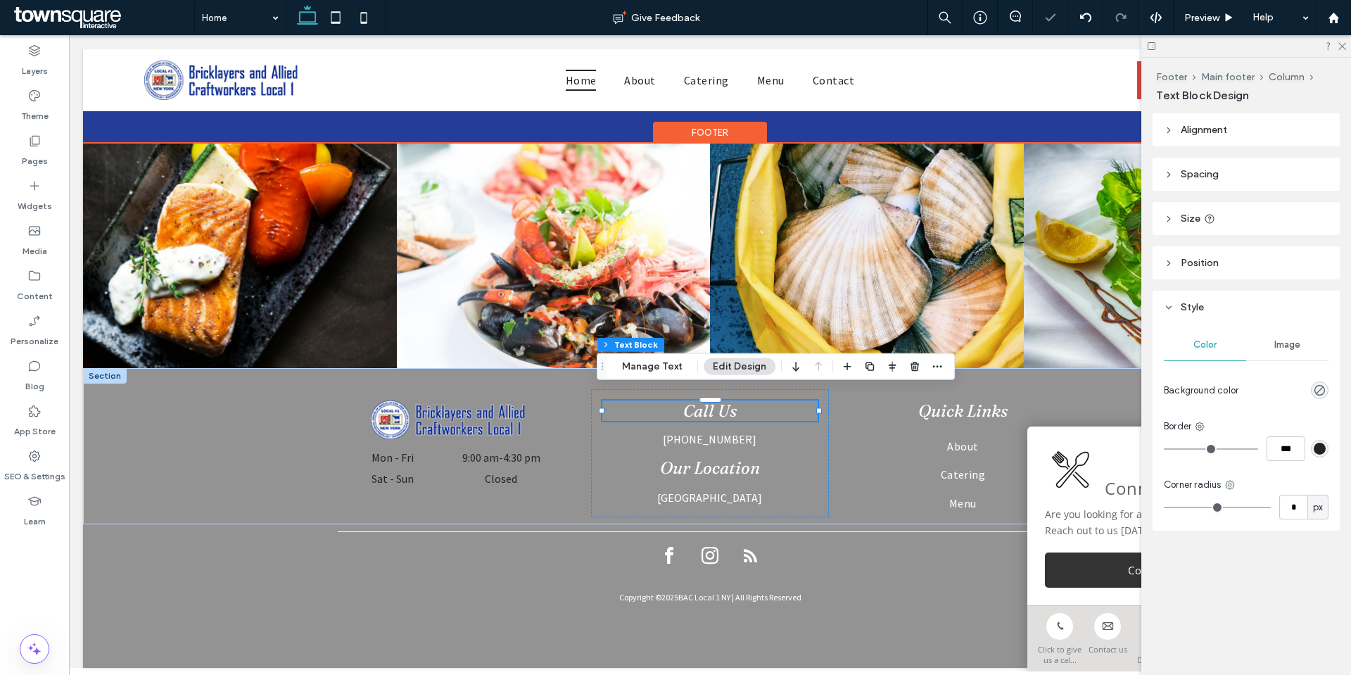
click at [714, 400] on span "Call Us" at bounding box center [709, 410] width 53 height 20
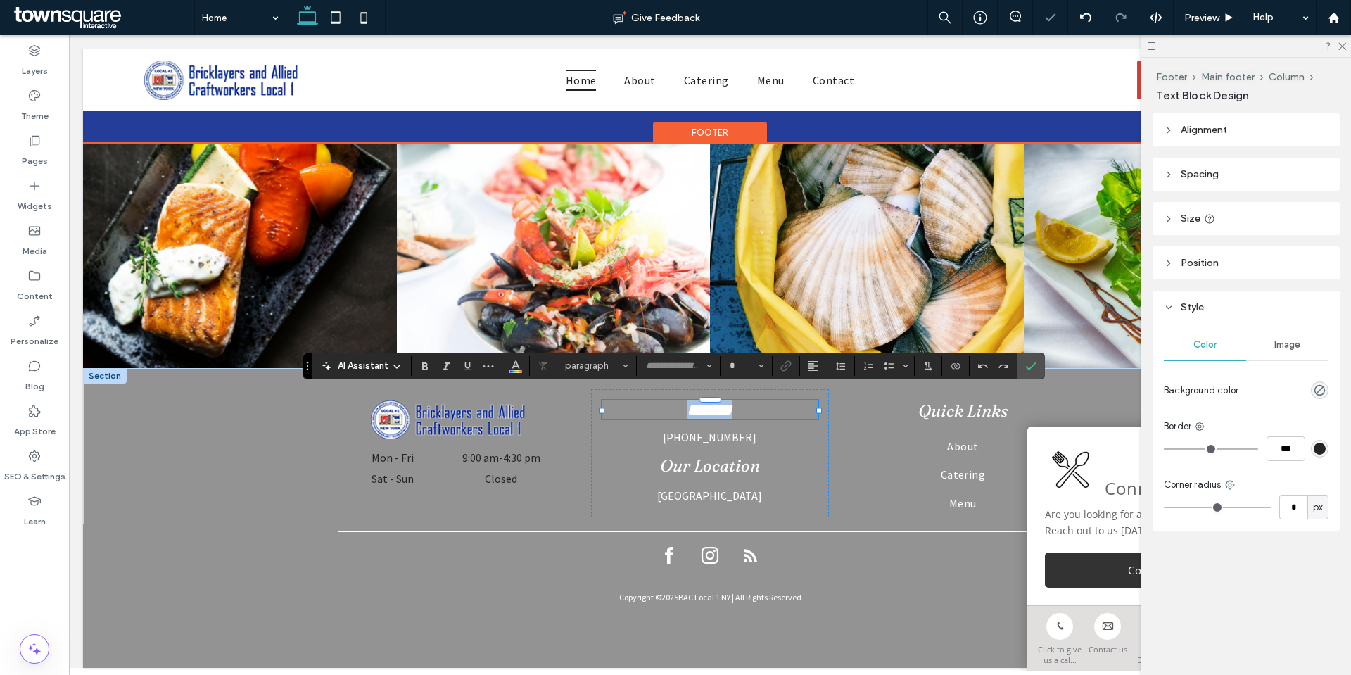
type input "********"
type input "**"
click at [714, 401] on span "*******" at bounding box center [710, 409] width 46 height 17
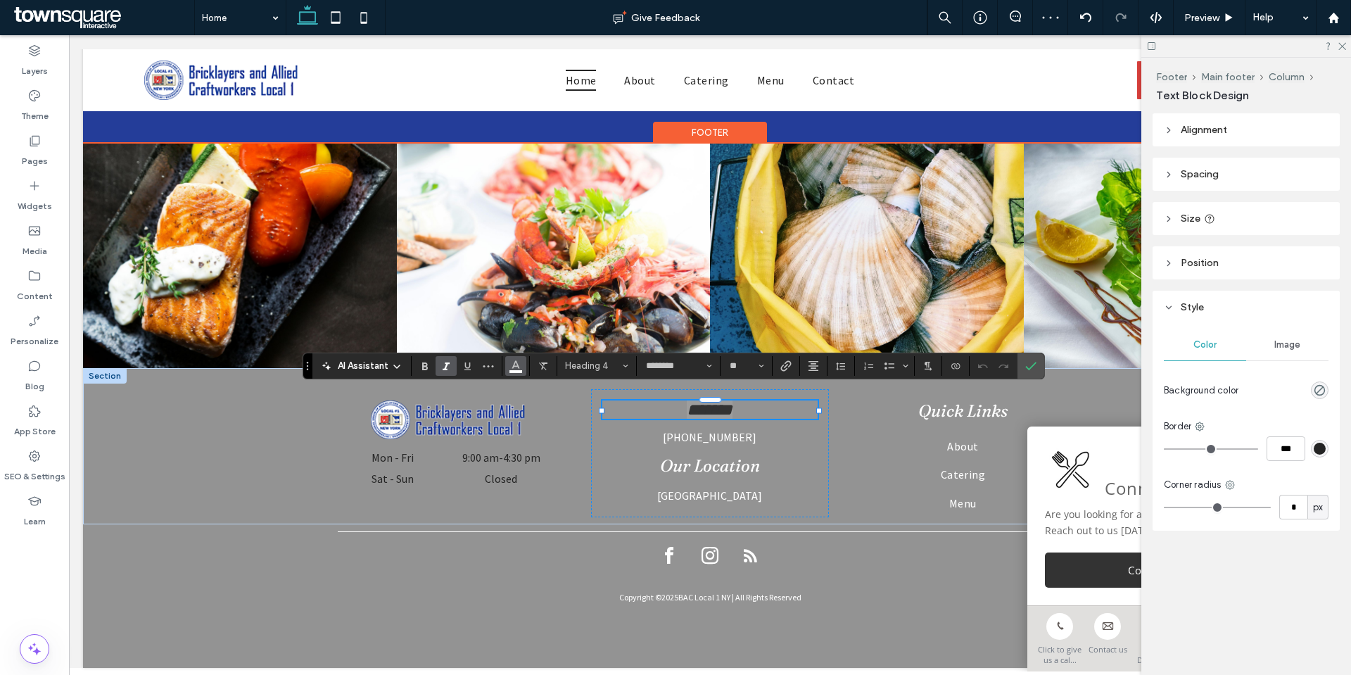
click at [518, 363] on icon "Color" at bounding box center [515, 364] width 11 height 11
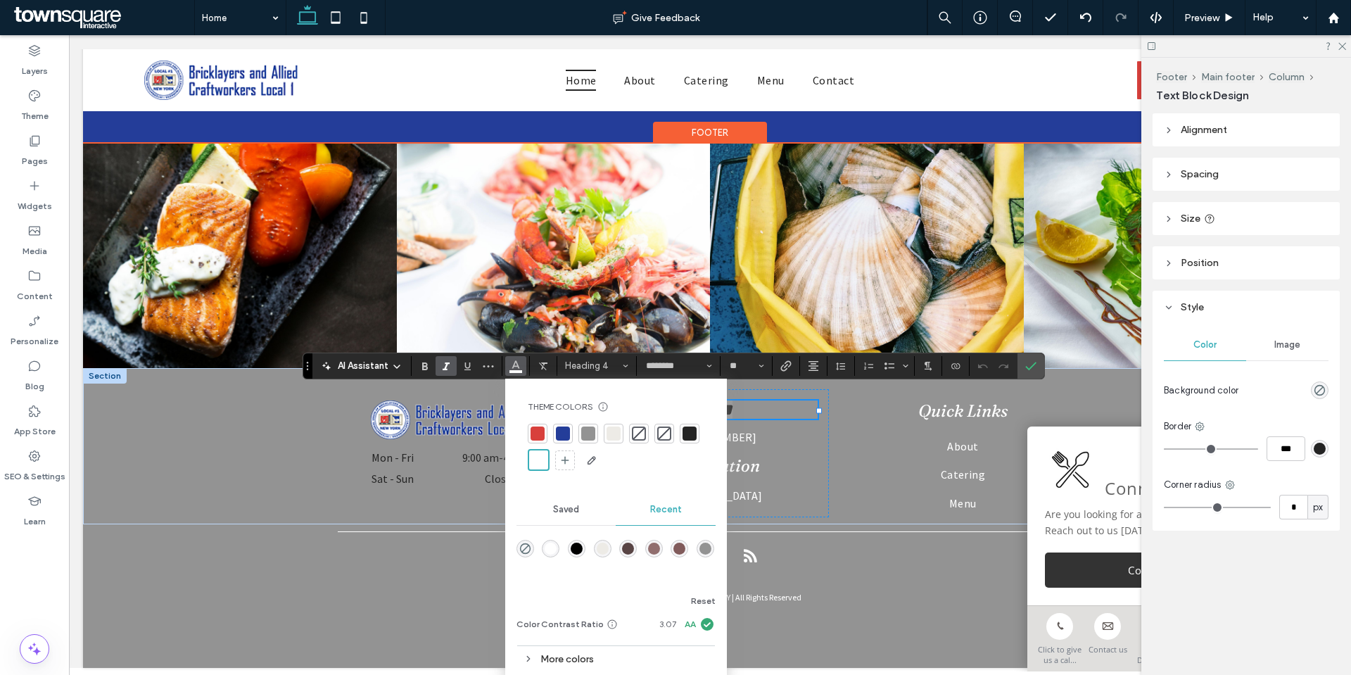
click at [684, 434] on div at bounding box center [690, 433] width 14 height 14
click at [737, 430] on div "(718) 532-0525" at bounding box center [709, 437] width 215 height 14
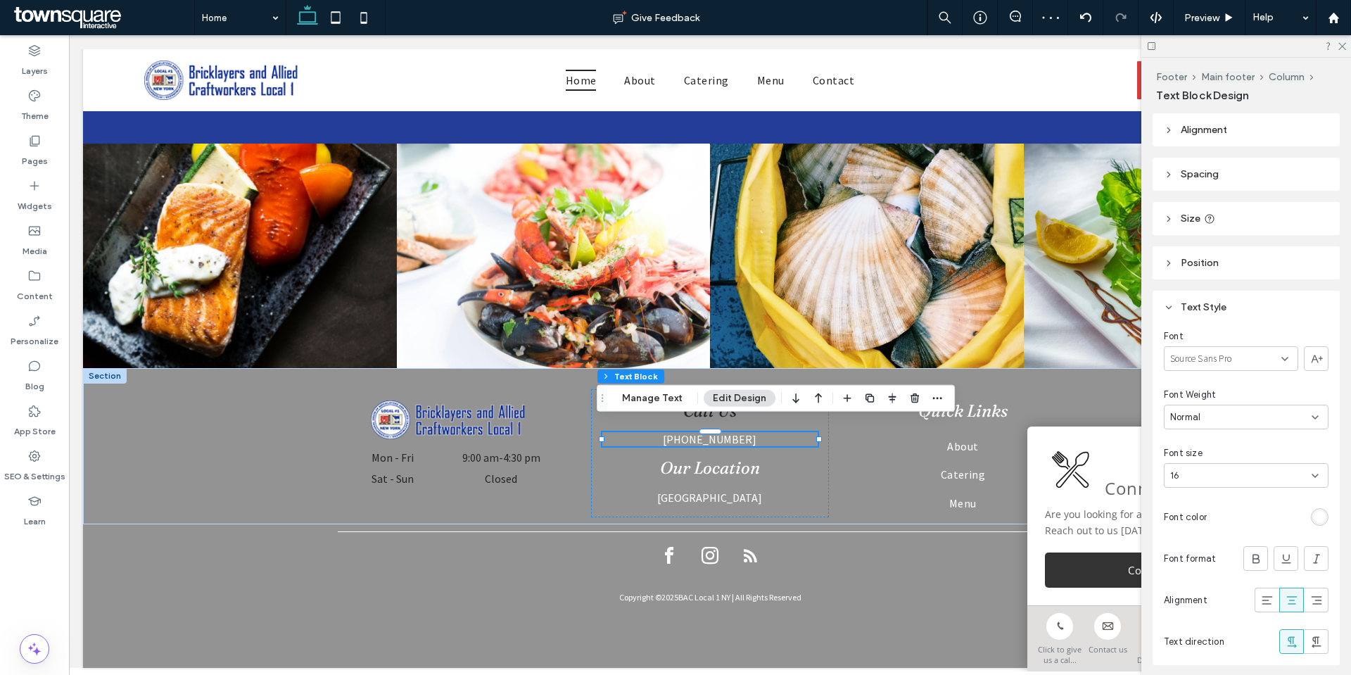
click at [1314, 514] on div "rgb(255, 255, 255)" at bounding box center [1320, 517] width 12 height 12
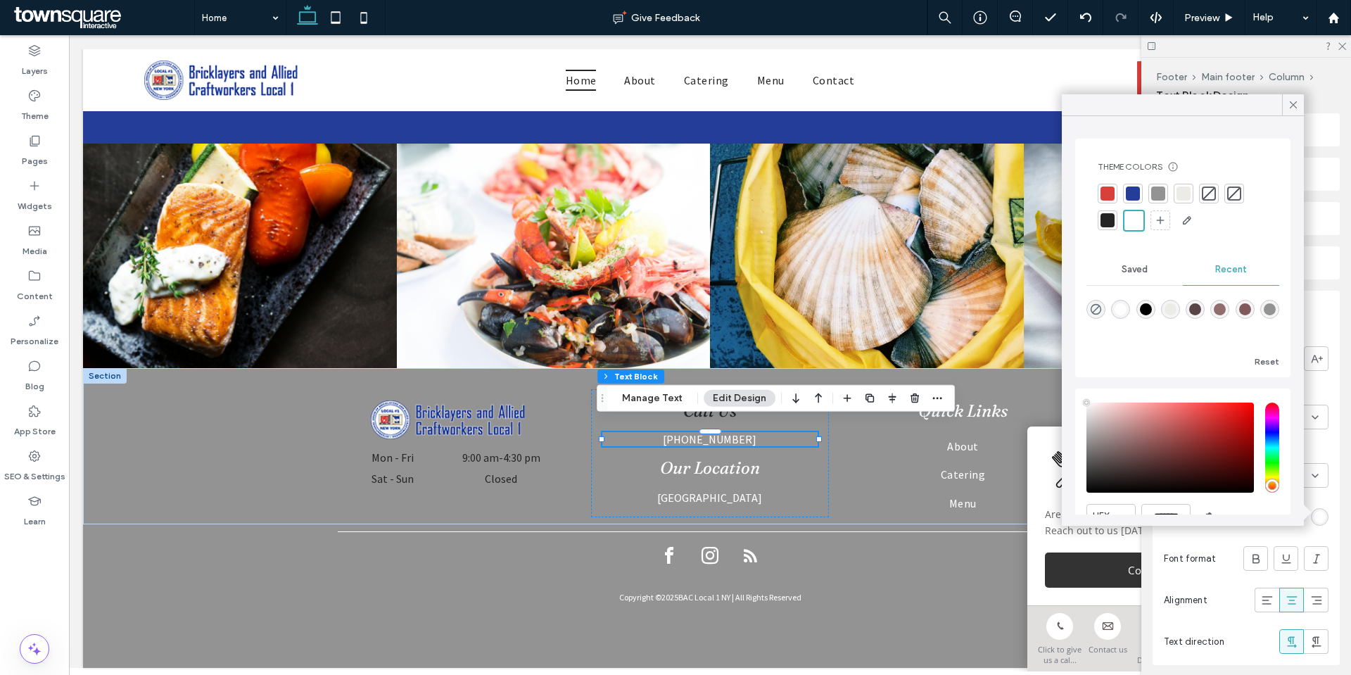
click at [1106, 222] on div at bounding box center [1108, 220] width 14 height 14
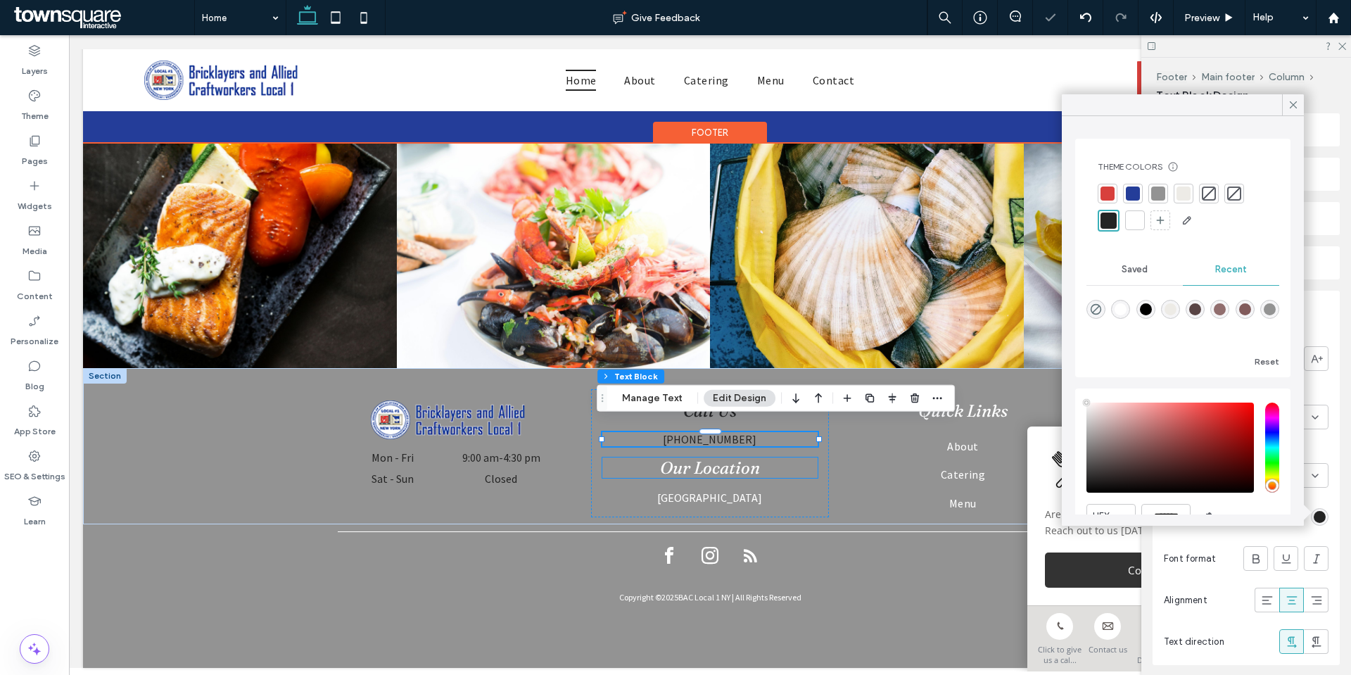
click at [737, 458] on span "Our Location" at bounding box center [710, 467] width 100 height 20
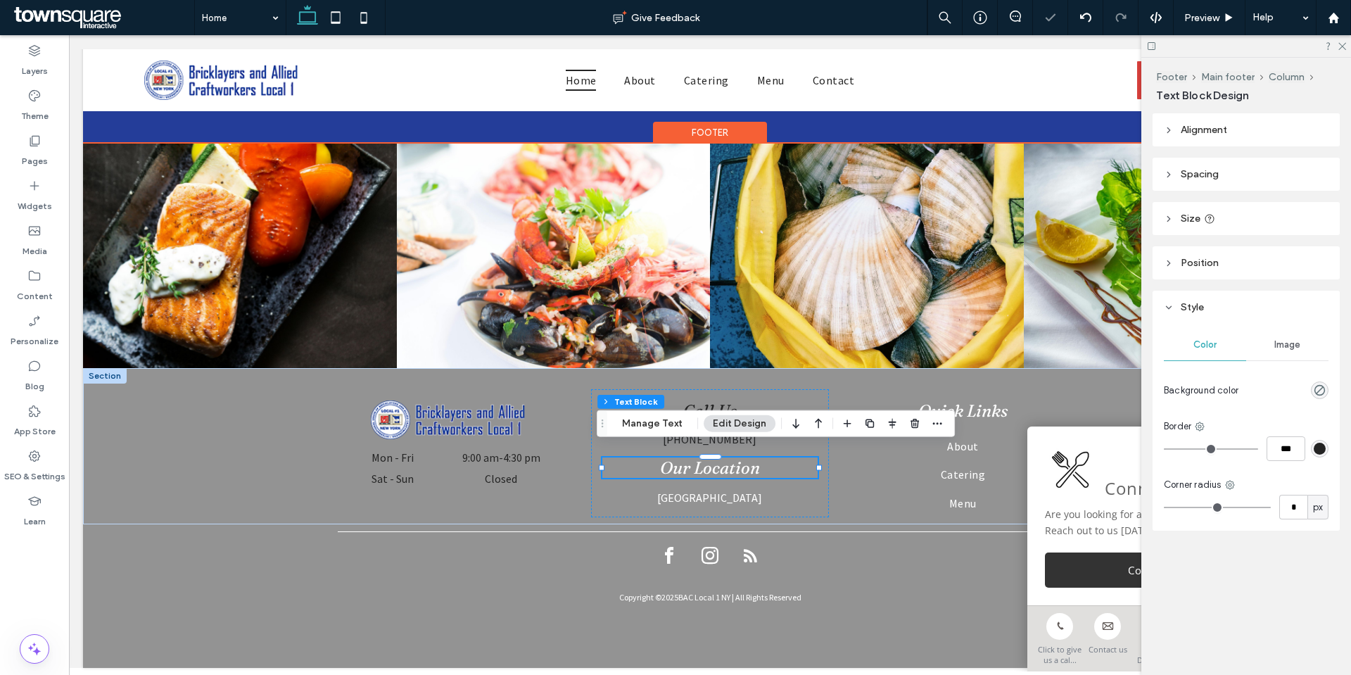
click at [737, 458] on span "Our Location" at bounding box center [710, 467] width 100 height 20
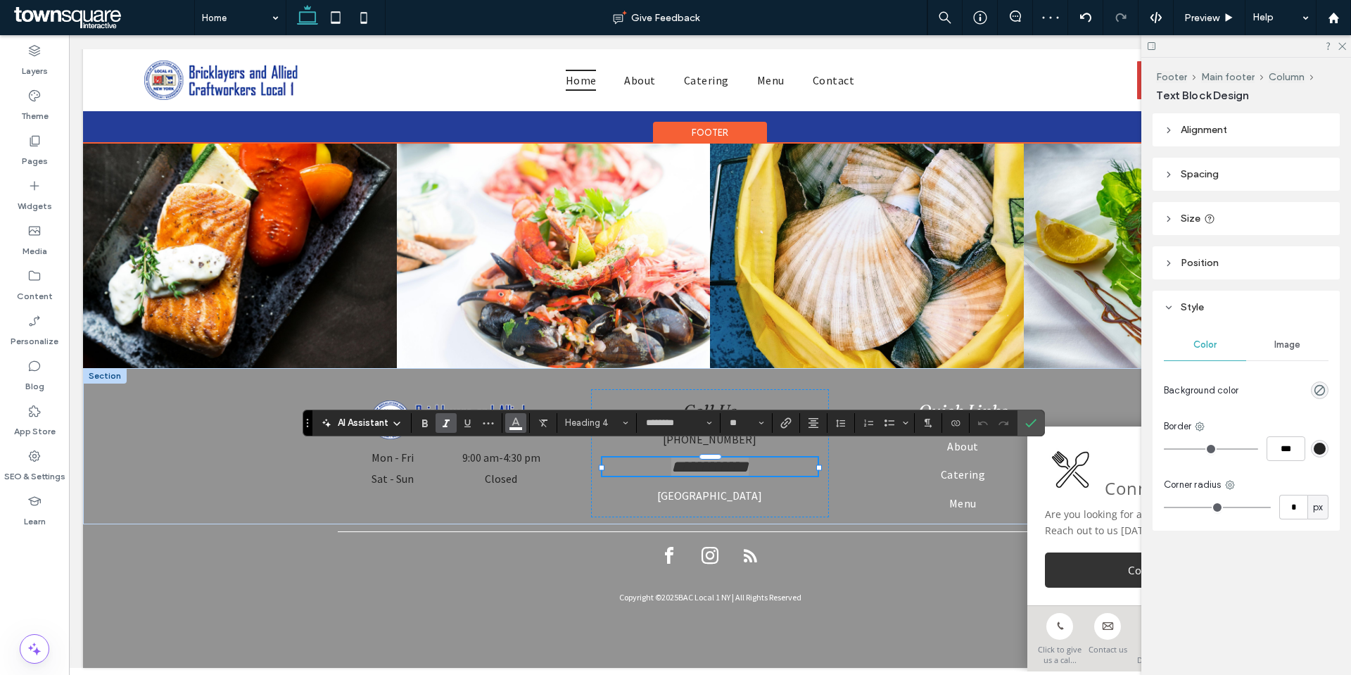
click at [526, 426] on button "Color" at bounding box center [515, 423] width 21 height 20
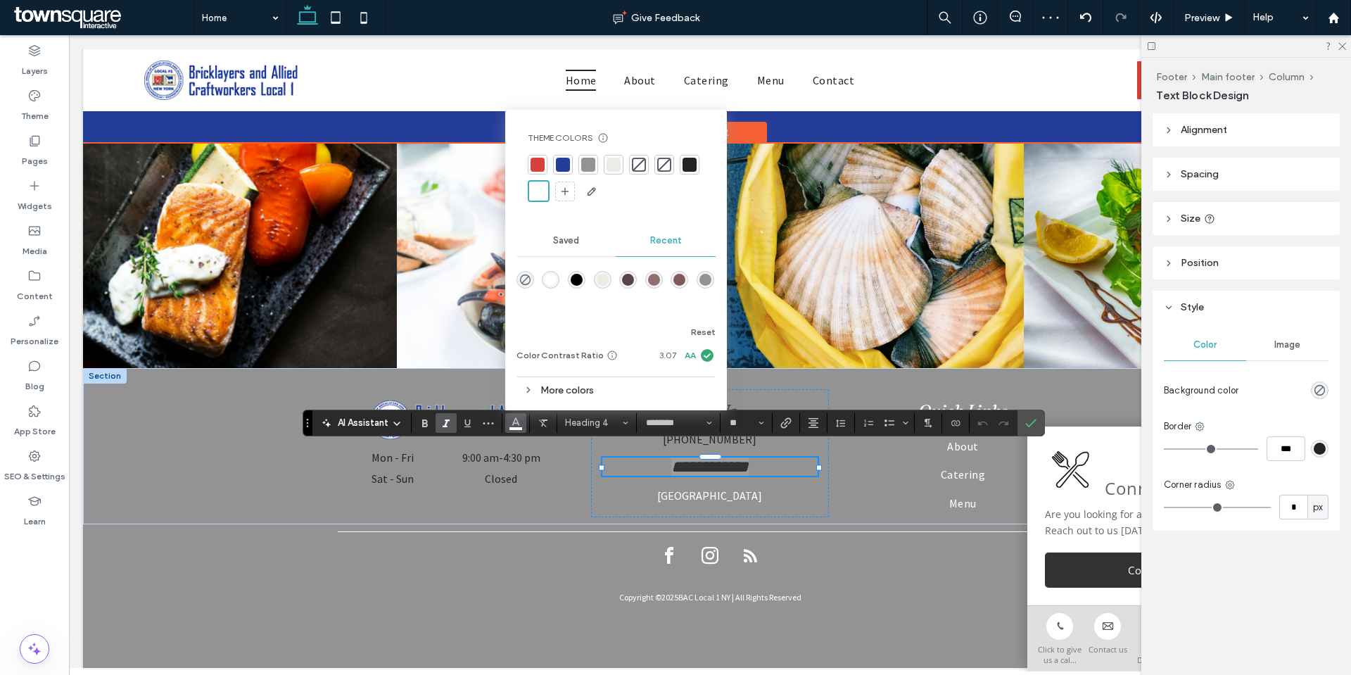
click at [692, 159] on div at bounding box center [690, 165] width 14 height 14
click at [728, 487] on p "Long Island City, NY 11101" at bounding box center [709, 495] width 215 height 17
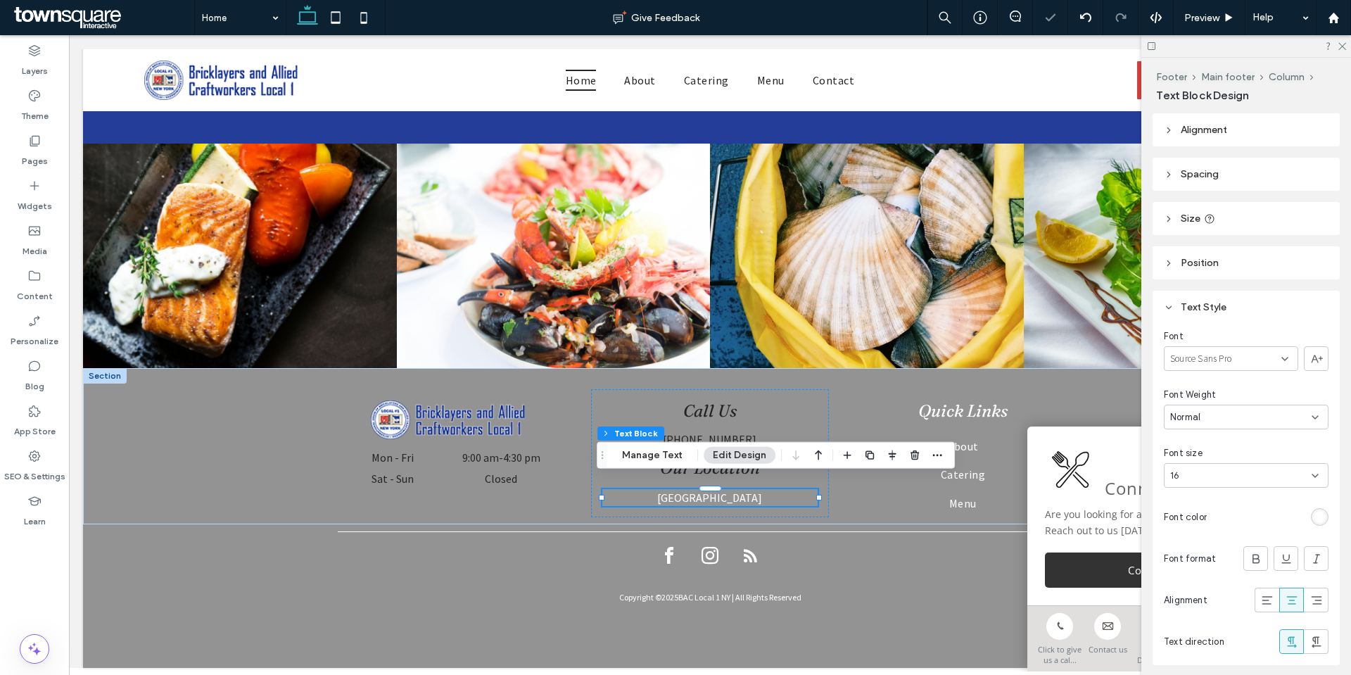
click at [1311, 522] on div at bounding box center [1320, 517] width 18 height 18
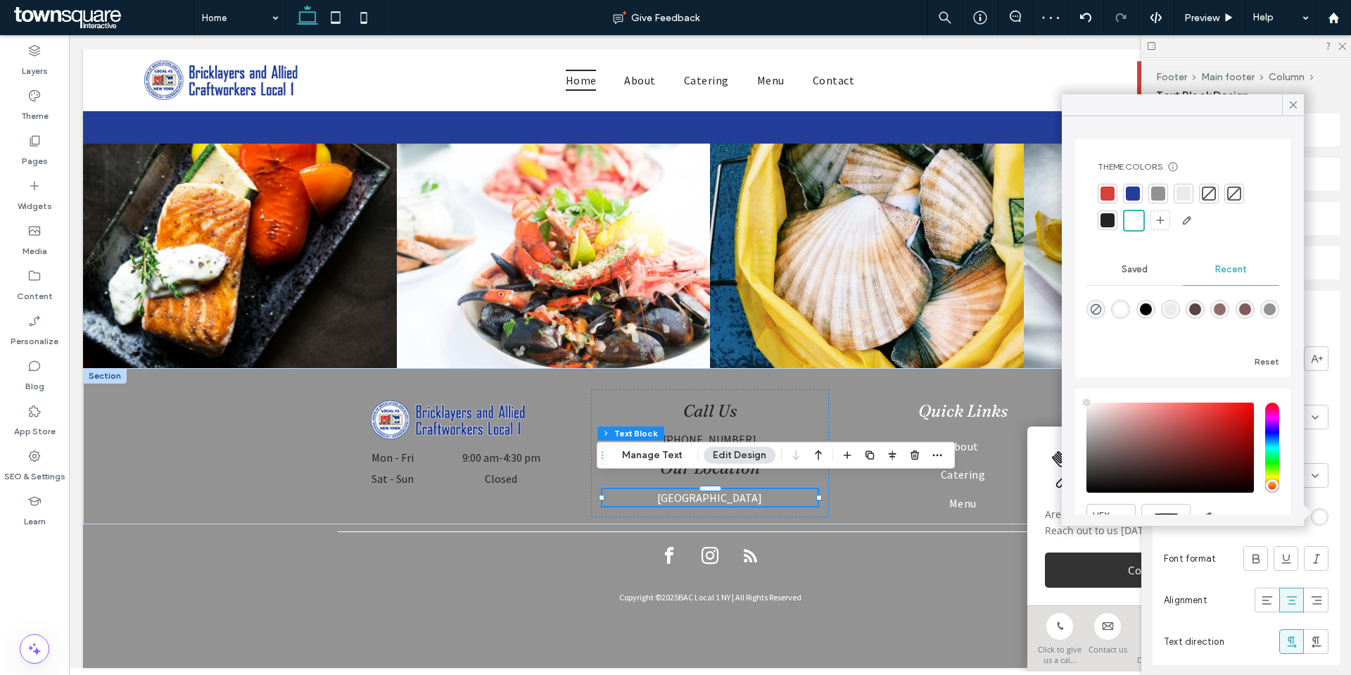
click at [1106, 217] on div at bounding box center [1108, 220] width 14 height 14
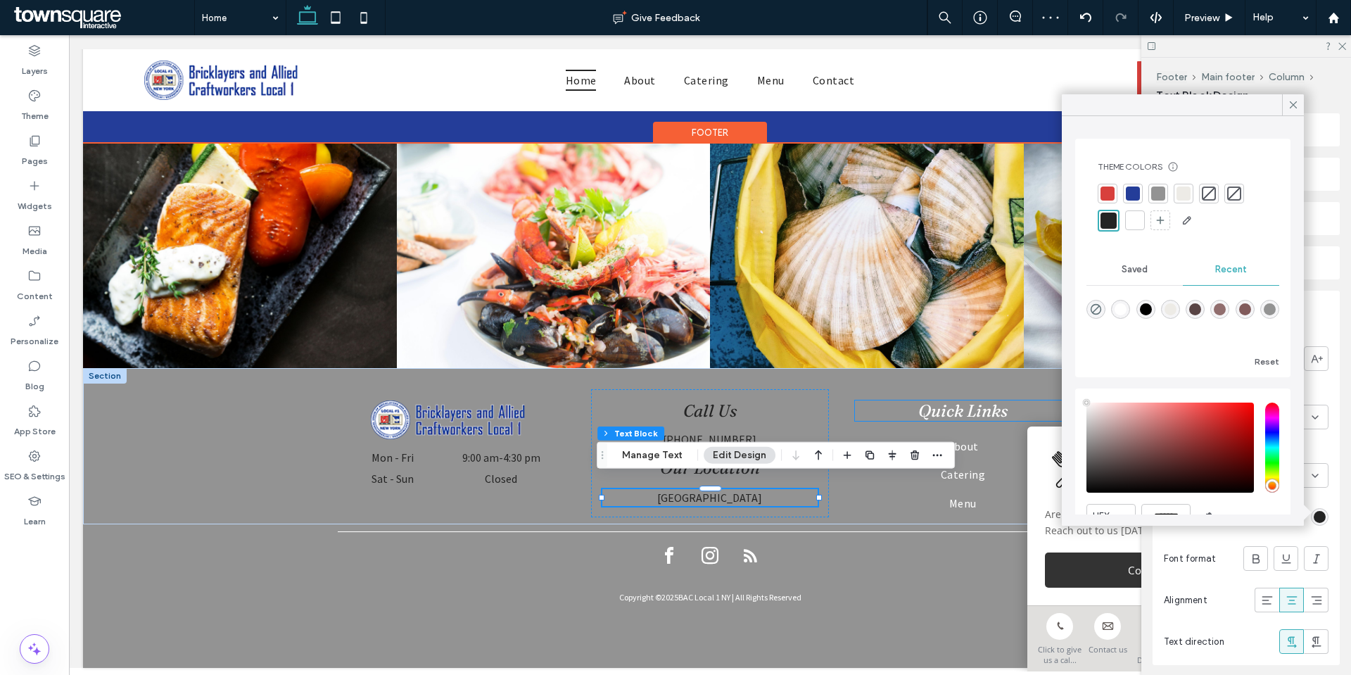
click at [974, 400] on span "Quick Links" at bounding box center [962, 410] width 89 height 20
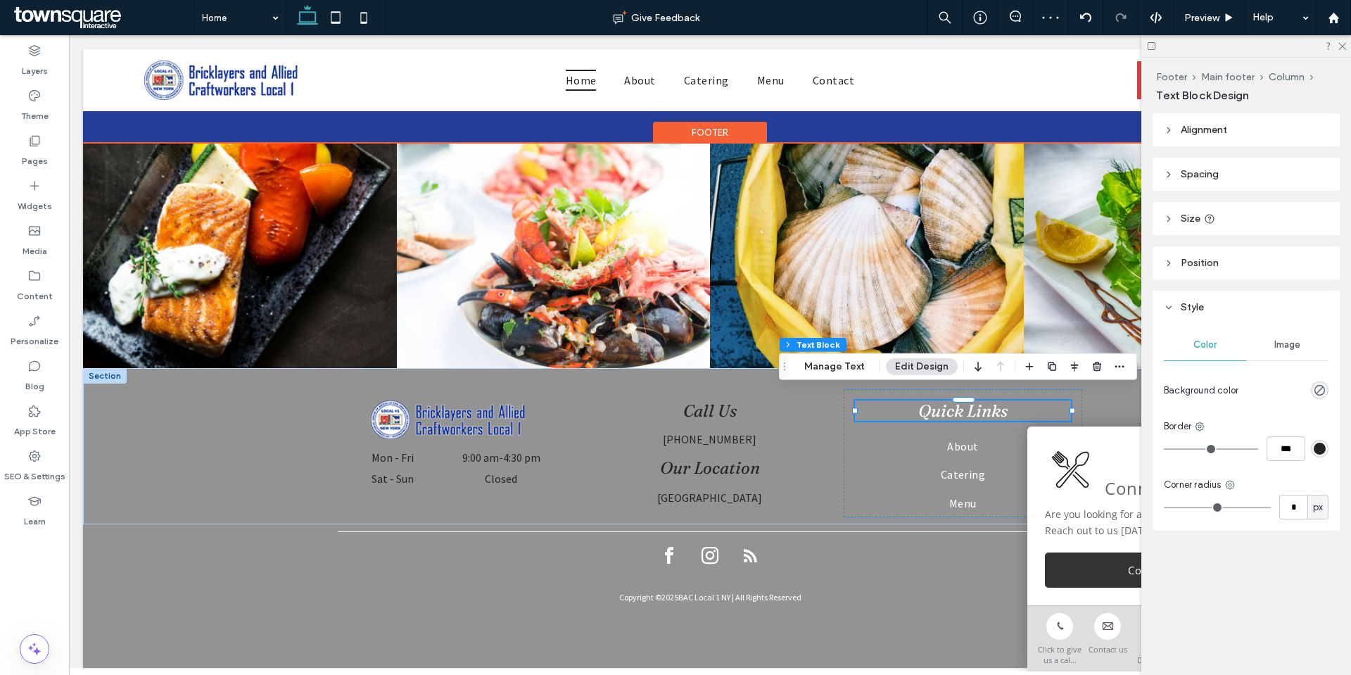
click at [974, 400] on span "Quick Links" at bounding box center [962, 410] width 89 height 20
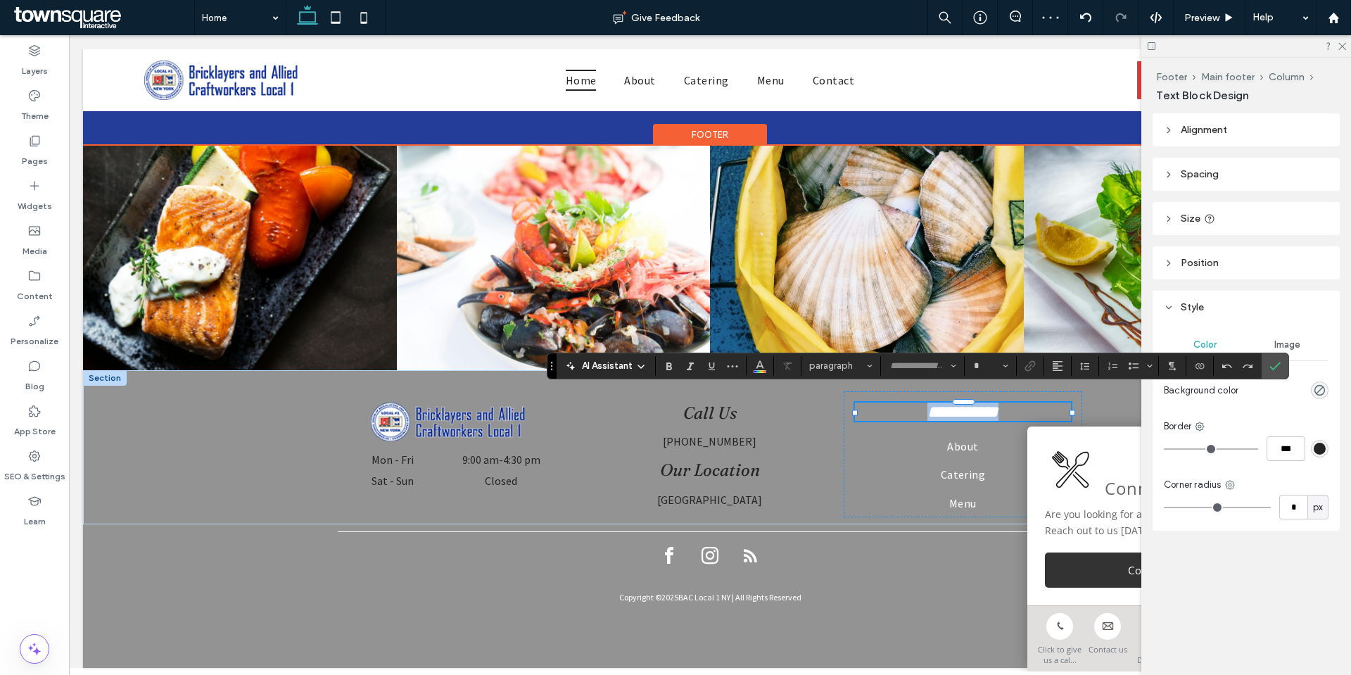
type input "********"
type input "**"
click at [764, 367] on icon "Color" at bounding box center [759, 364] width 11 height 11
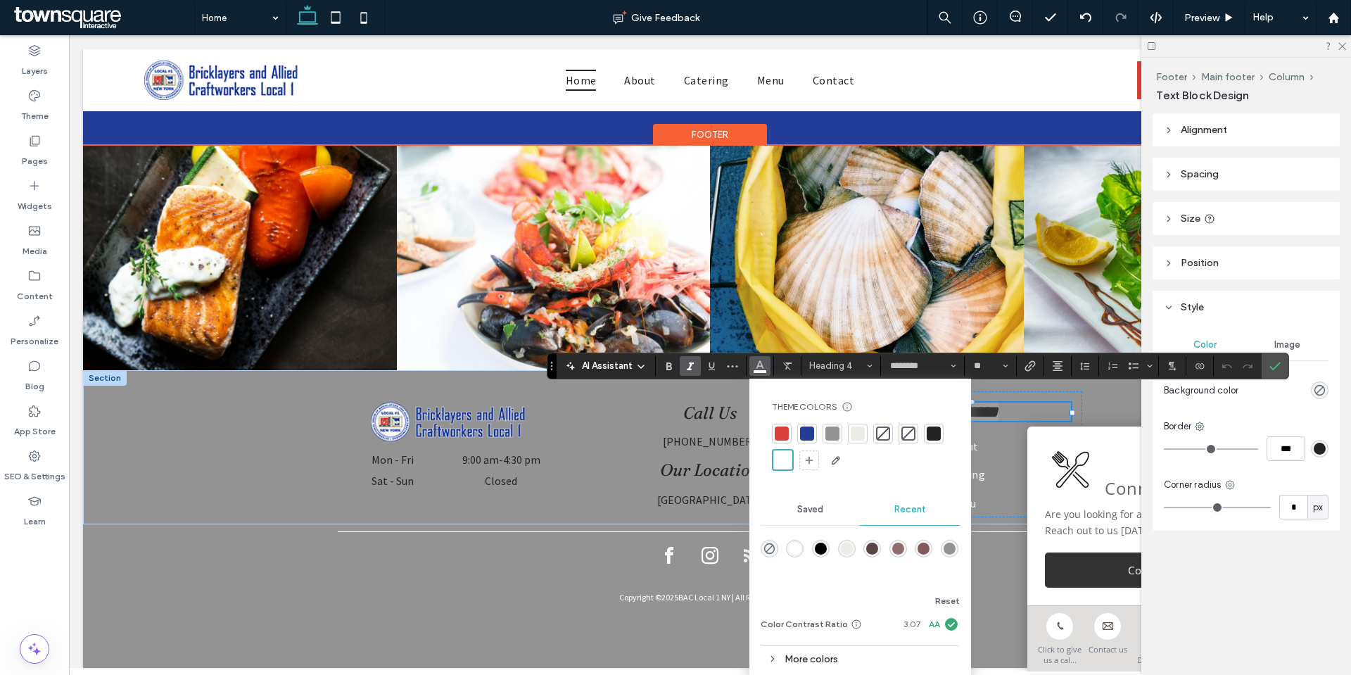
click at [927, 429] on div at bounding box center [934, 433] width 14 height 14
click at [1027, 444] on div "Connect Today Are you looking for a culinary experience? Reach out to us today!…" at bounding box center [1160, 515] width 267 height 179
click at [1004, 445] on link "About" at bounding box center [962, 446] width 215 height 28
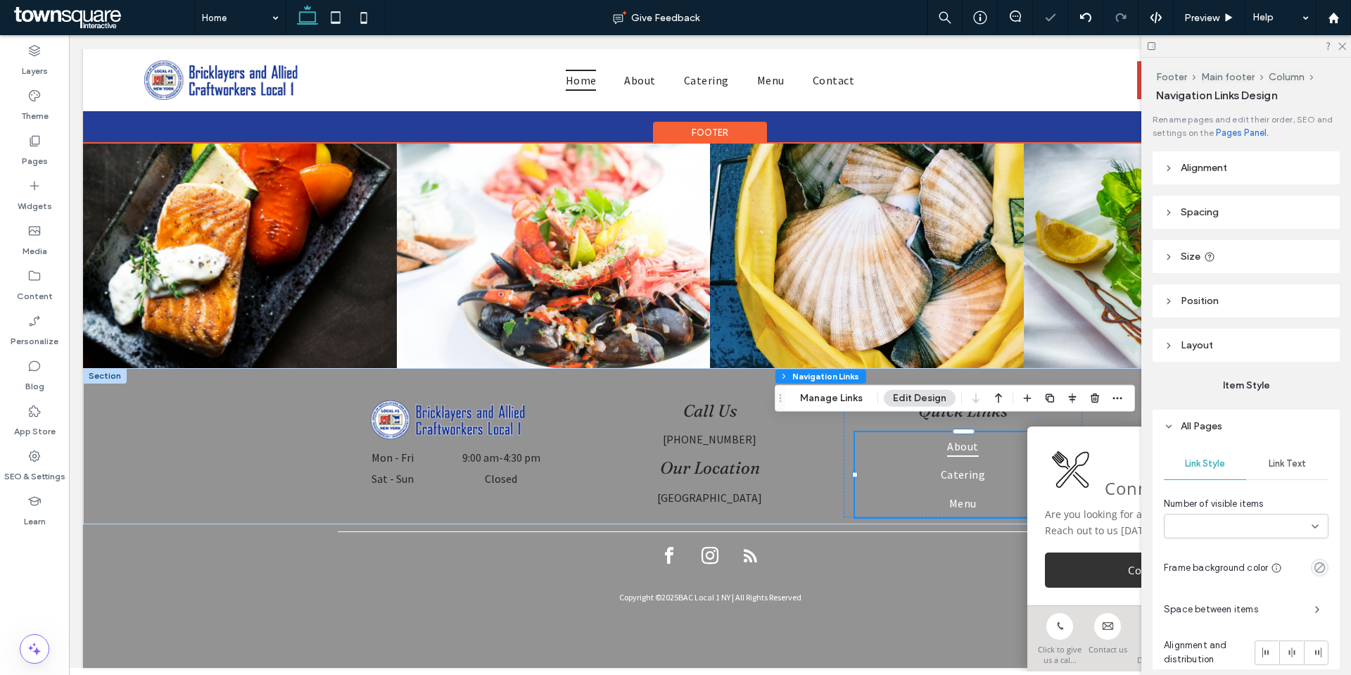
type input "***"
type input "****"
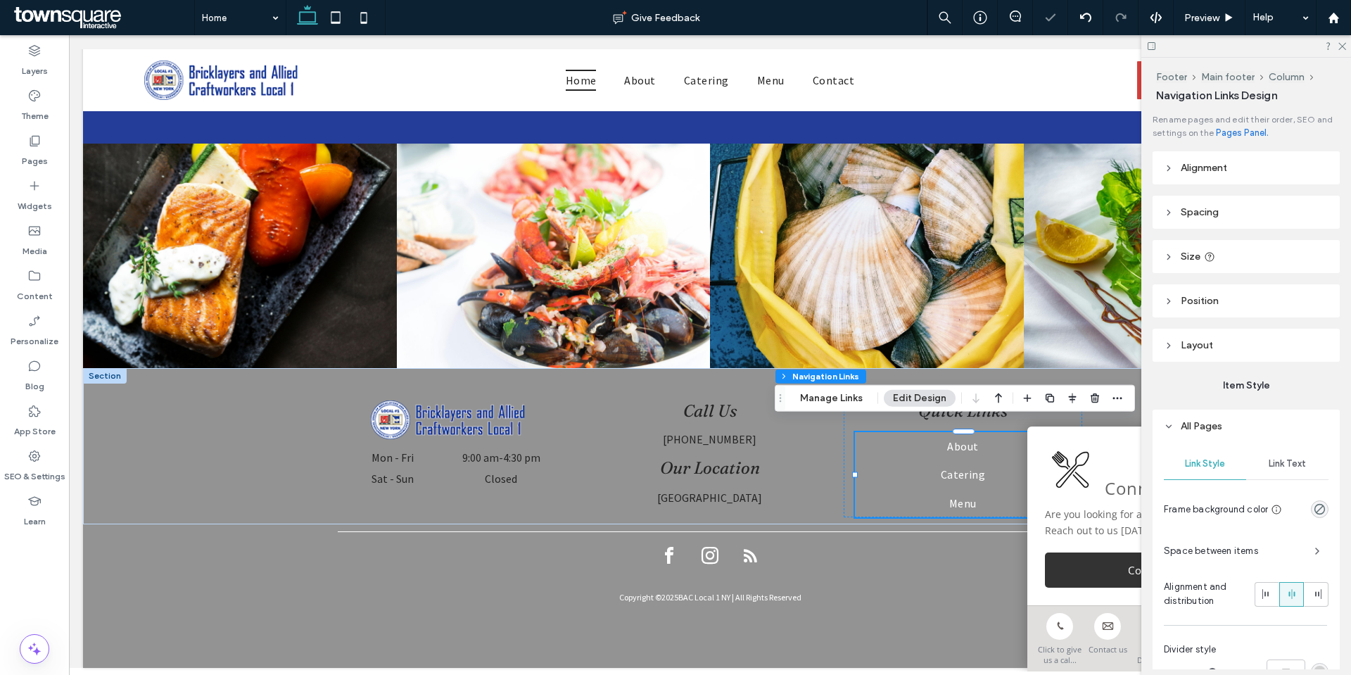
click at [1269, 474] on div "Link Text" at bounding box center [1287, 463] width 82 height 31
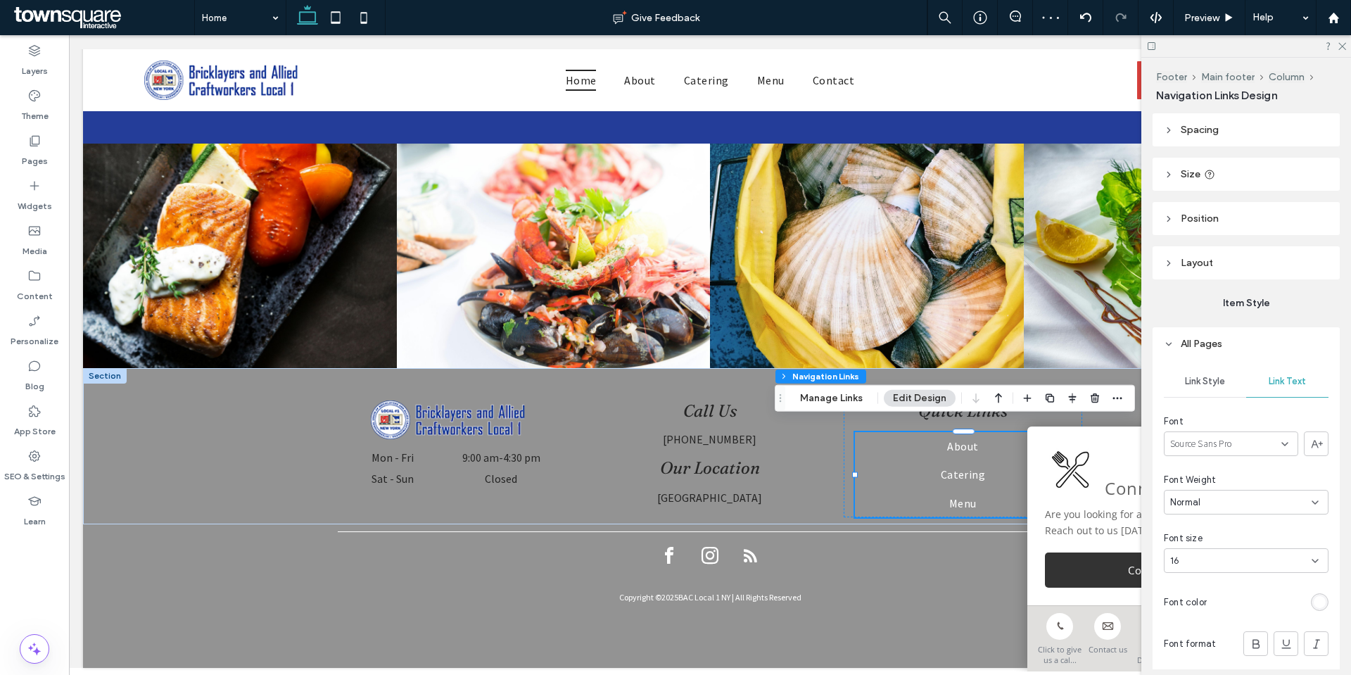
scroll to position [211, 0]
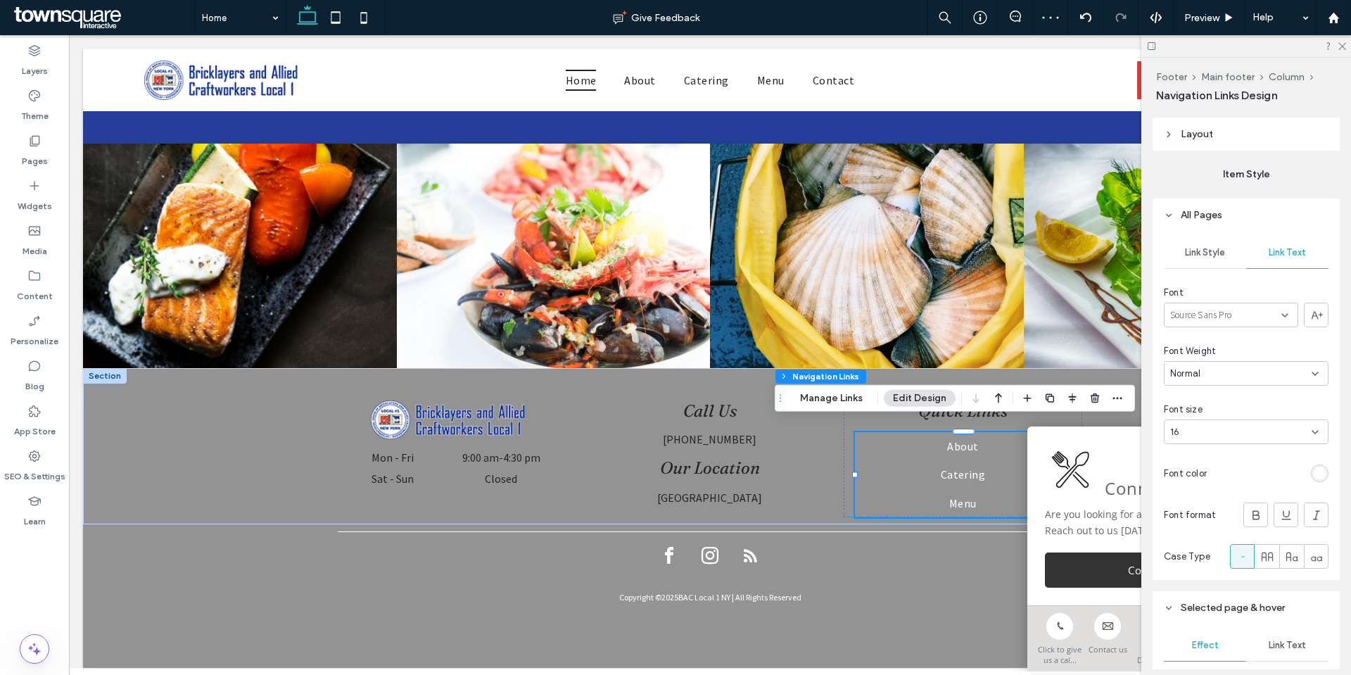
click at [1311, 473] on div "rgb(255, 255, 255)" at bounding box center [1320, 473] width 18 height 18
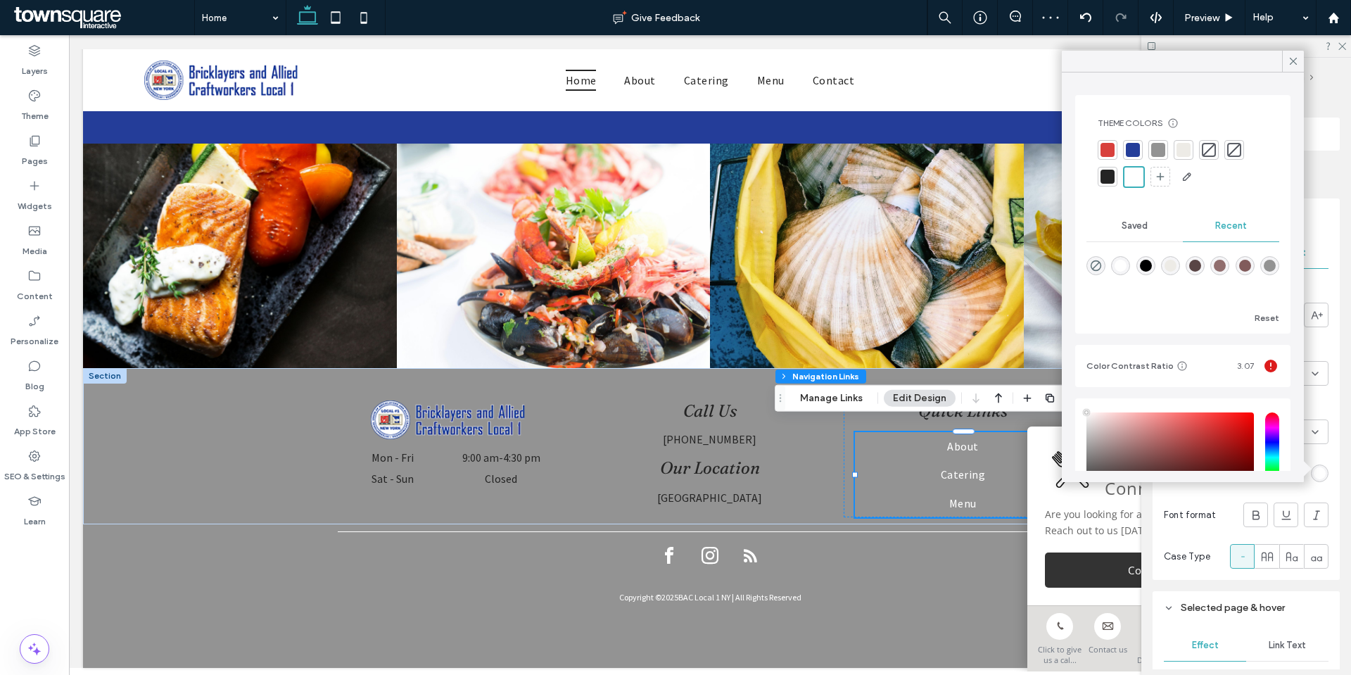
click at [1113, 178] on div at bounding box center [1108, 177] width 14 height 14
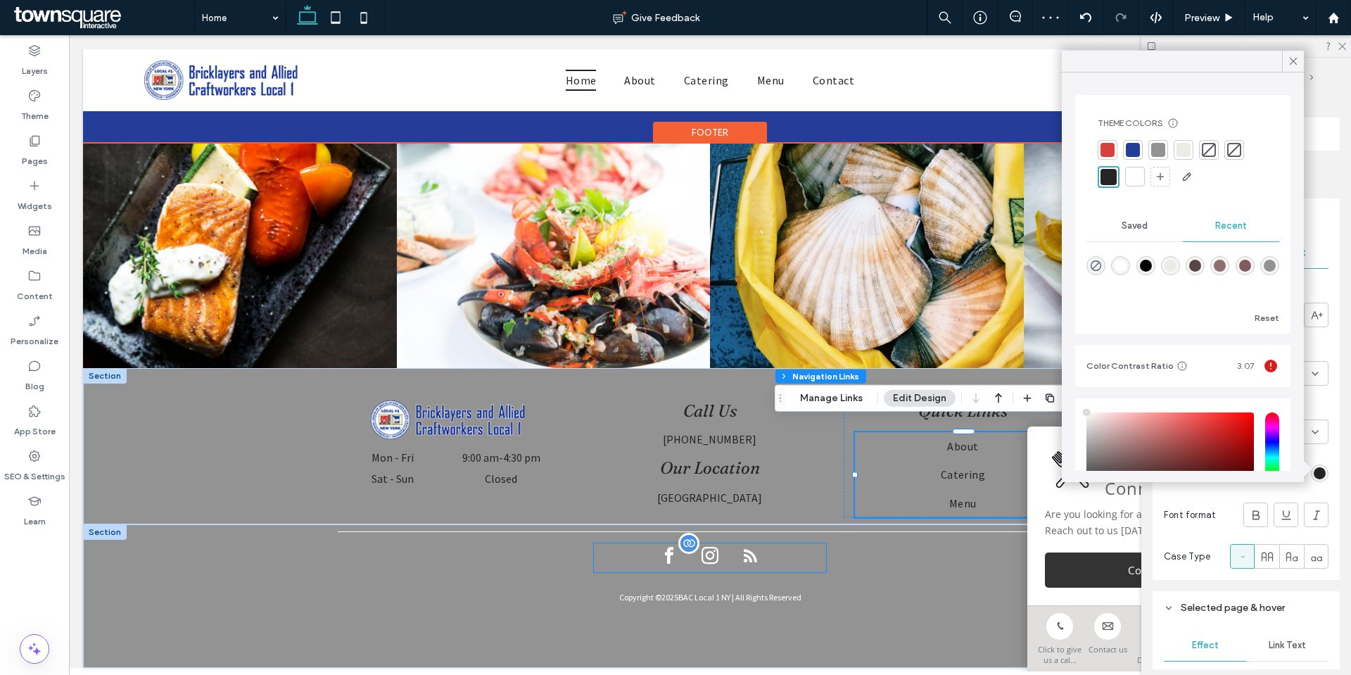
click at [680, 549] on div at bounding box center [710, 557] width 232 height 29
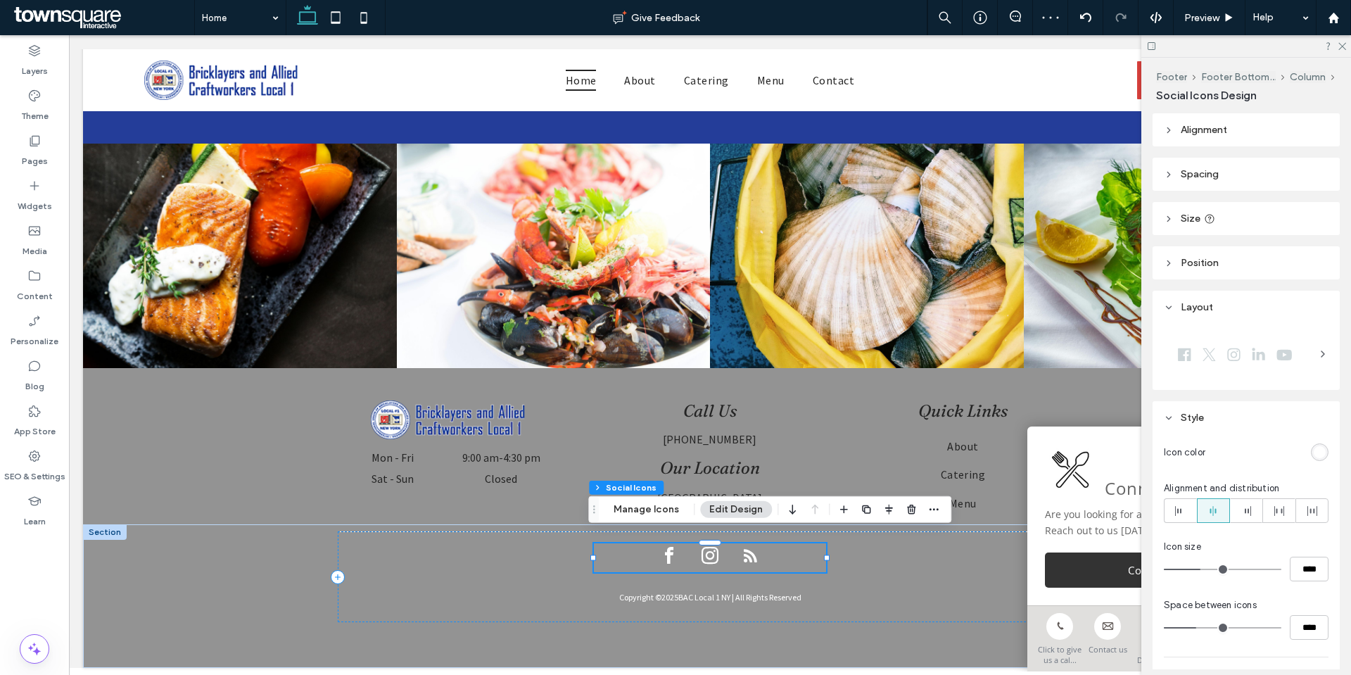
click at [1309, 462] on div at bounding box center [1270, 452] width 118 height 25
click at [1314, 452] on div "rgb(255, 255, 255)" at bounding box center [1320, 452] width 12 height 12
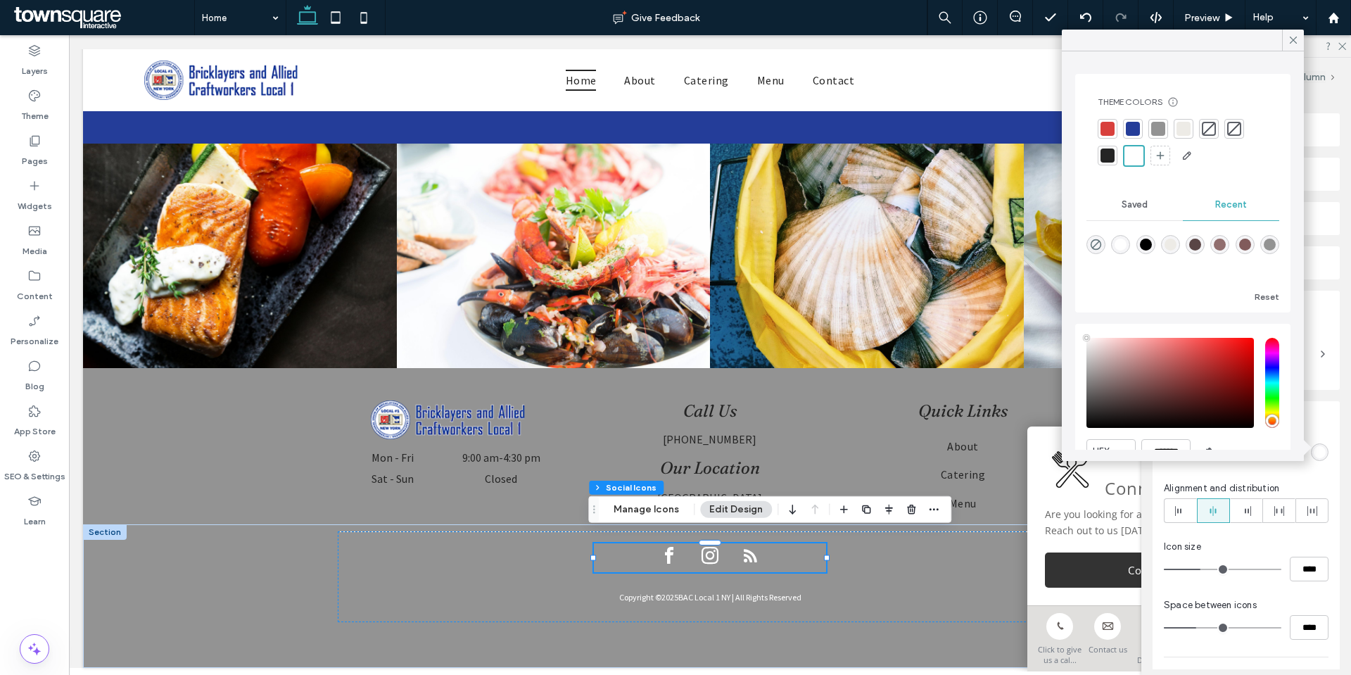
click at [1113, 161] on div at bounding box center [1108, 155] width 14 height 14
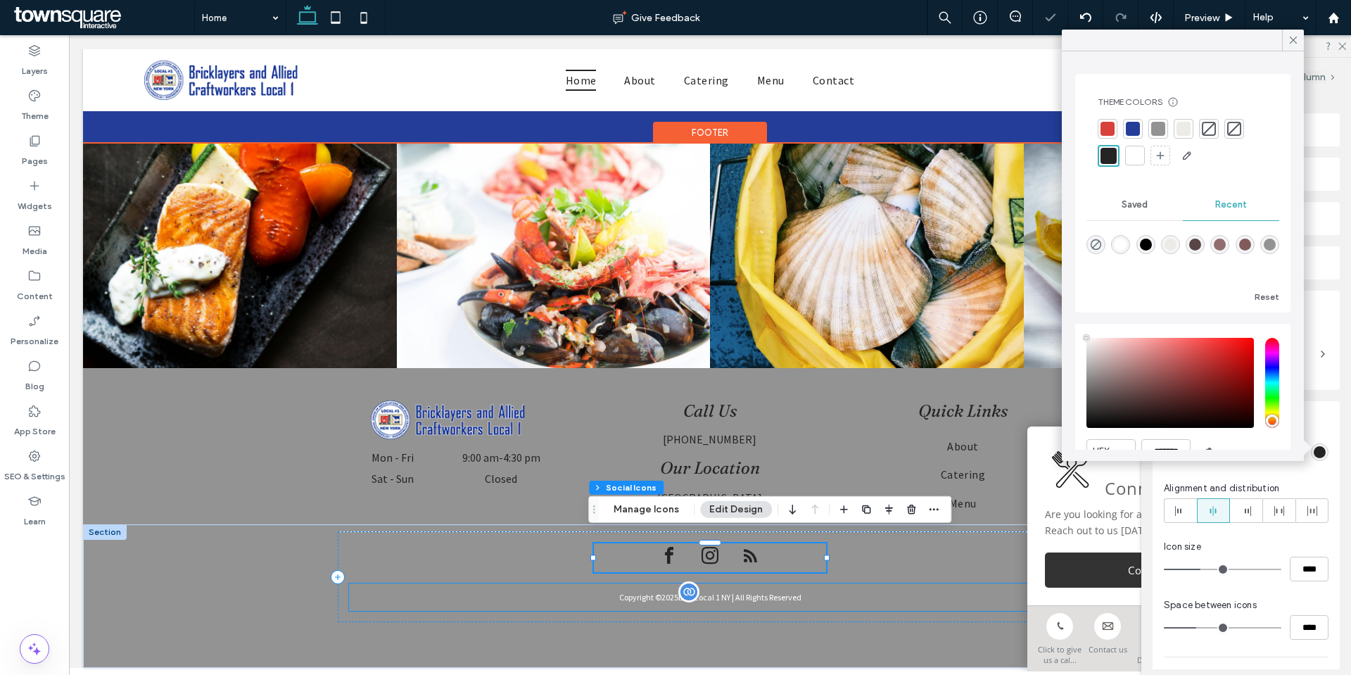
click at [735, 592] on p "Copyright © 2025 BAC Local 1 NY | All Rights Reserved" at bounding box center [709, 597] width 721 height 11
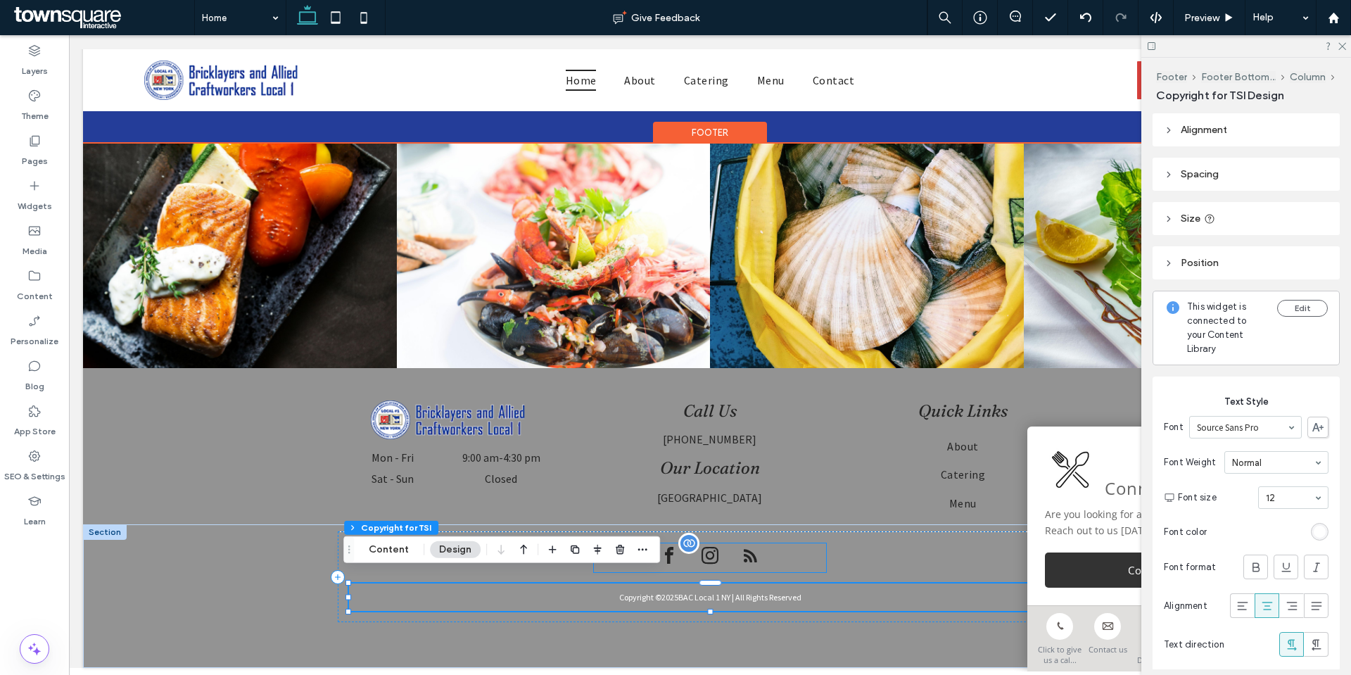
click at [742, 550] on span "rss" at bounding box center [750, 555] width 25 height 25
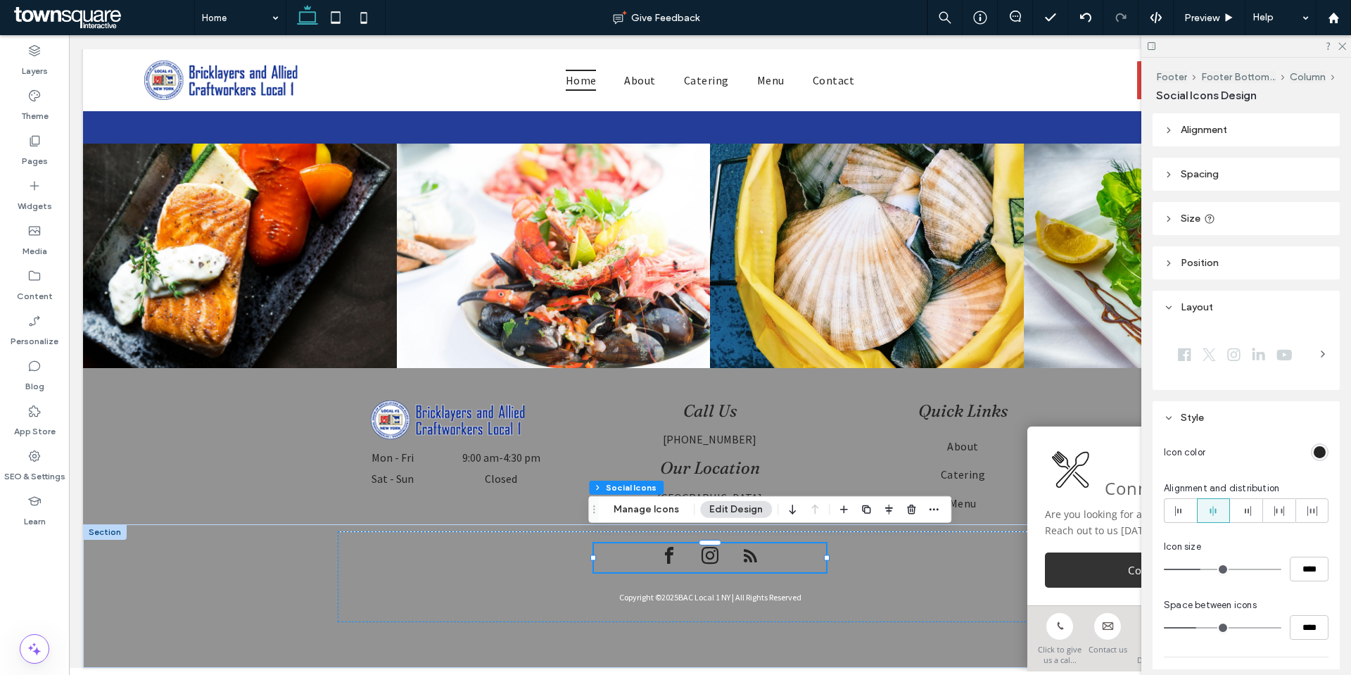
click at [1320, 450] on div "rgb(36, 36, 36)" at bounding box center [1320, 452] width 18 height 18
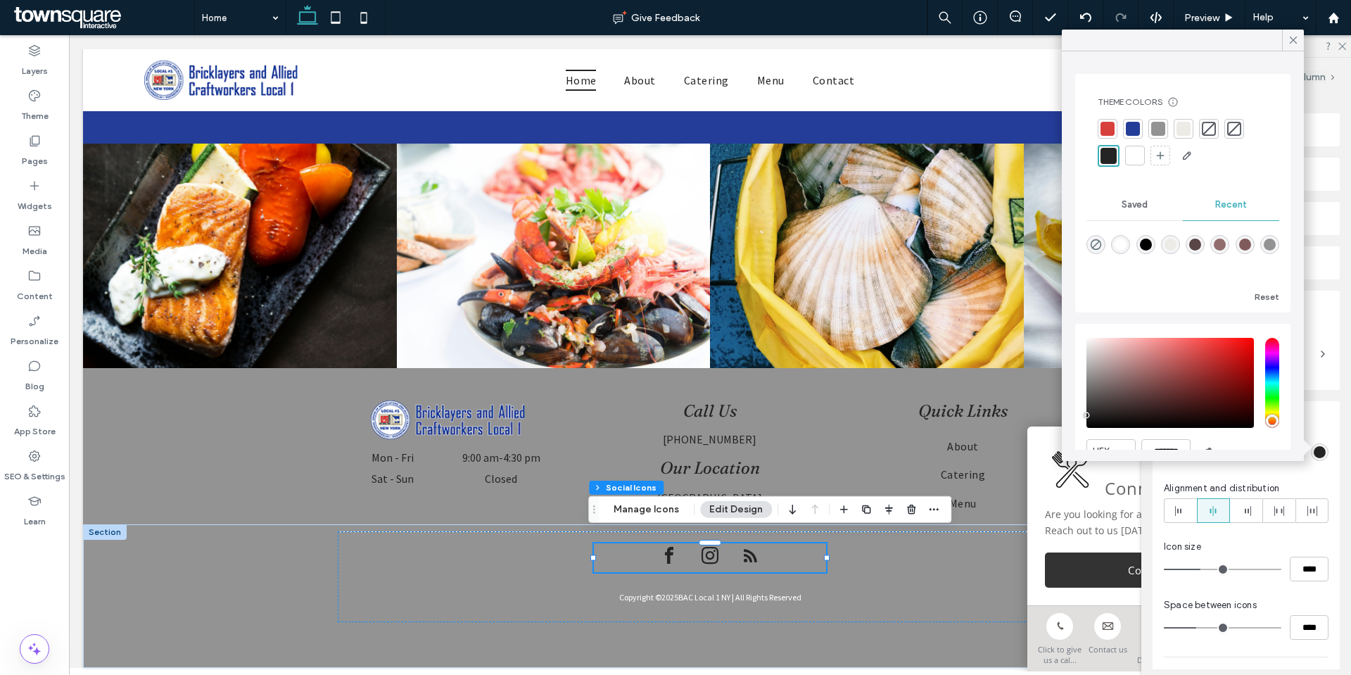
click at [1134, 155] on div at bounding box center [1135, 155] width 14 height 14
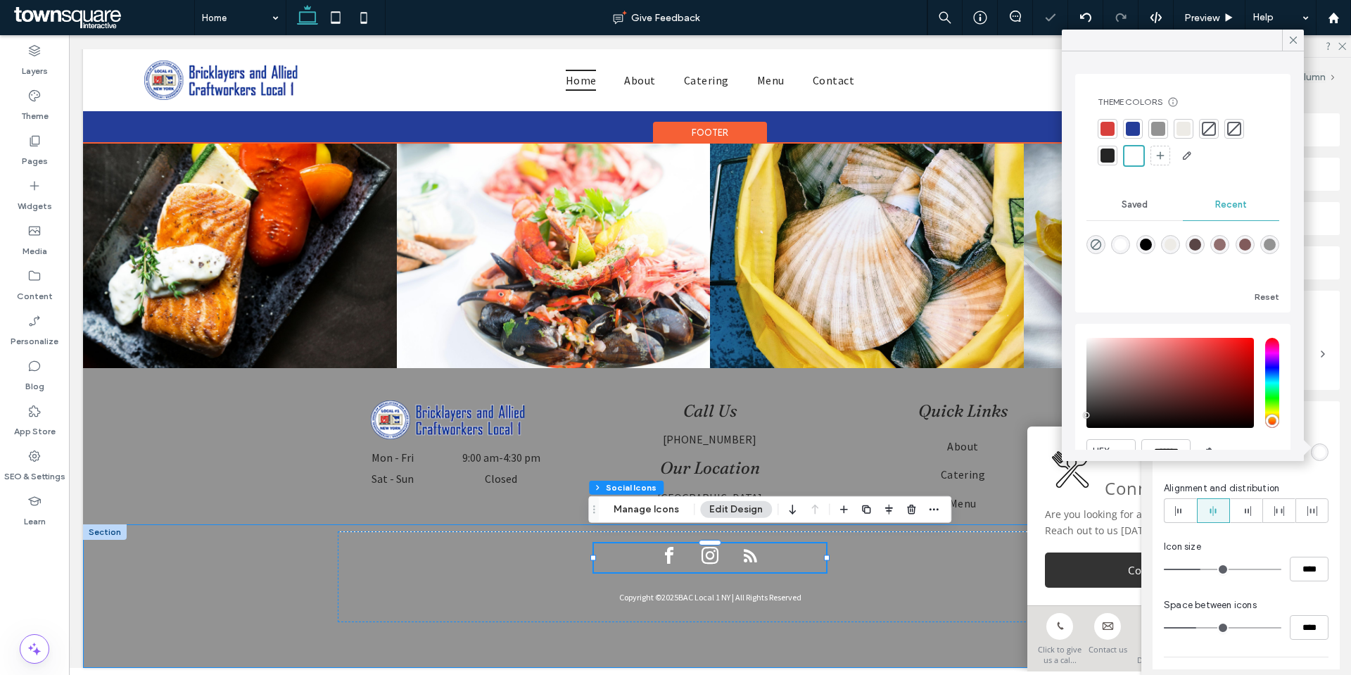
click at [963, 628] on div "Copyright © 2025 BAC Local 1 NY | All Rights Reserved" at bounding box center [710, 596] width 844 height 144
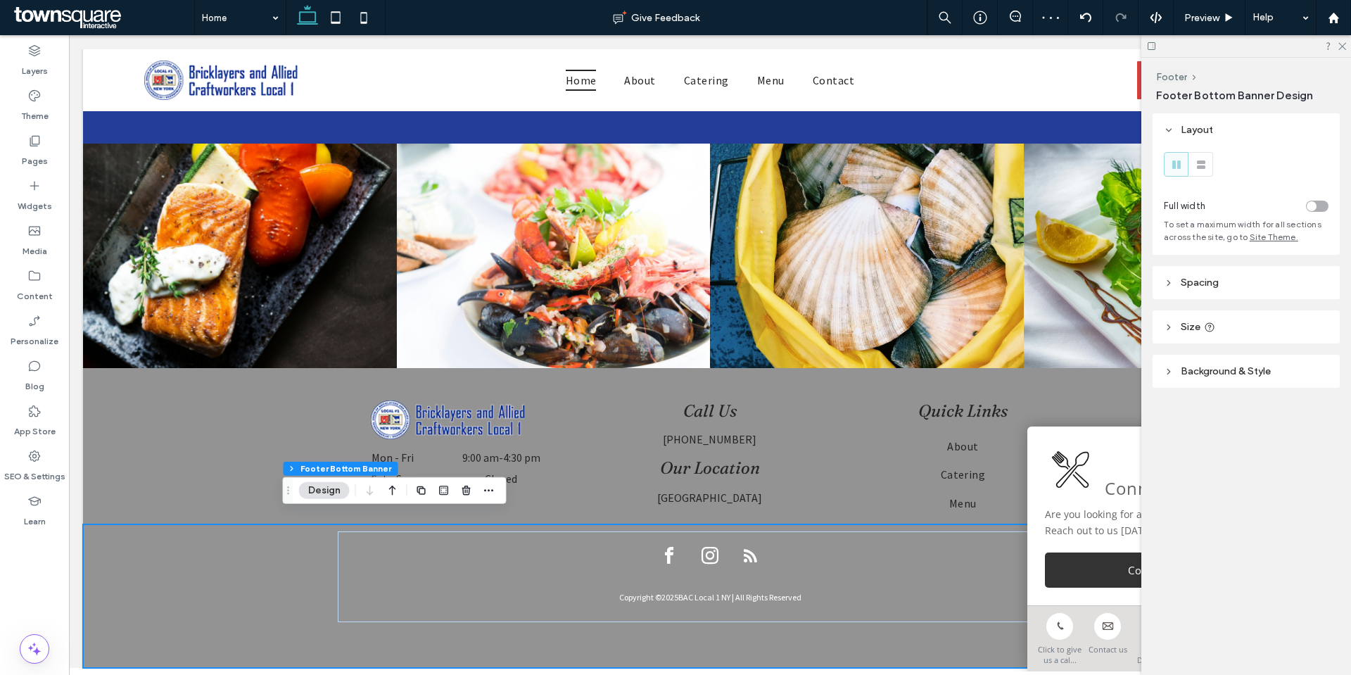
click at [1288, 391] on div "Layout Full width To set a maximum width for all sections across the site, go t…" at bounding box center [1251, 278] width 196 height 331
click at [1289, 364] on header "Background & Style" at bounding box center [1246, 371] width 187 height 33
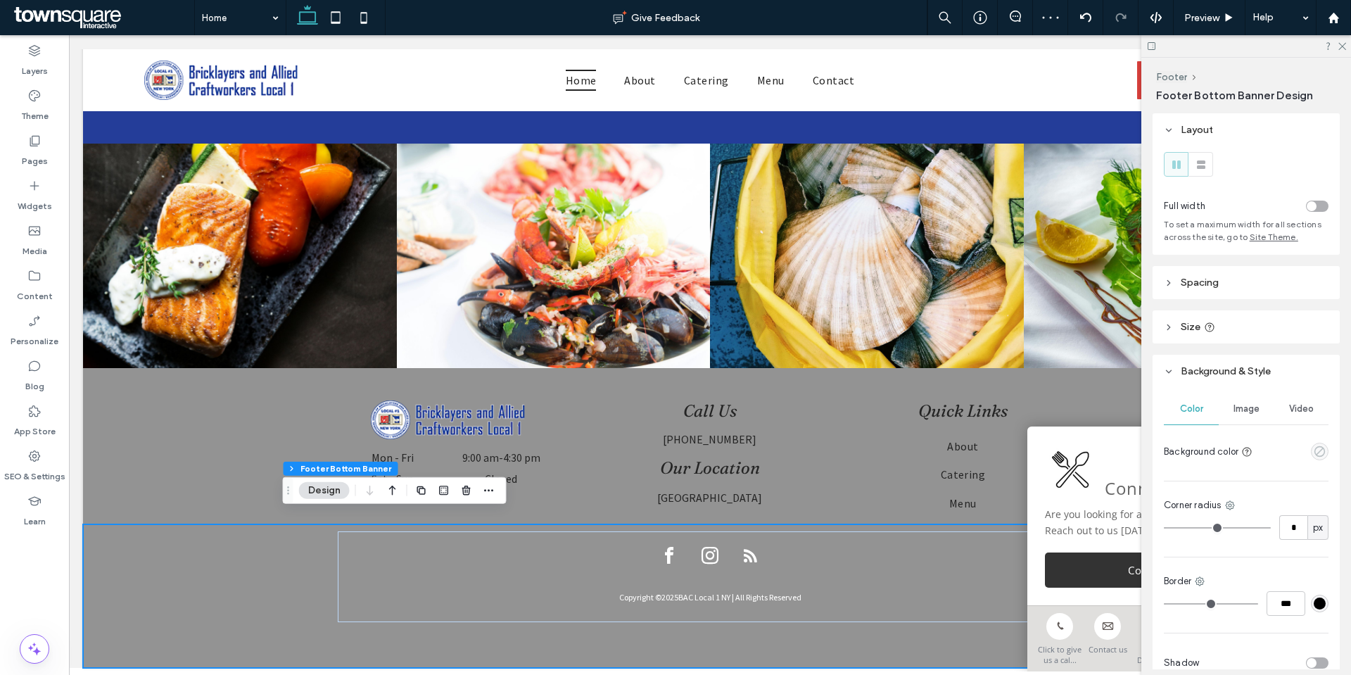
click at [1317, 453] on use "empty color" at bounding box center [1320, 451] width 11 height 11
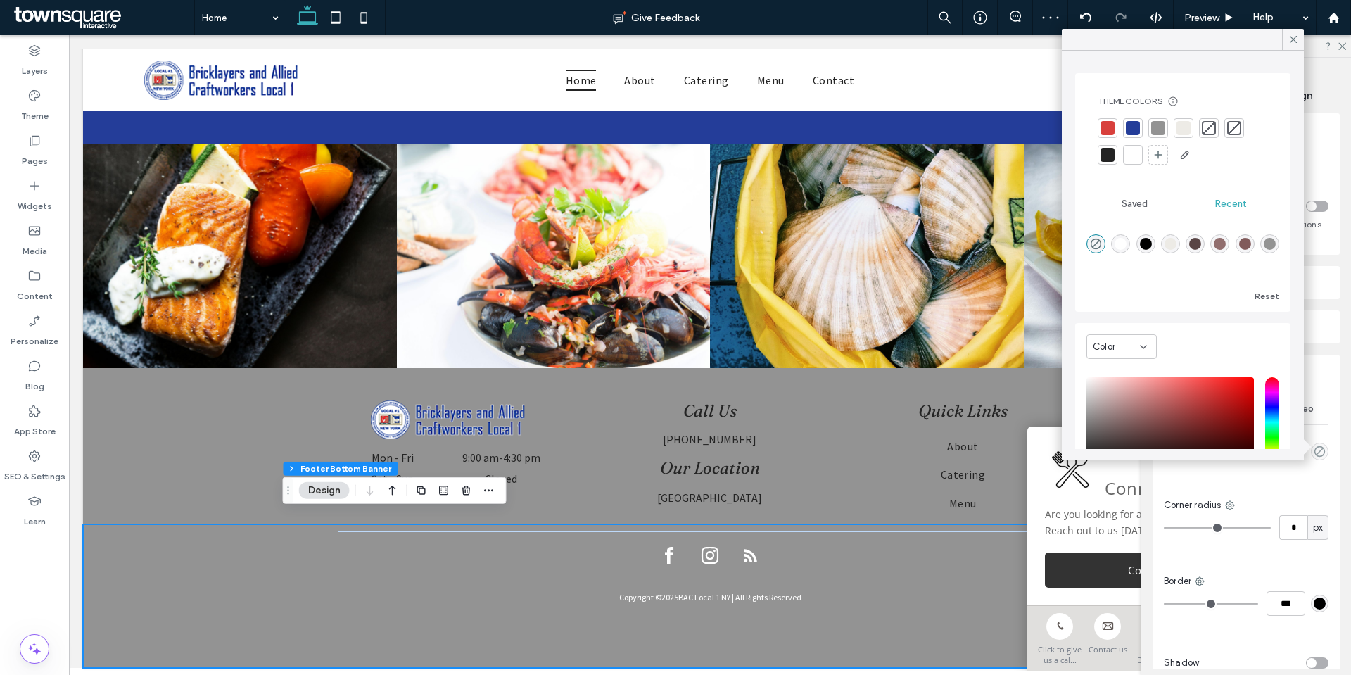
click at [1131, 120] on div at bounding box center [1133, 128] width 20 height 20
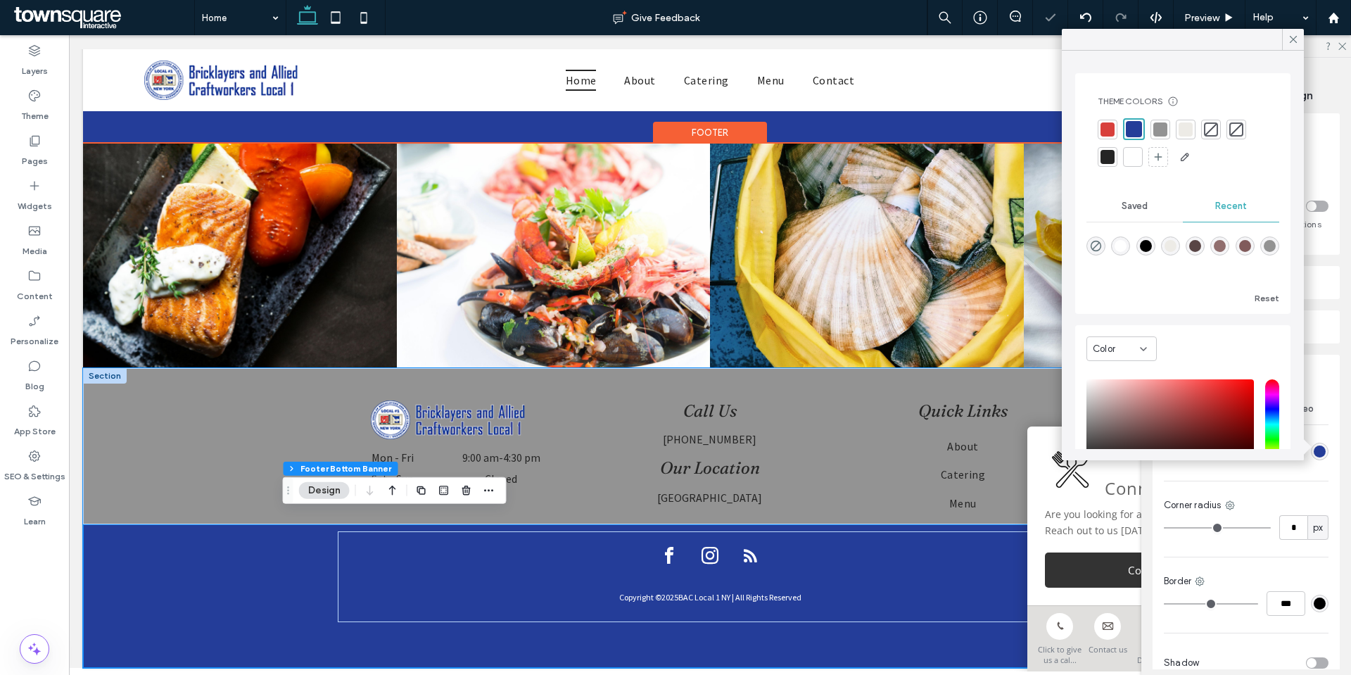
click at [830, 506] on div "Call Us (718) 532-0525 Our Location Long Island City, NY 11101 Mon - Fri 9:00 a…" at bounding box center [710, 446] width 844 height 156
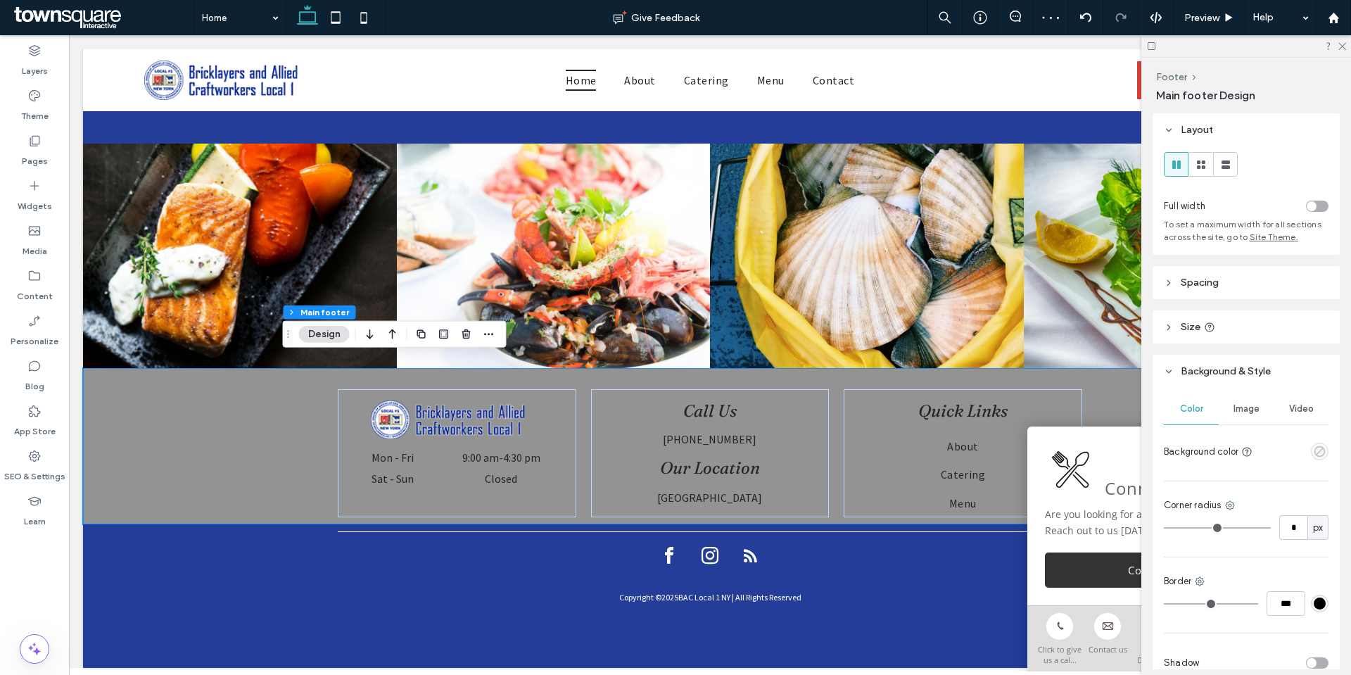
click at [1314, 446] on icon "empty color" at bounding box center [1320, 451] width 12 height 12
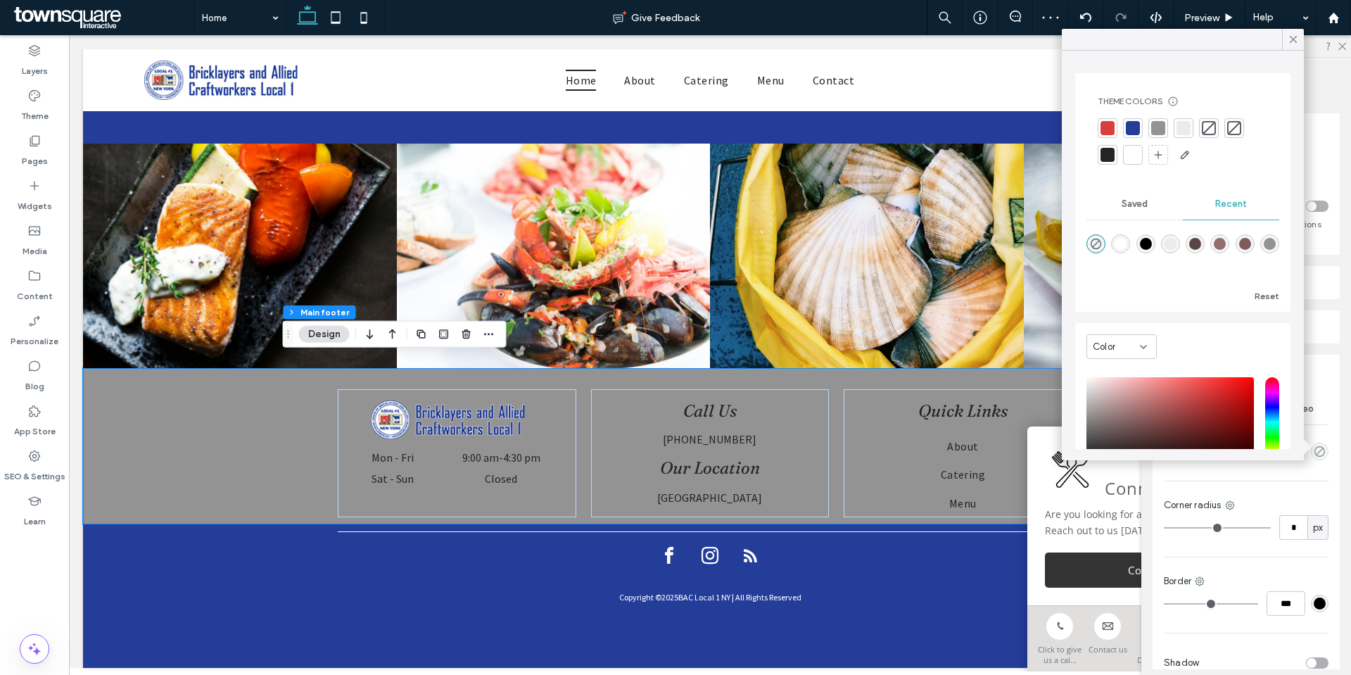
click at [1133, 153] on div at bounding box center [1133, 155] width 14 height 14
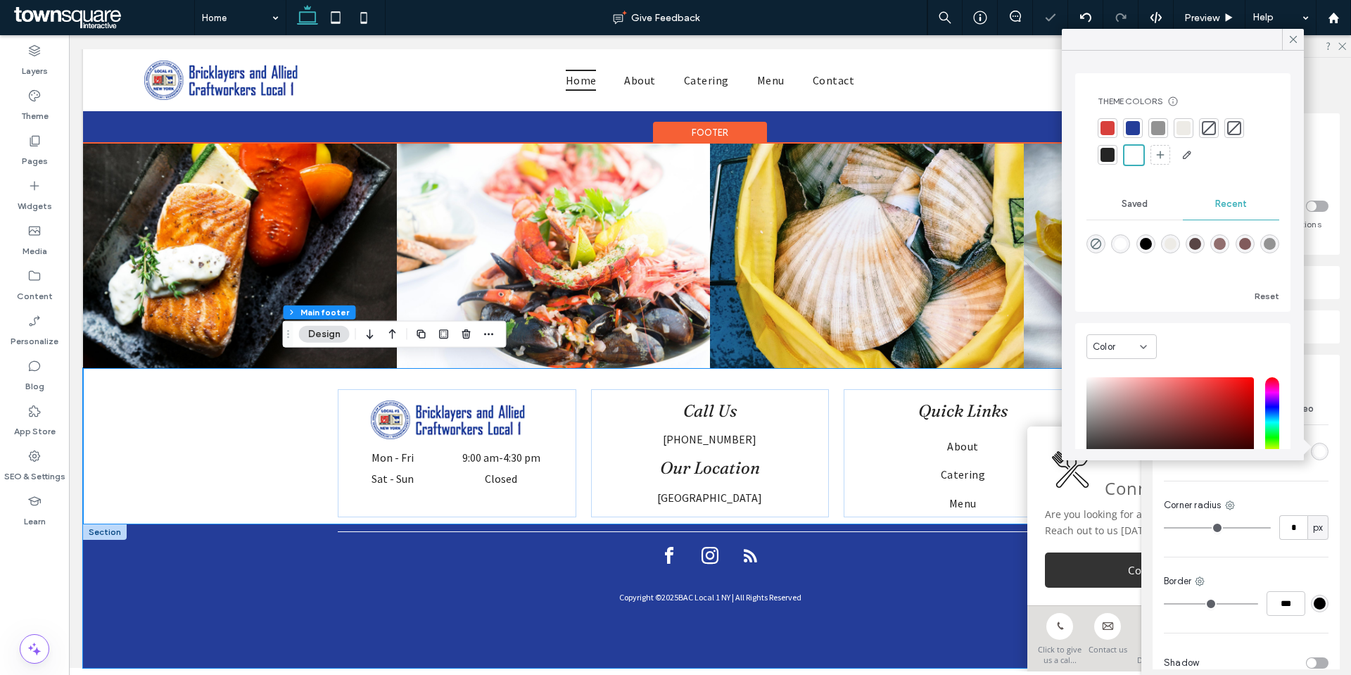
click at [935, 644] on div "Copyright © 2025 BAC Local 1 NY | All Rights Reserved" at bounding box center [710, 596] width 844 height 144
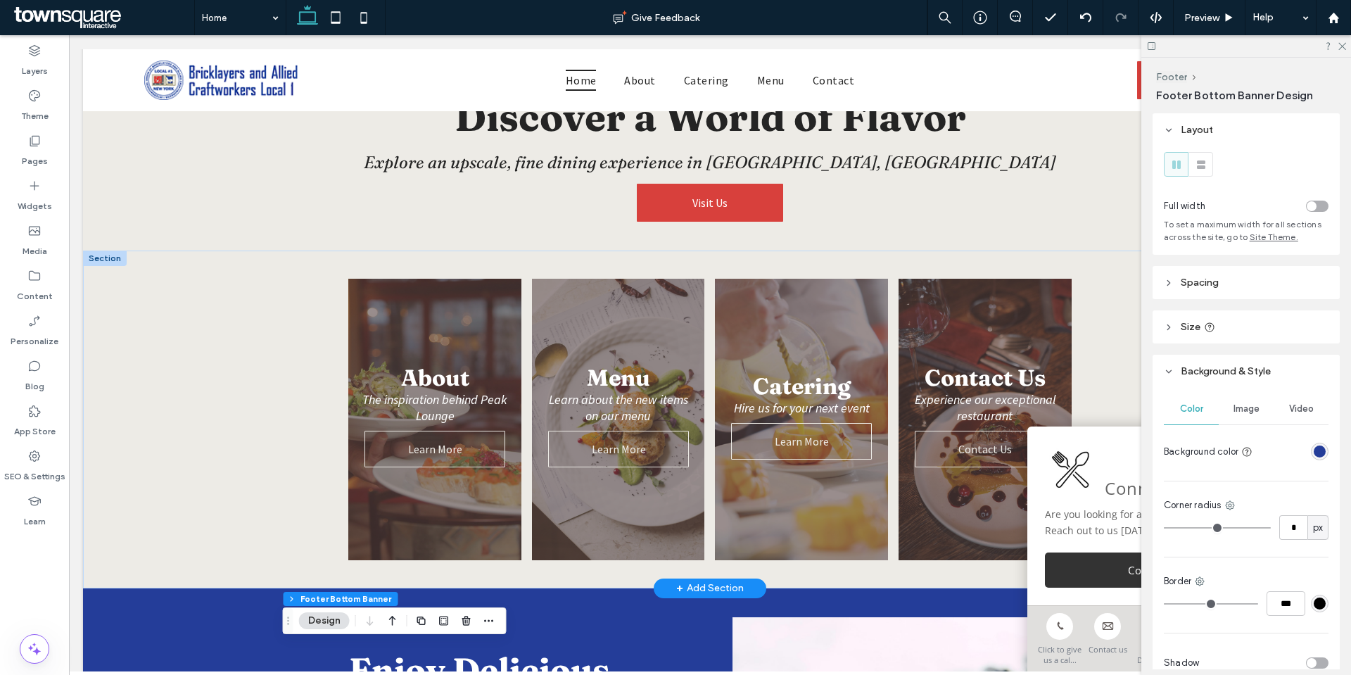
scroll to position [0, 0]
